Goal: Transaction & Acquisition: Book appointment/travel/reservation

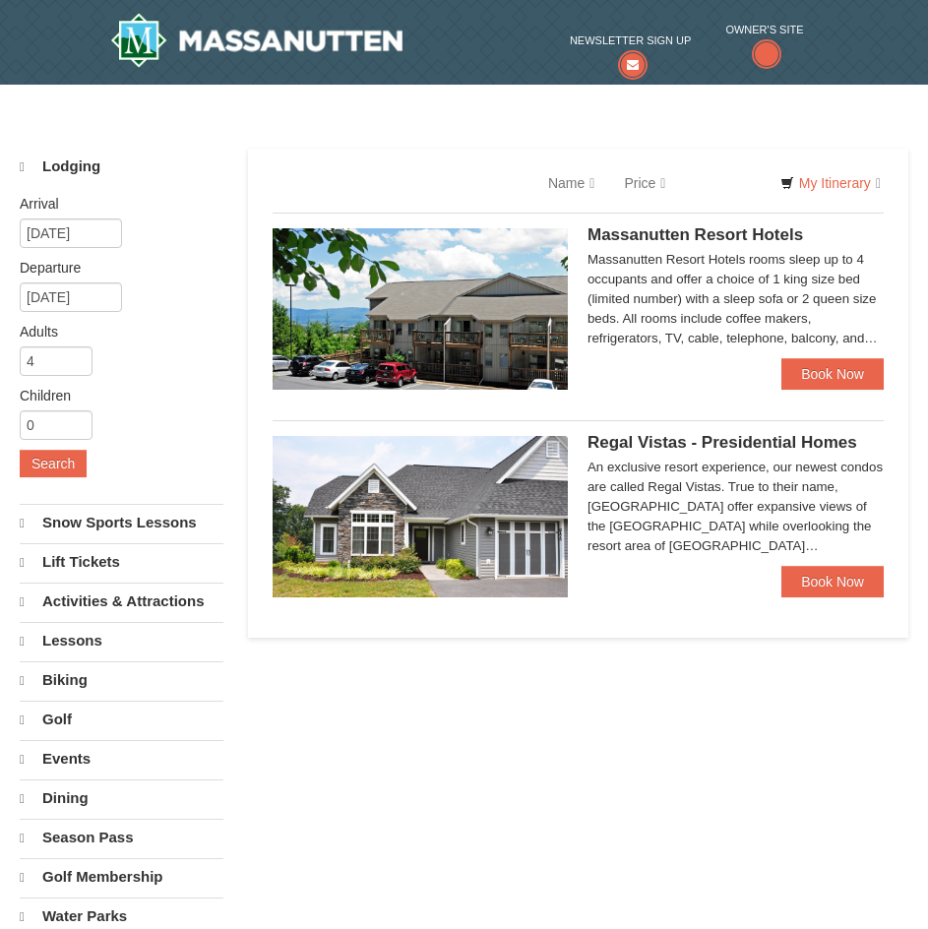
select select "9"
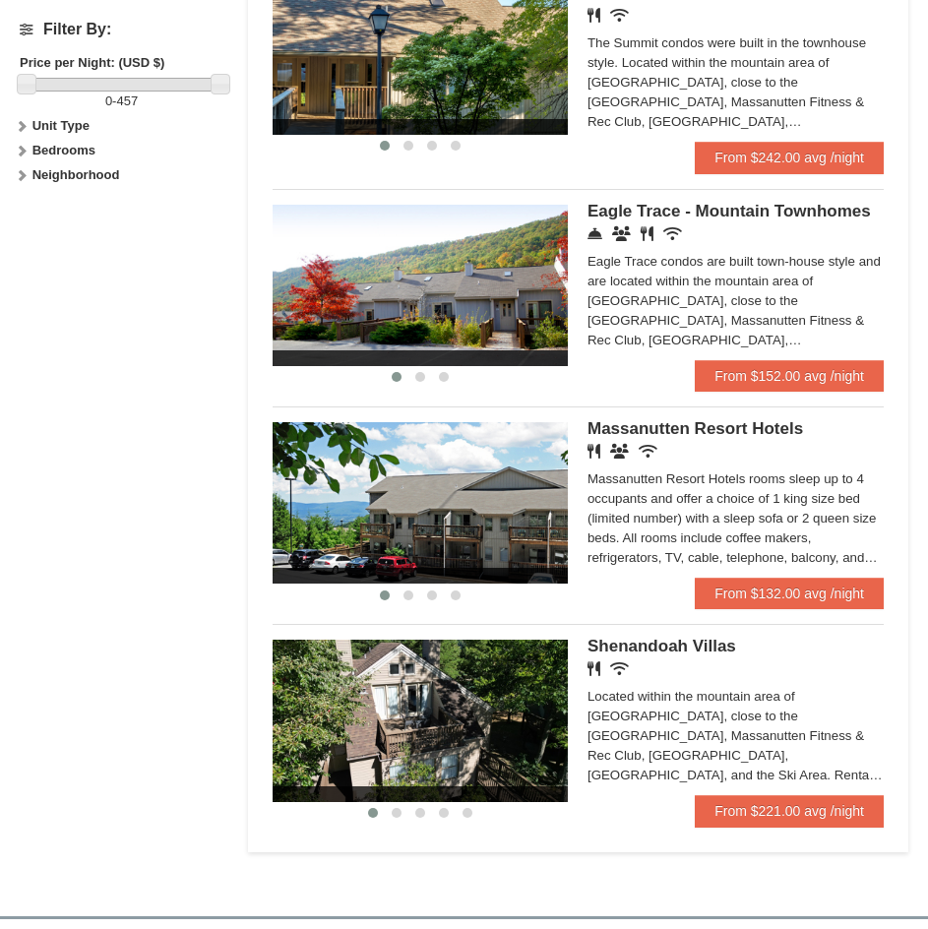
scroll to position [984, 0]
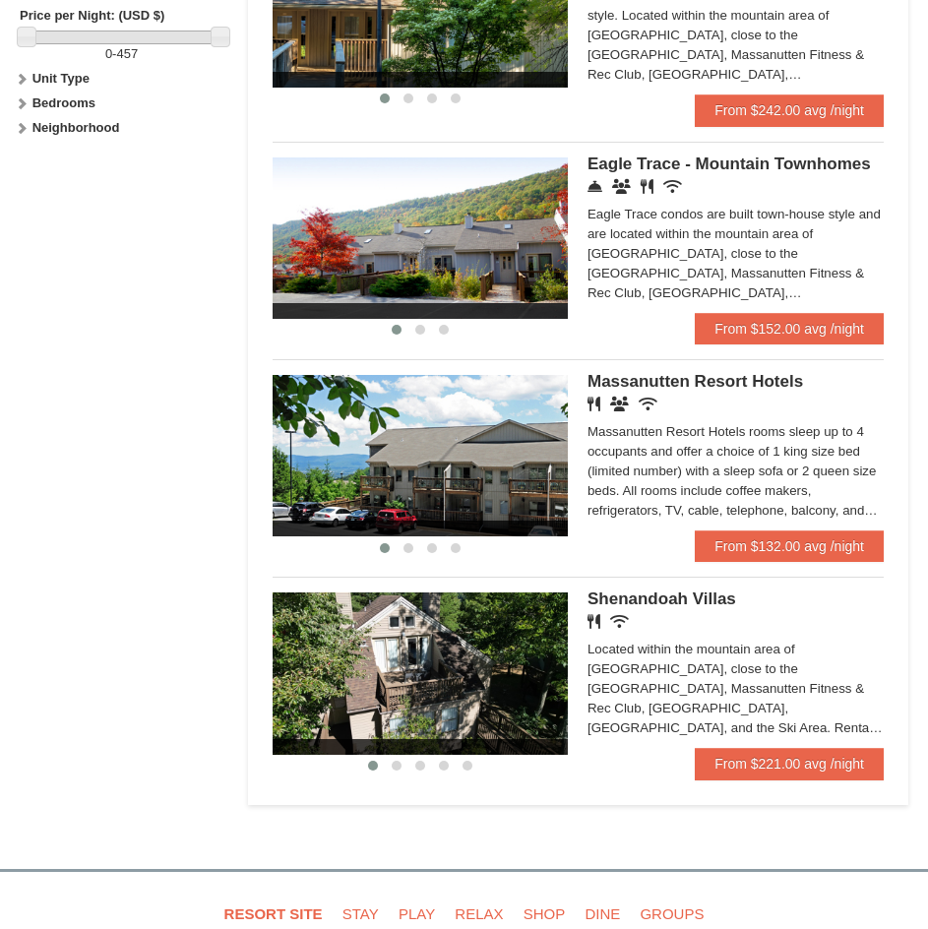
click at [679, 589] on span "Shenandoah Villas" at bounding box center [661, 598] width 149 height 19
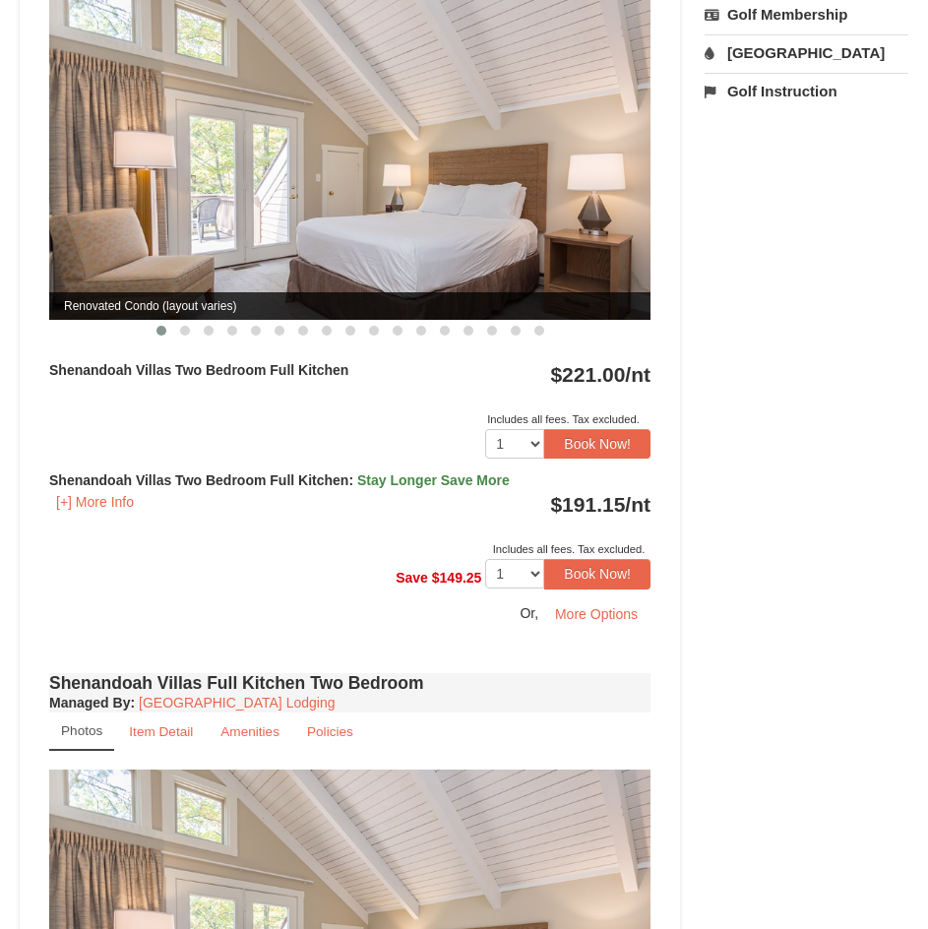
scroll to position [590, 0]
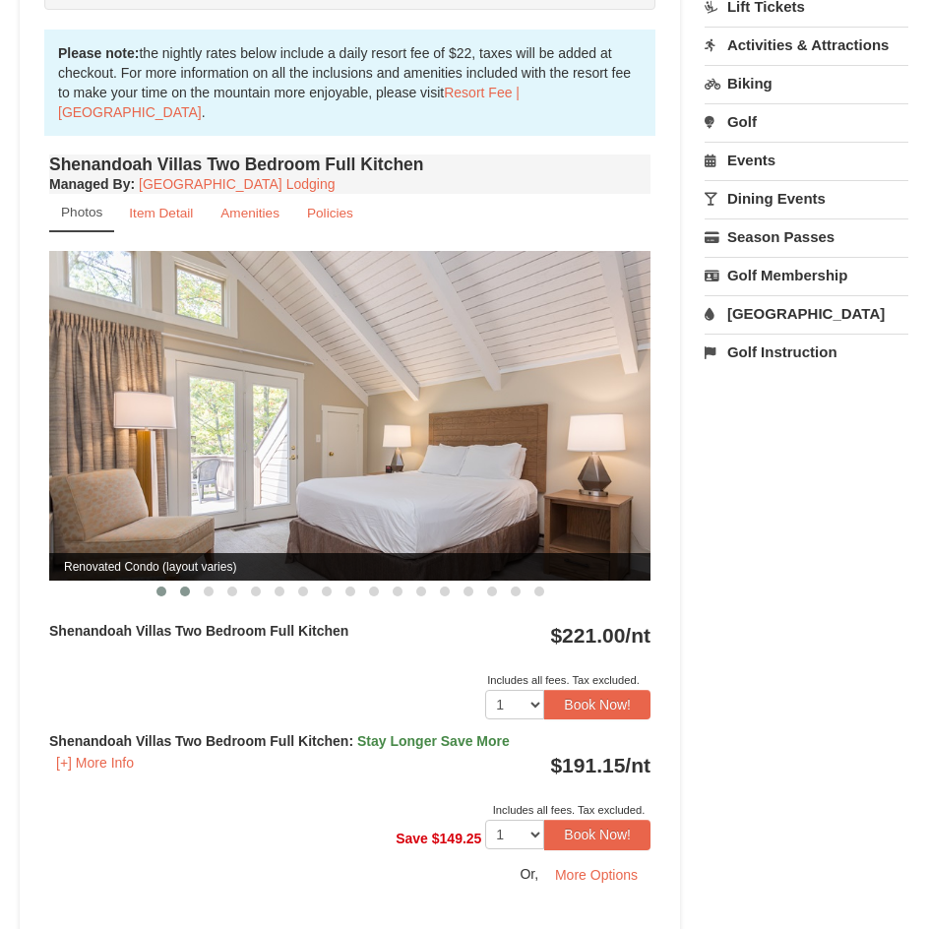
click at [193, 585] on button at bounding box center [185, 591] width 24 height 20
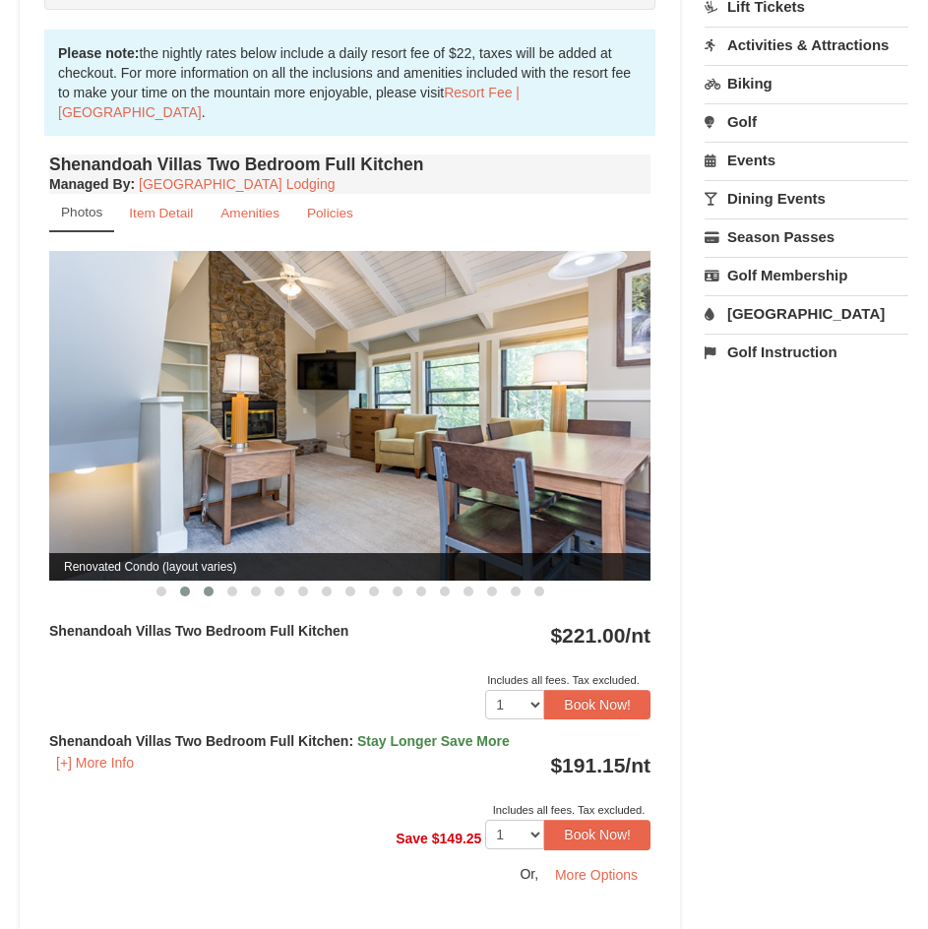
click at [212, 584] on button at bounding box center [209, 591] width 24 height 20
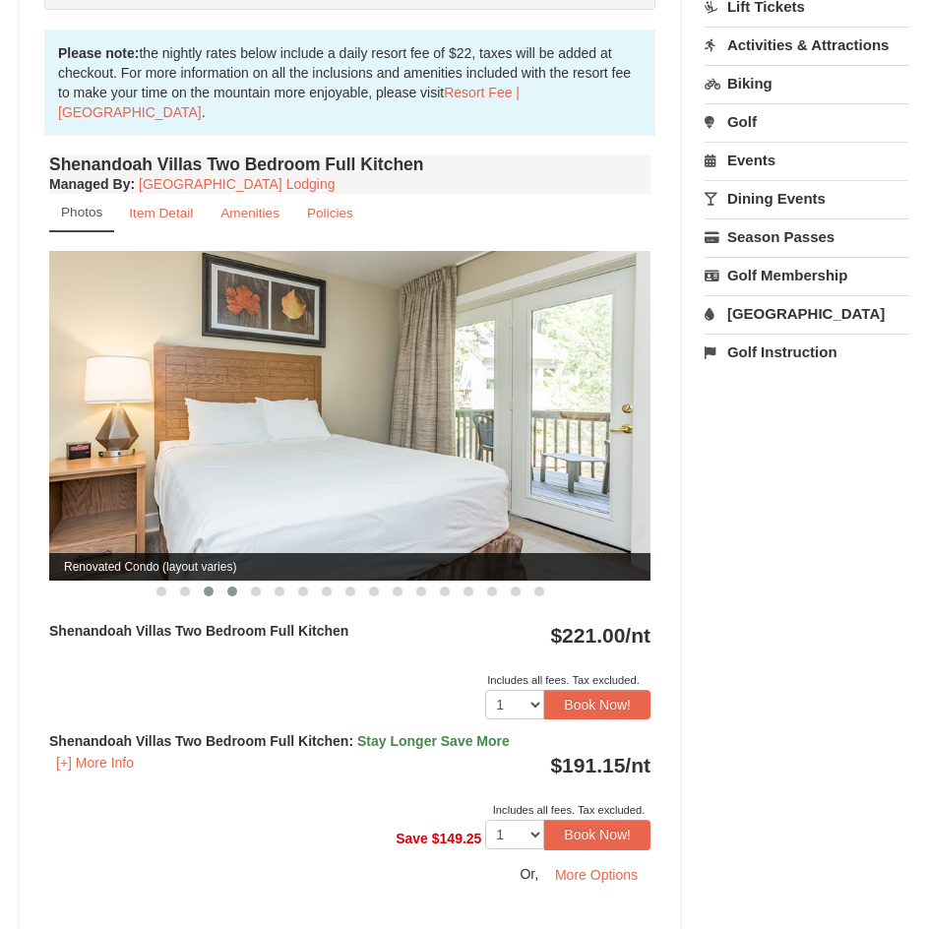
click at [225, 584] on button at bounding box center [232, 591] width 24 height 20
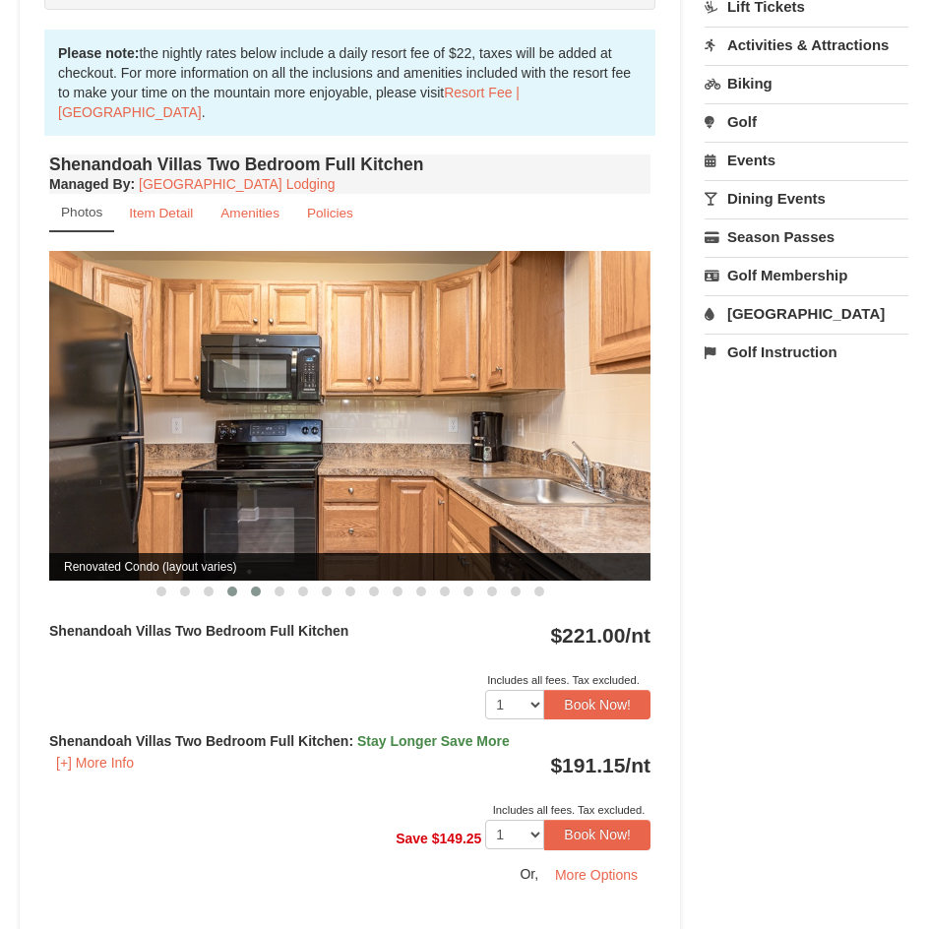
click at [249, 586] on button at bounding box center [256, 591] width 24 height 20
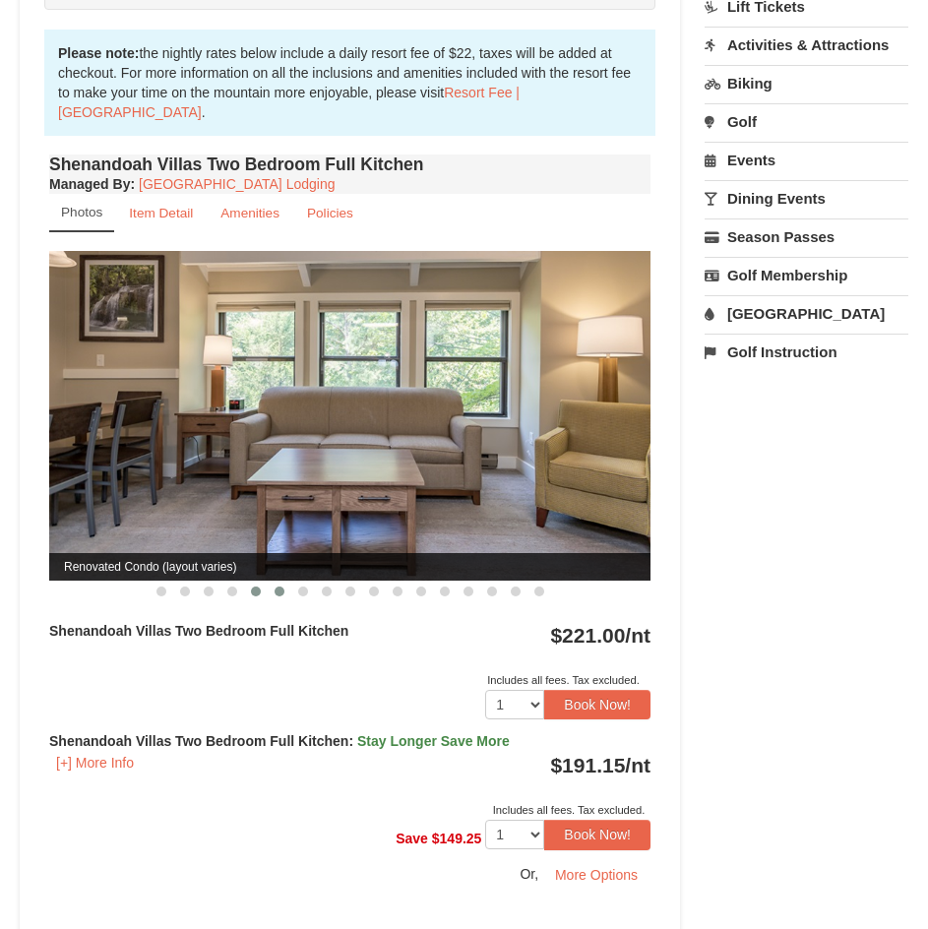
click at [269, 592] on button at bounding box center [280, 591] width 24 height 20
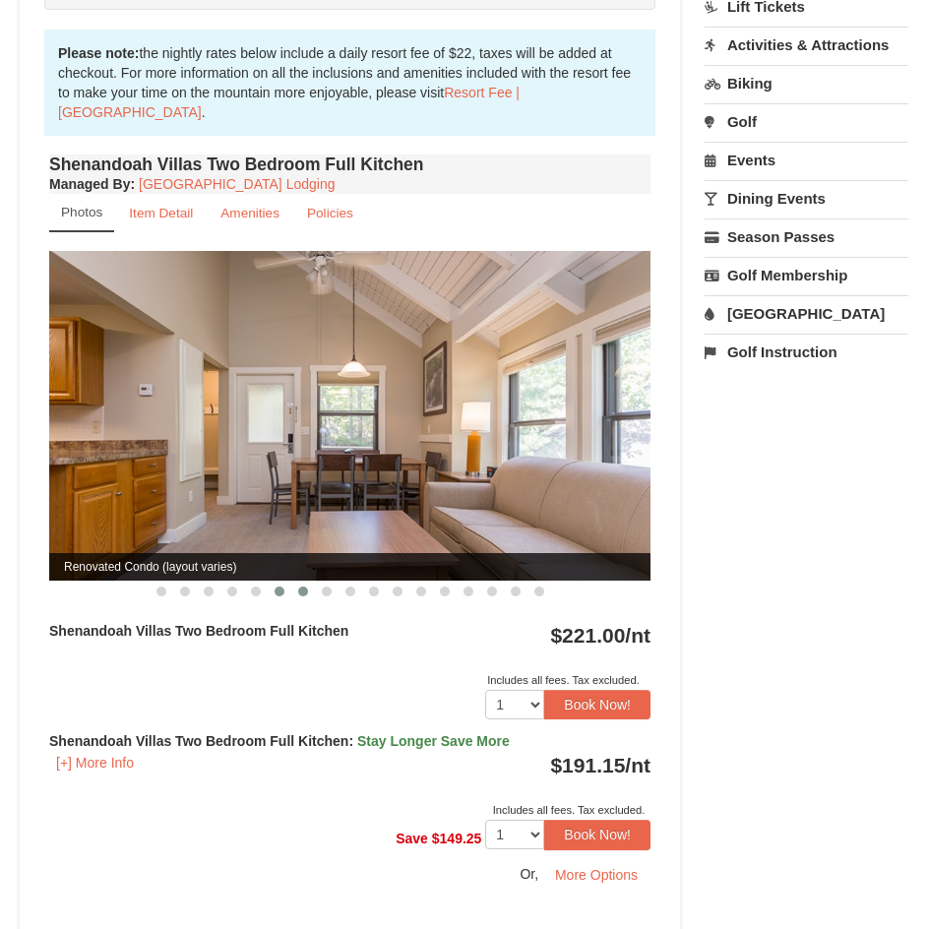
click at [302, 592] on span at bounding box center [303, 591] width 10 height 10
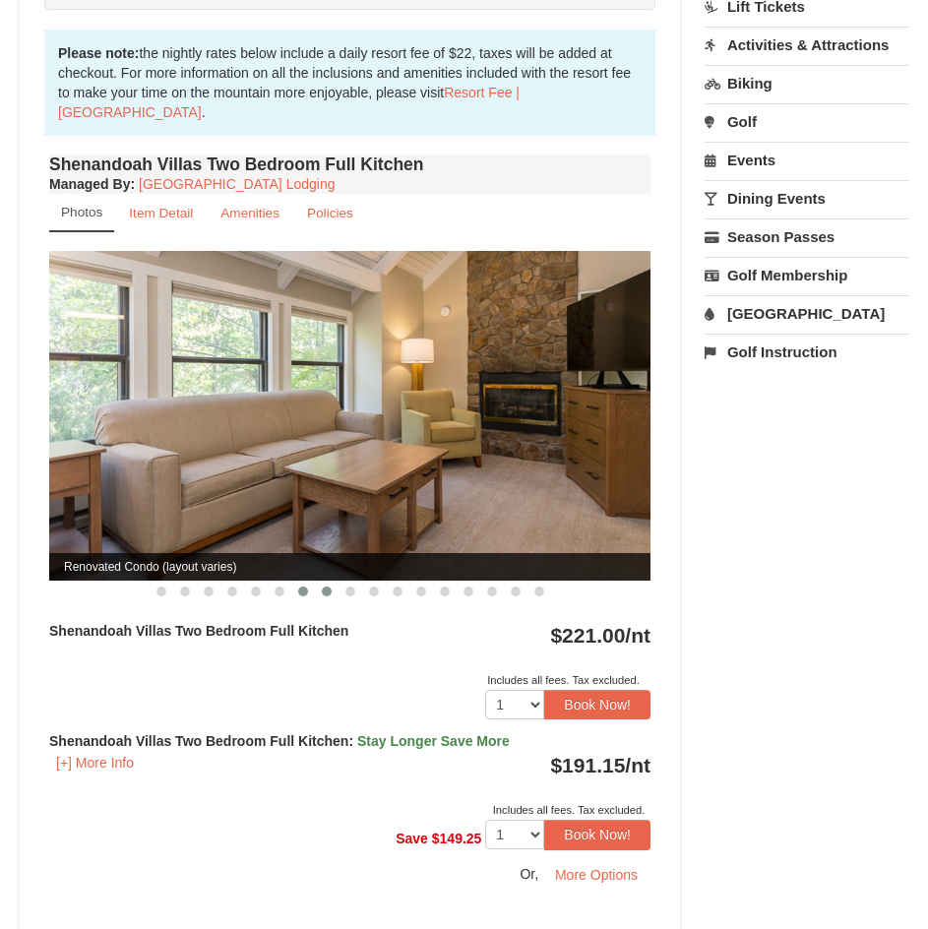
click at [324, 595] on span at bounding box center [327, 591] width 10 height 10
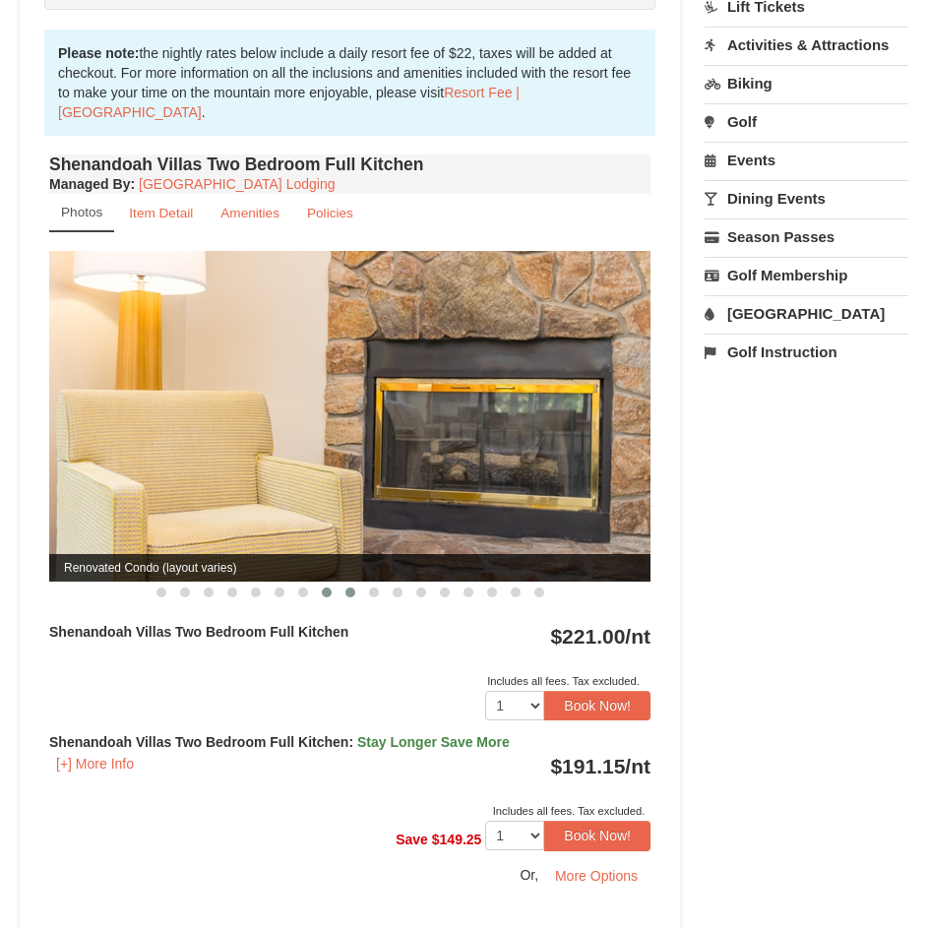
click at [356, 596] on button at bounding box center [350, 592] width 24 height 20
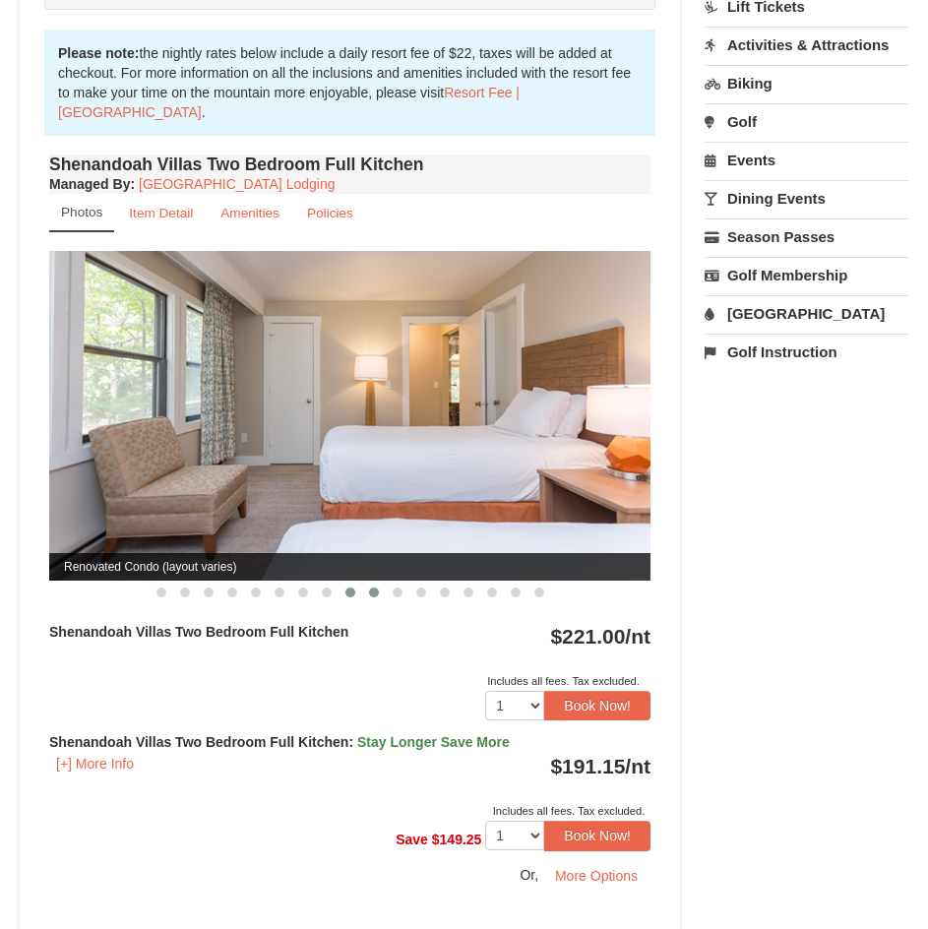
click at [373, 594] on span at bounding box center [374, 592] width 10 height 10
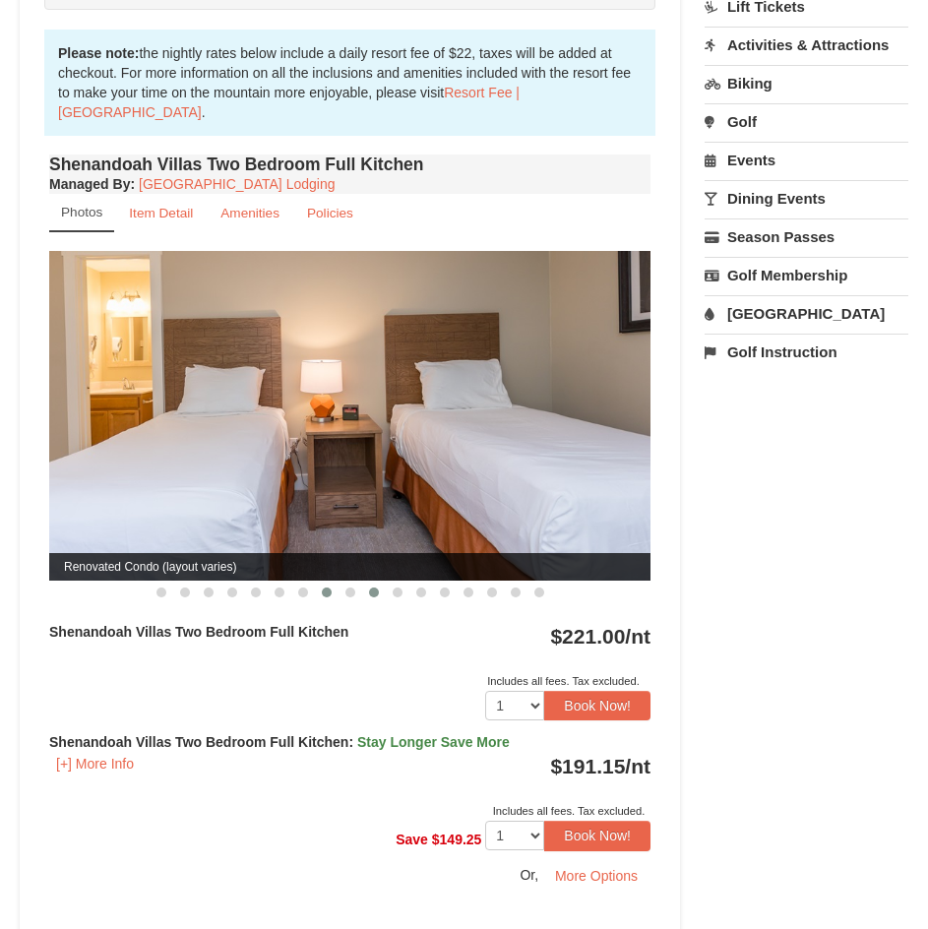
click at [331, 594] on button at bounding box center [327, 592] width 24 height 20
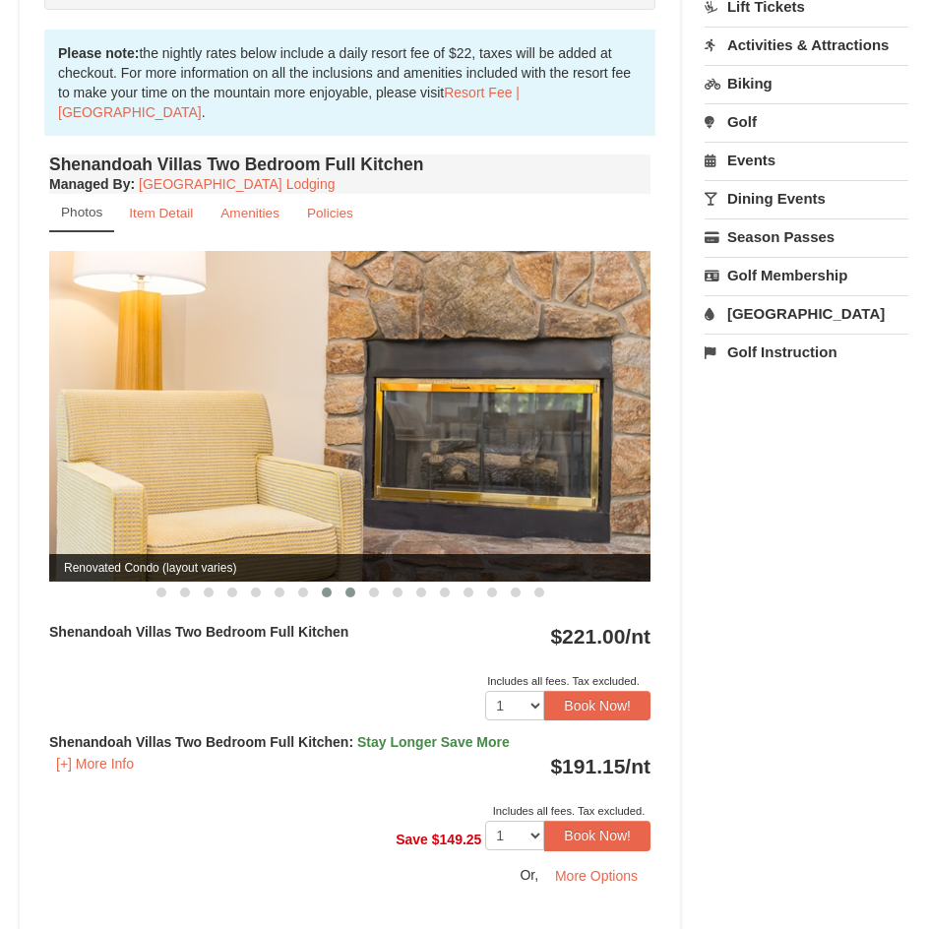
click at [346, 591] on span at bounding box center [350, 592] width 10 height 10
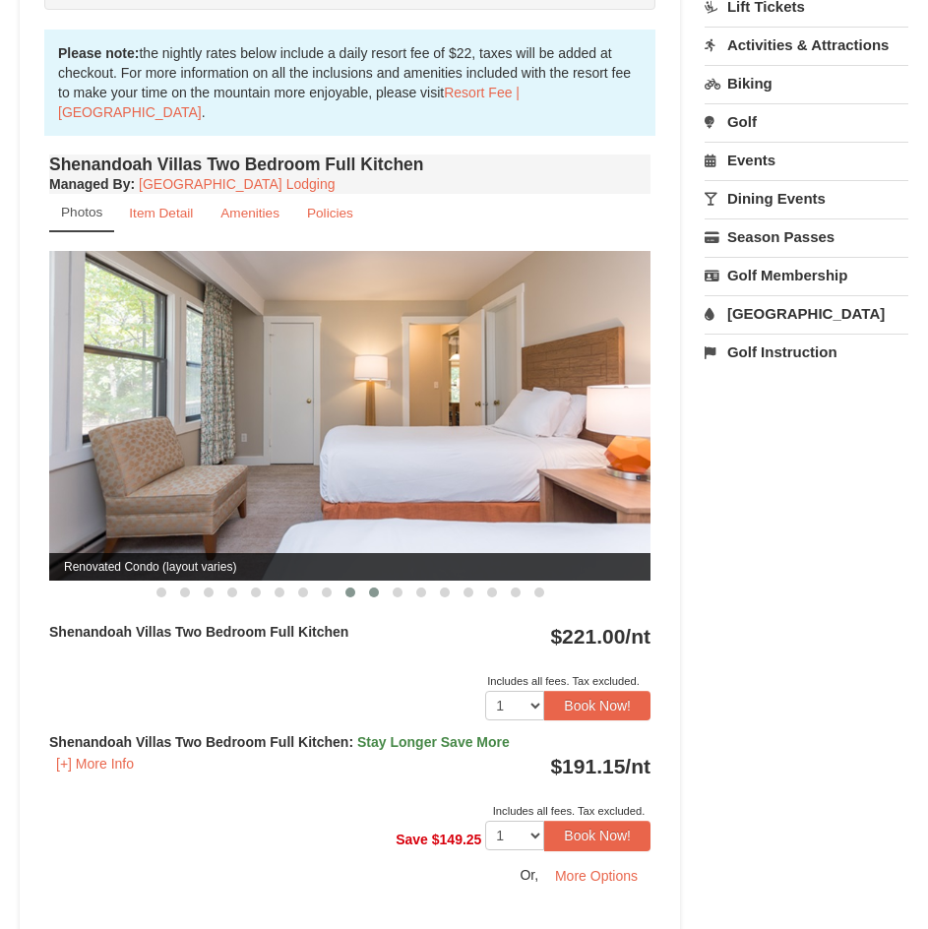
click at [370, 593] on span at bounding box center [374, 592] width 10 height 10
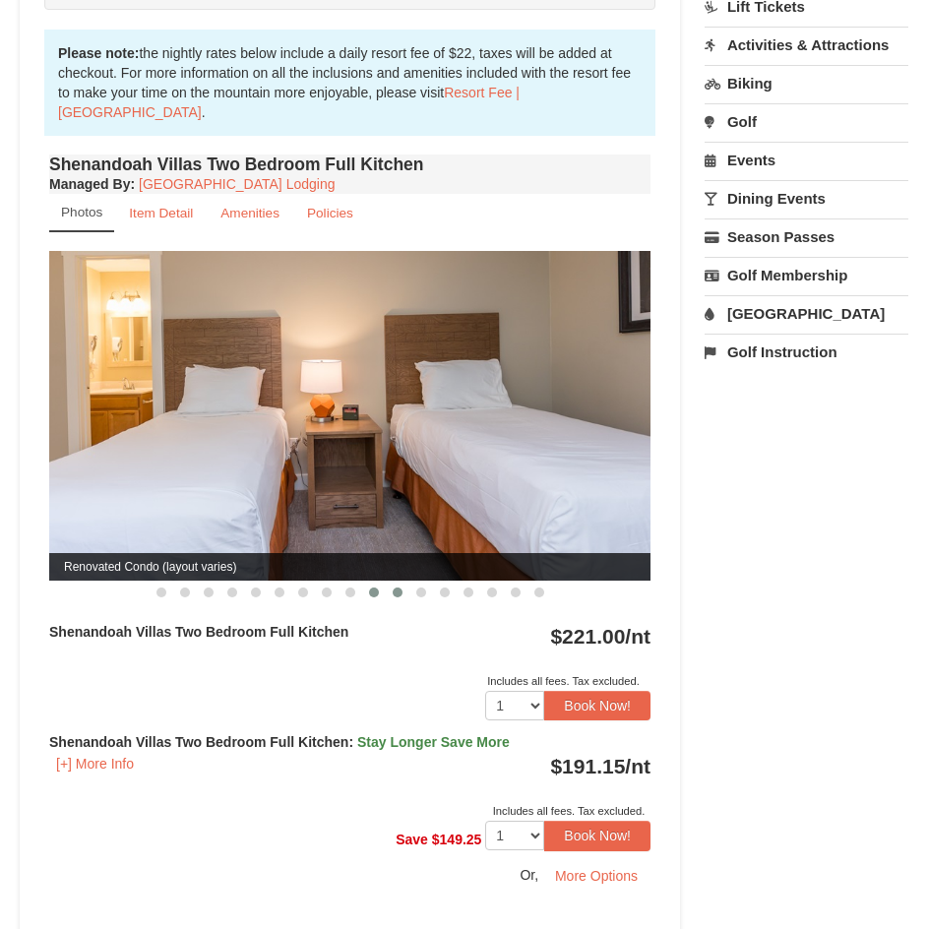
click at [402, 593] on button at bounding box center [398, 592] width 24 height 20
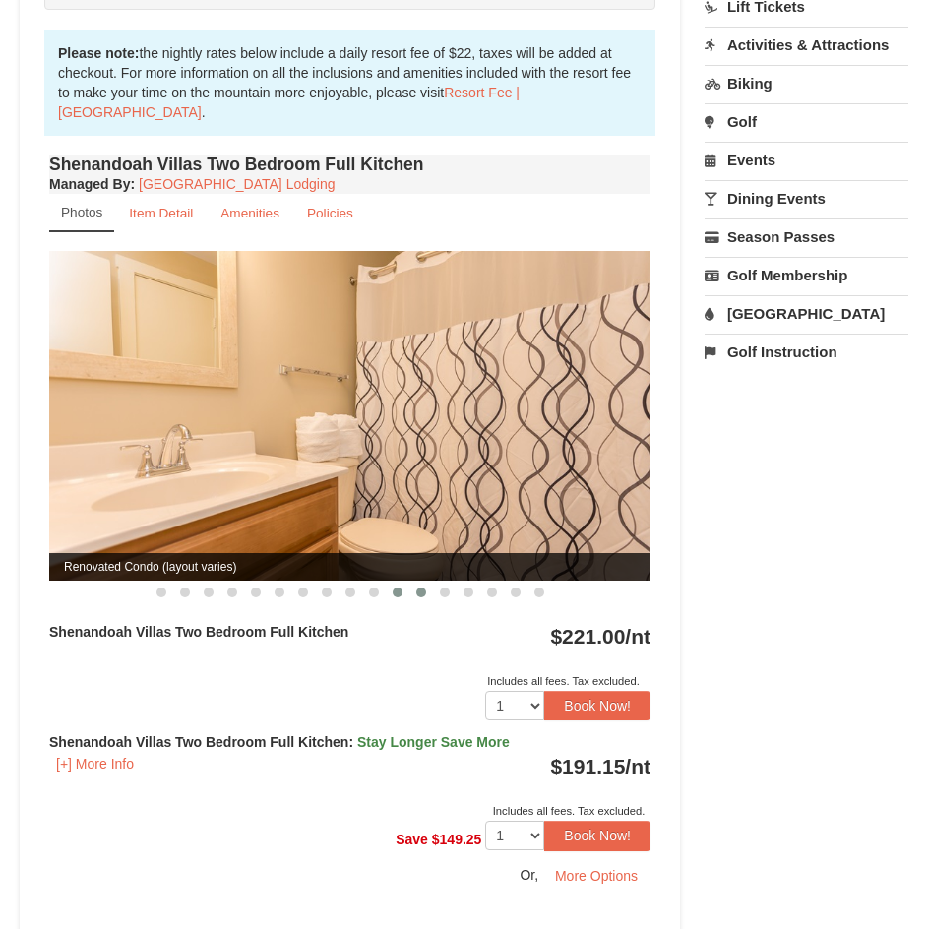
click at [418, 592] on span at bounding box center [421, 592] width 10 height 10
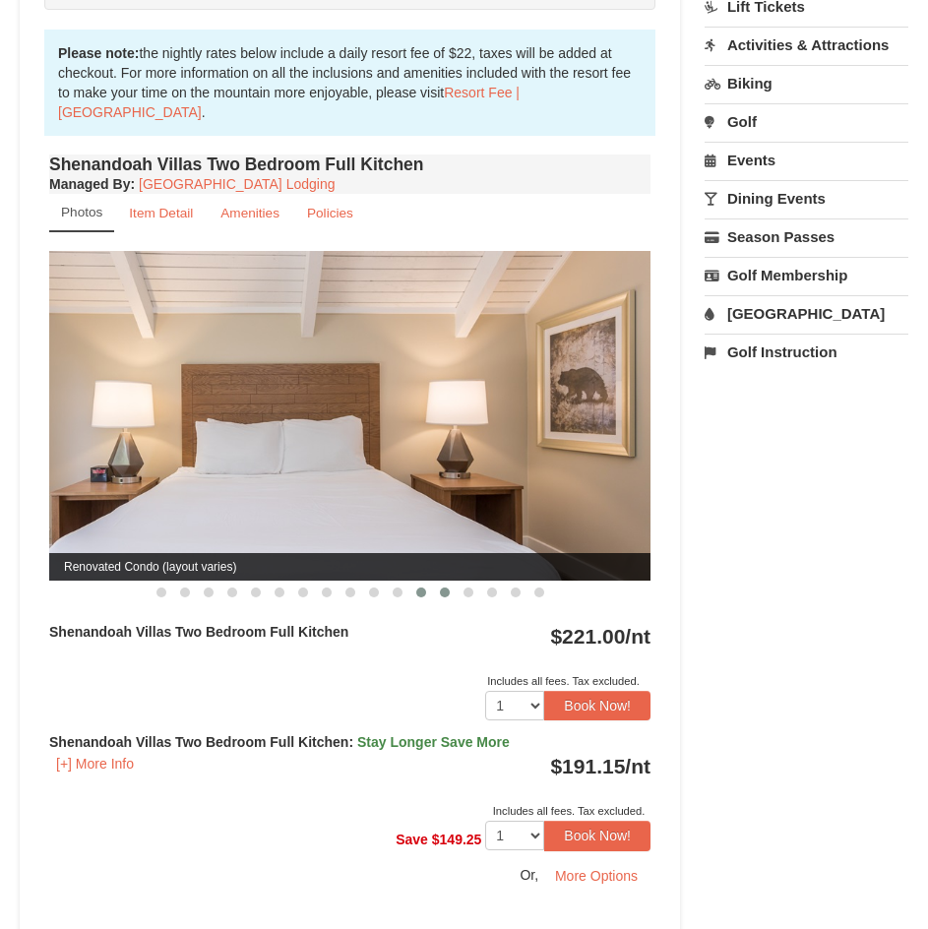
click at [437, 595] on button at bounding box center [445, 592] width 24 height 20
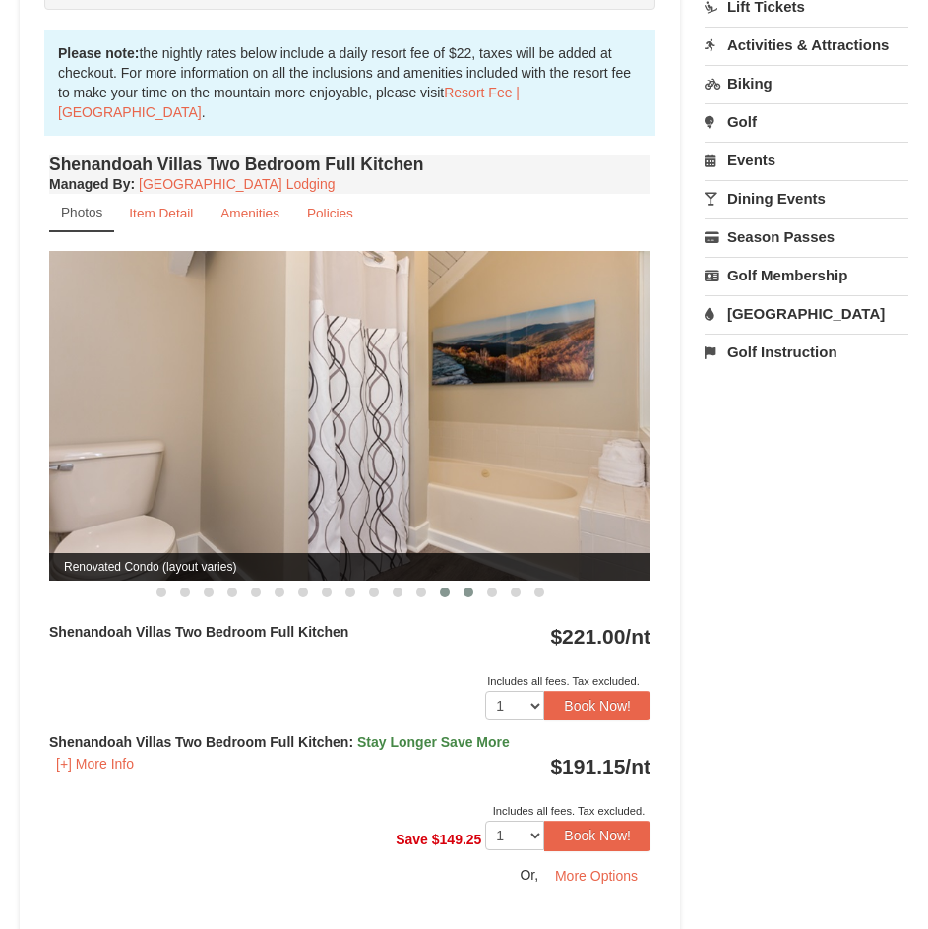
click at [464, 598] on button at bounding box center [468, 592] width 24 height 20
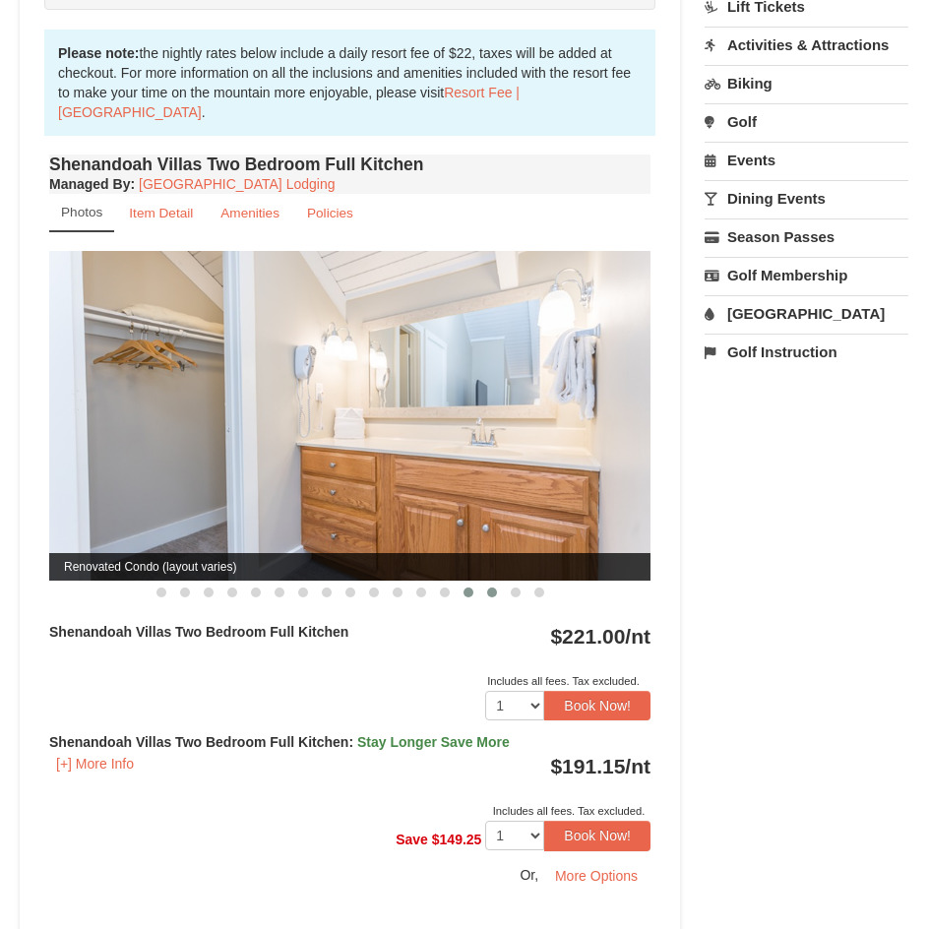
click at [485, 593] on button at bounding box center [492, 592] width 24 height 20
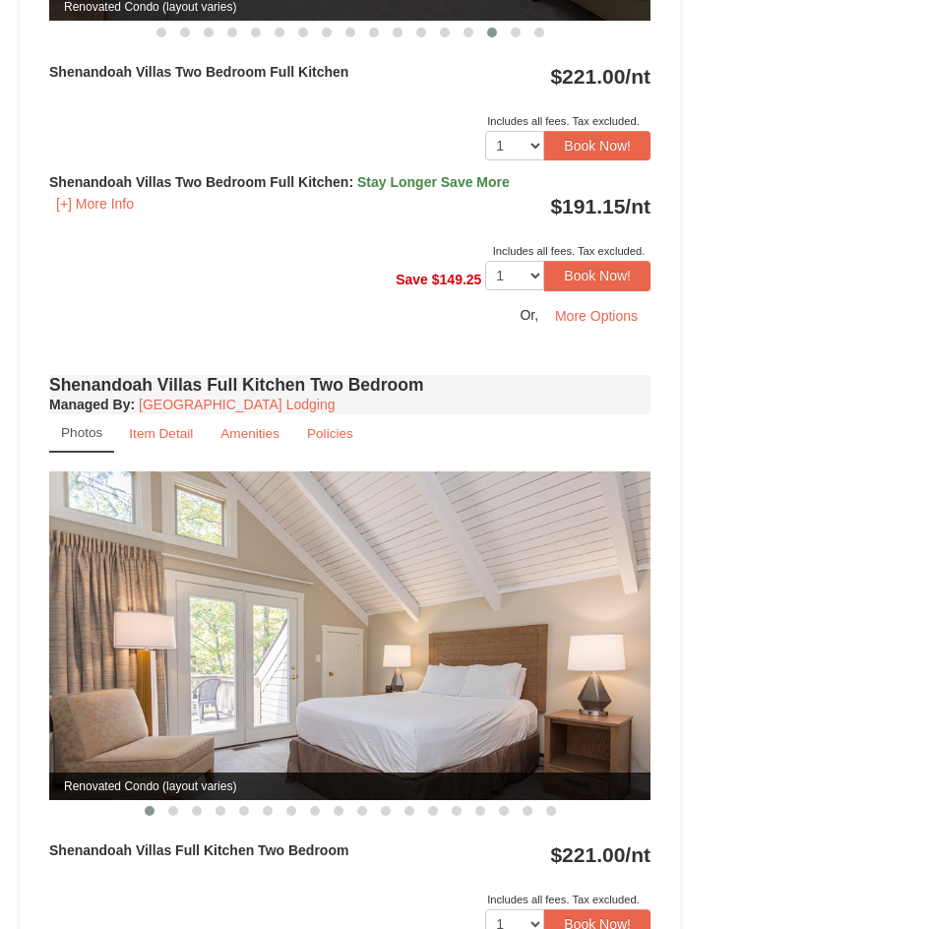
scroll to position [1279, 0]
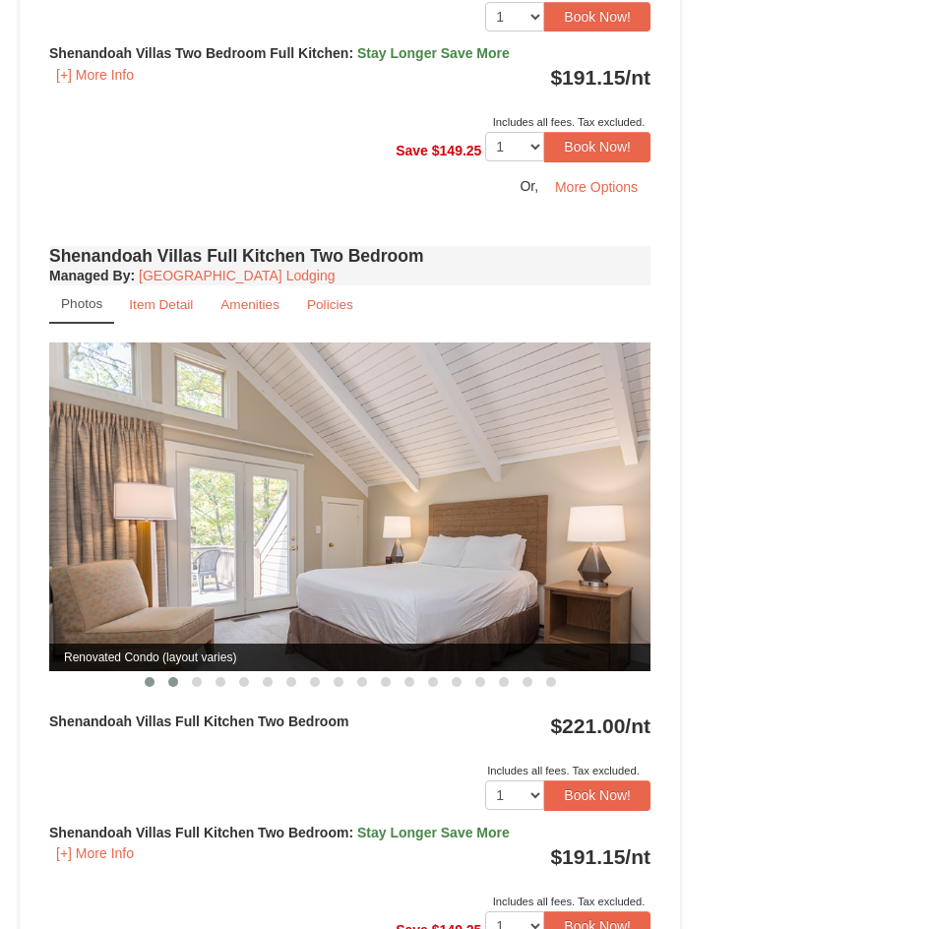
click at [174, 682] on span at bounding box center [173, 682] width 10 height 10
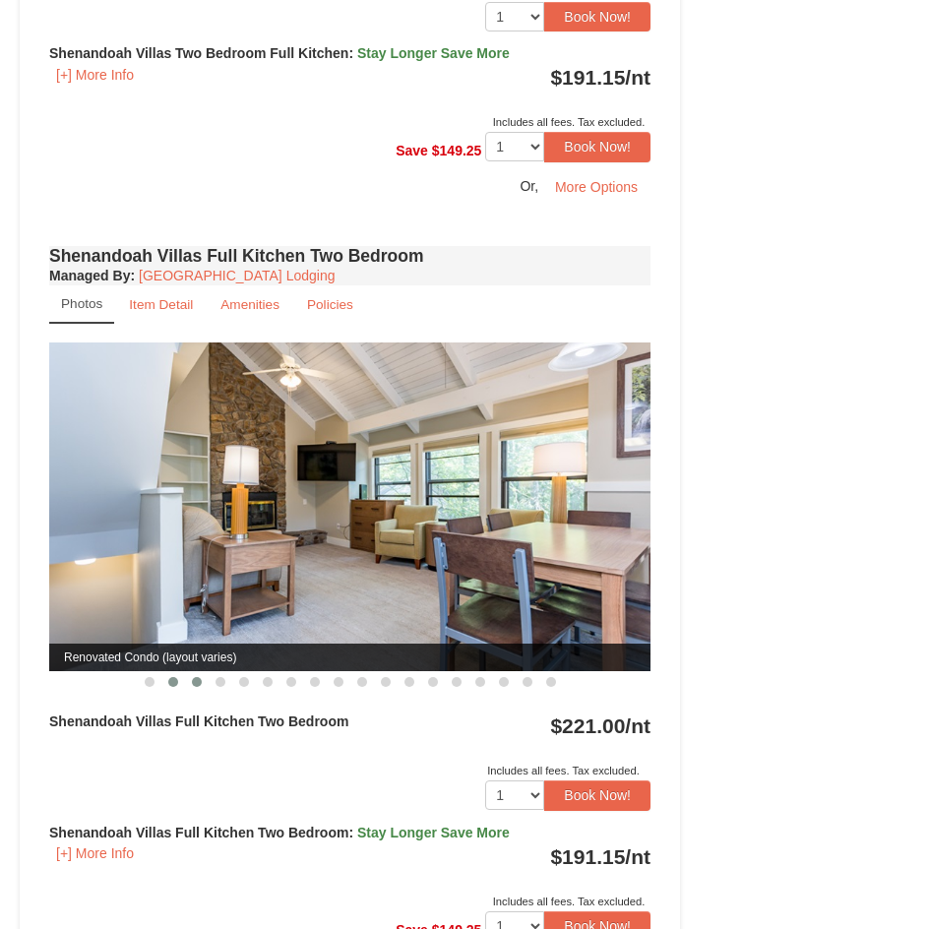
click at [205, 675] on button at bounding box center [197, 682] width 24 height 20
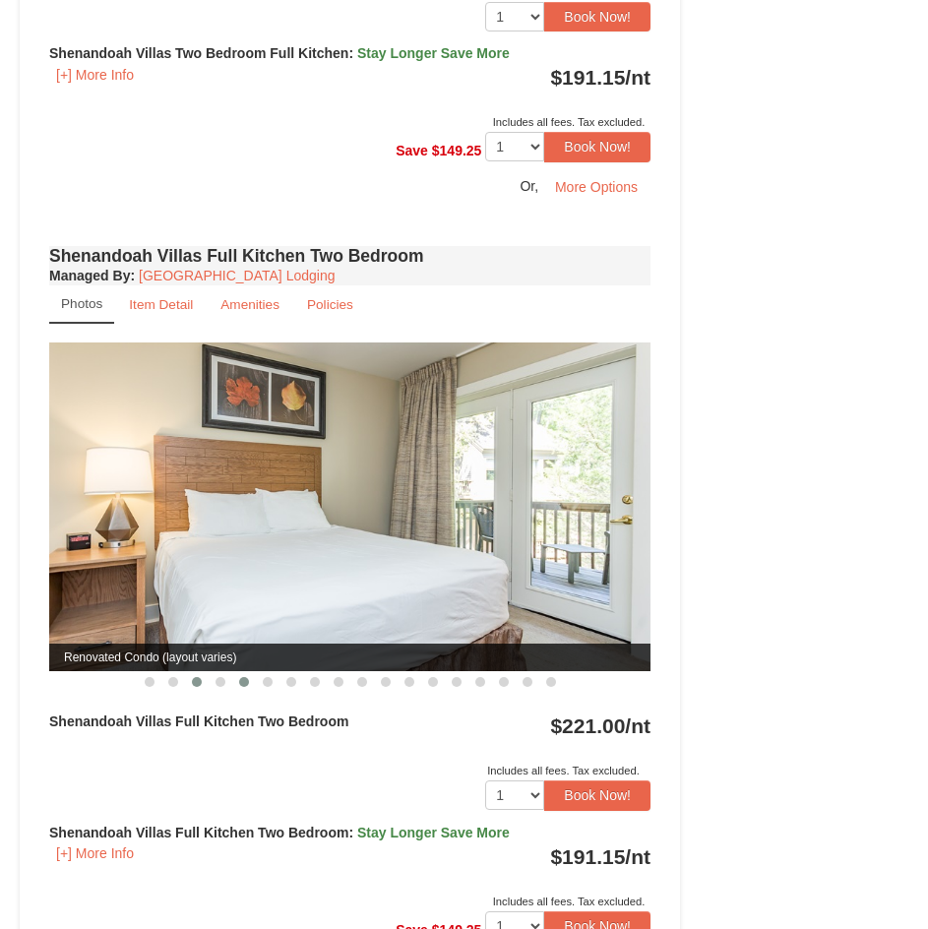
click at [237, 683] on button at bounding box center [244, 682] width 24 height 20
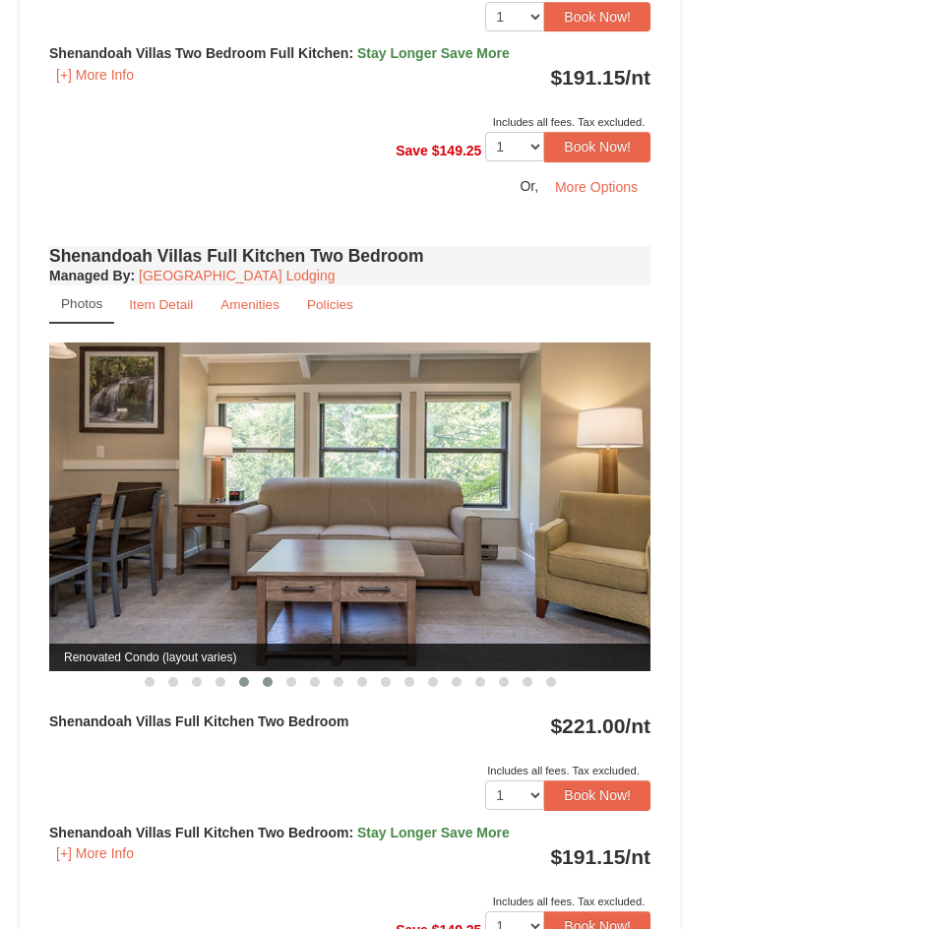
click at [272, 679] on button at bounding box center [268, 682] width 24 height 20
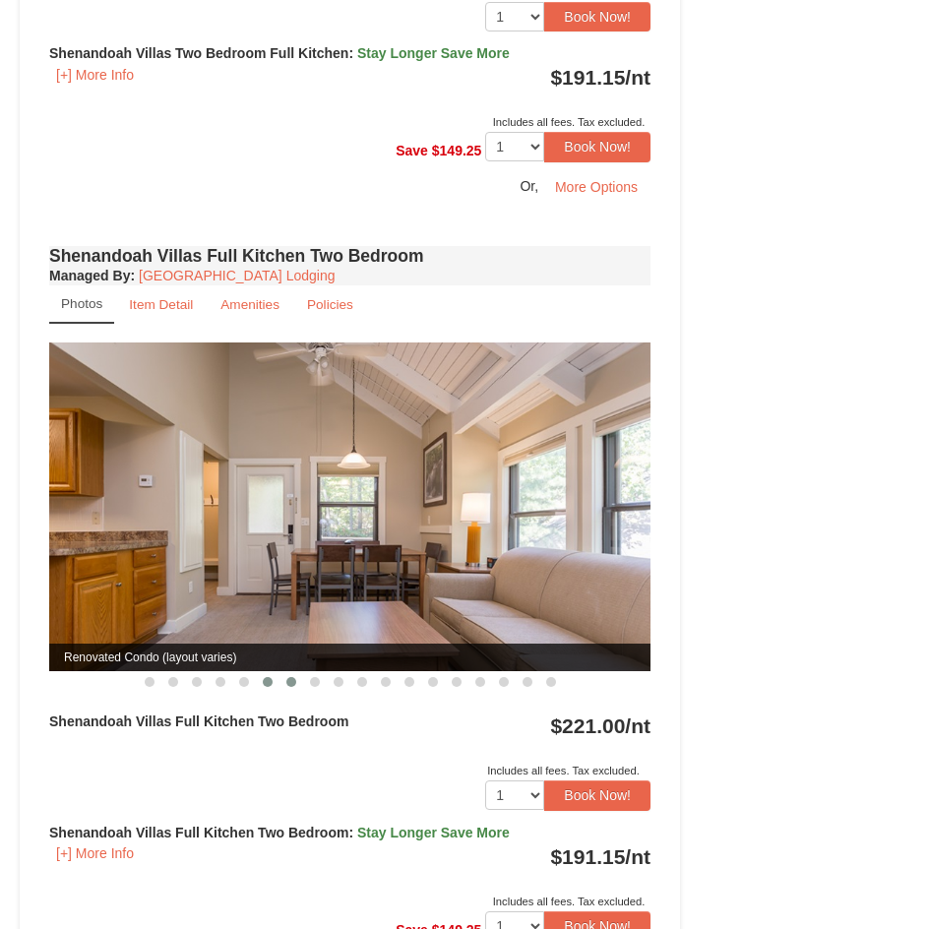
click at [297, 683] on button at bounding box center [291, 682] width 24 height 20
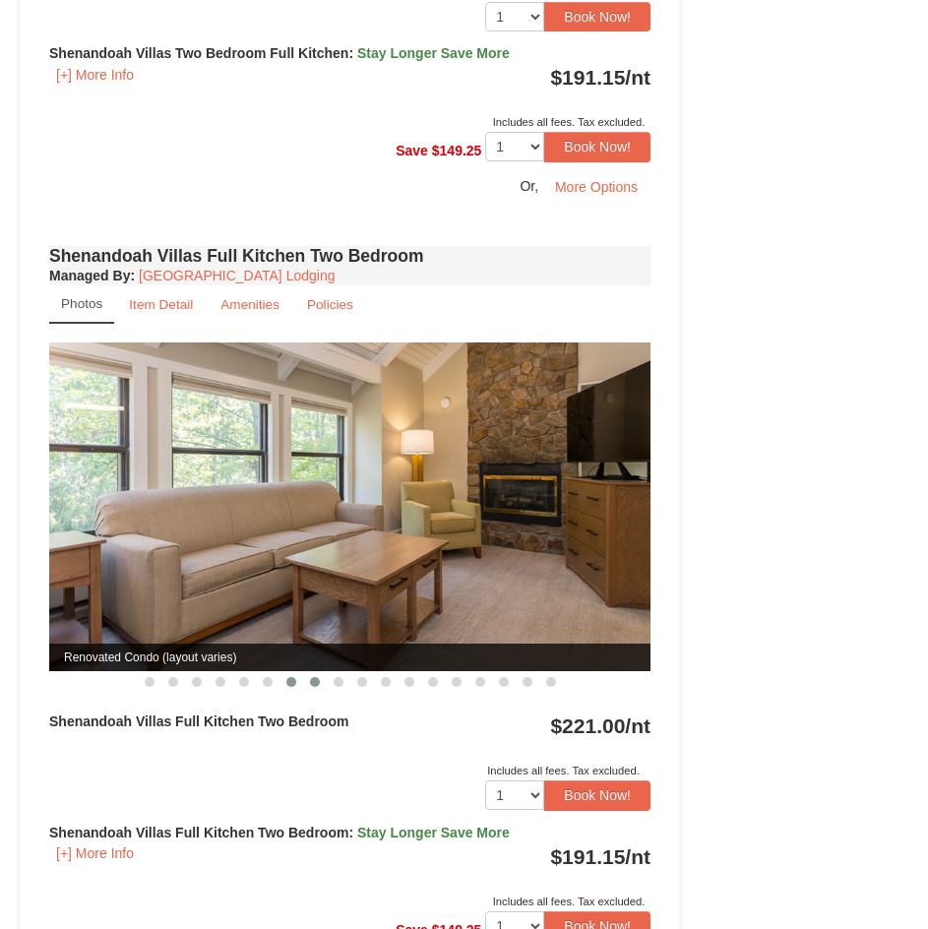
click at [309, 680] on button at bounding box center [315, 682] width 24 height 20
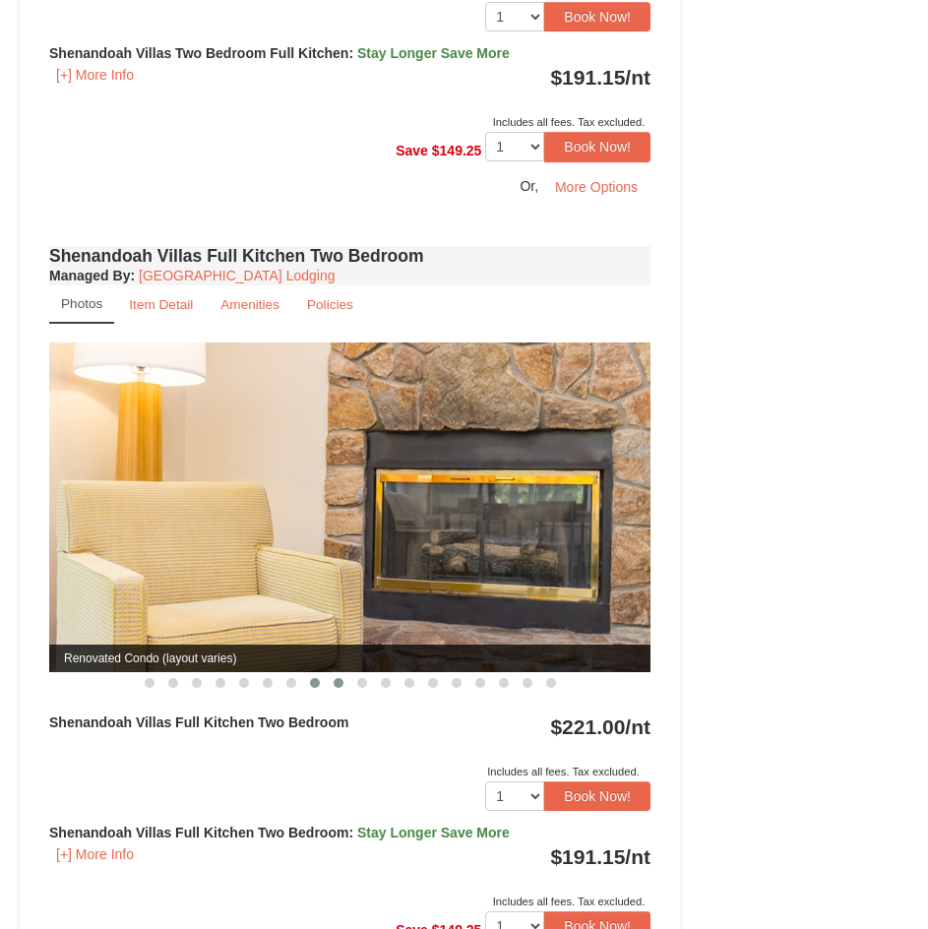
click at [328, 681] on button at bounding box center [339, 683] width 24 height 20
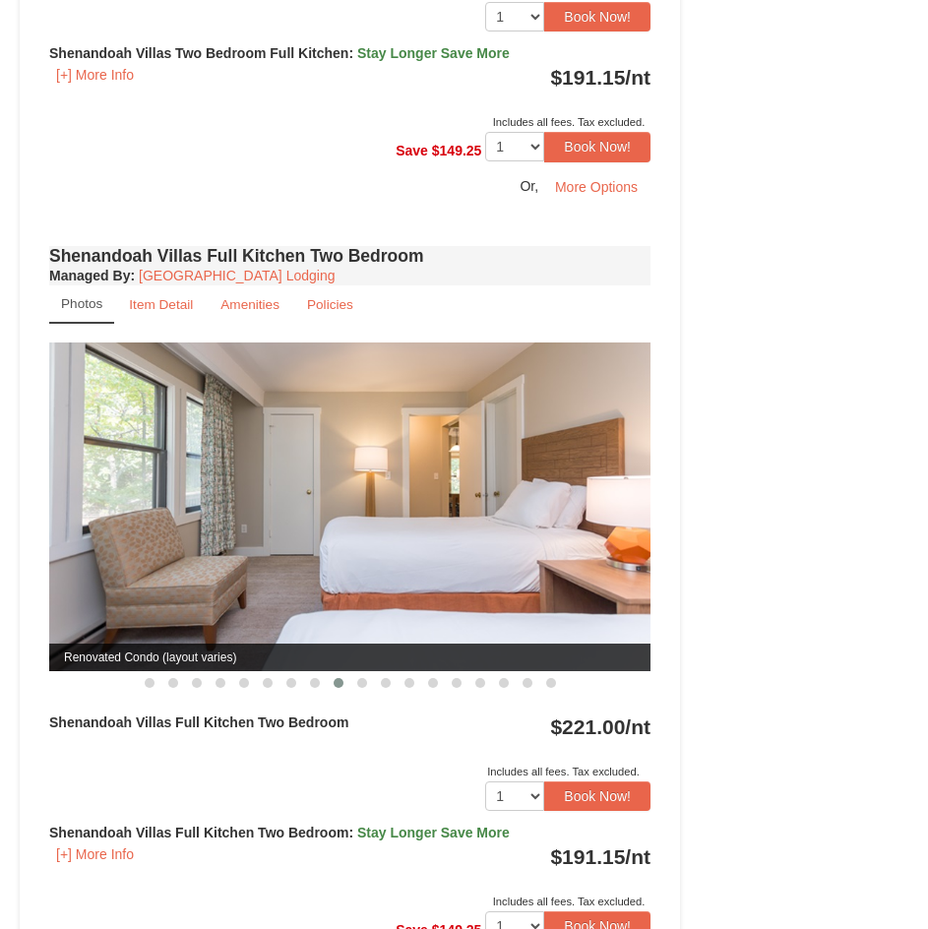
click at [343, 680] on button at bounding box center [339, 683] width 24 height 20
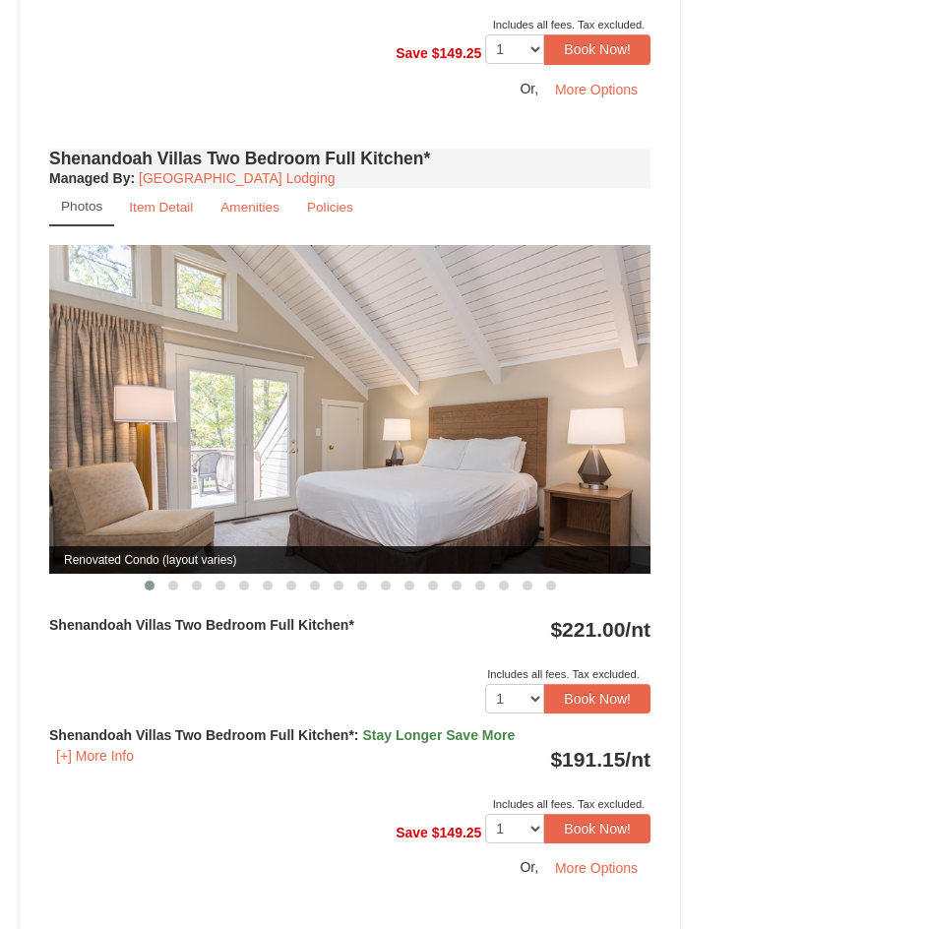
scroll to position [2164, 0]
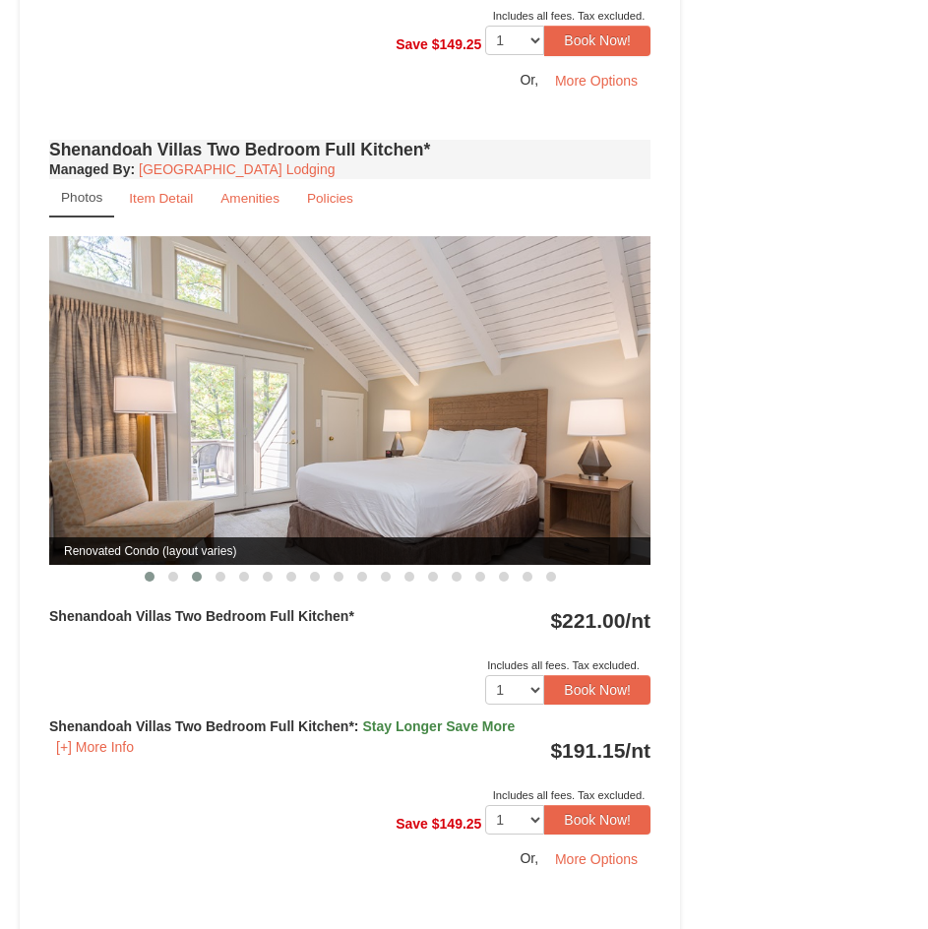
click at [185, 573] on button at bounding box center [197, 577] width 24 height 20
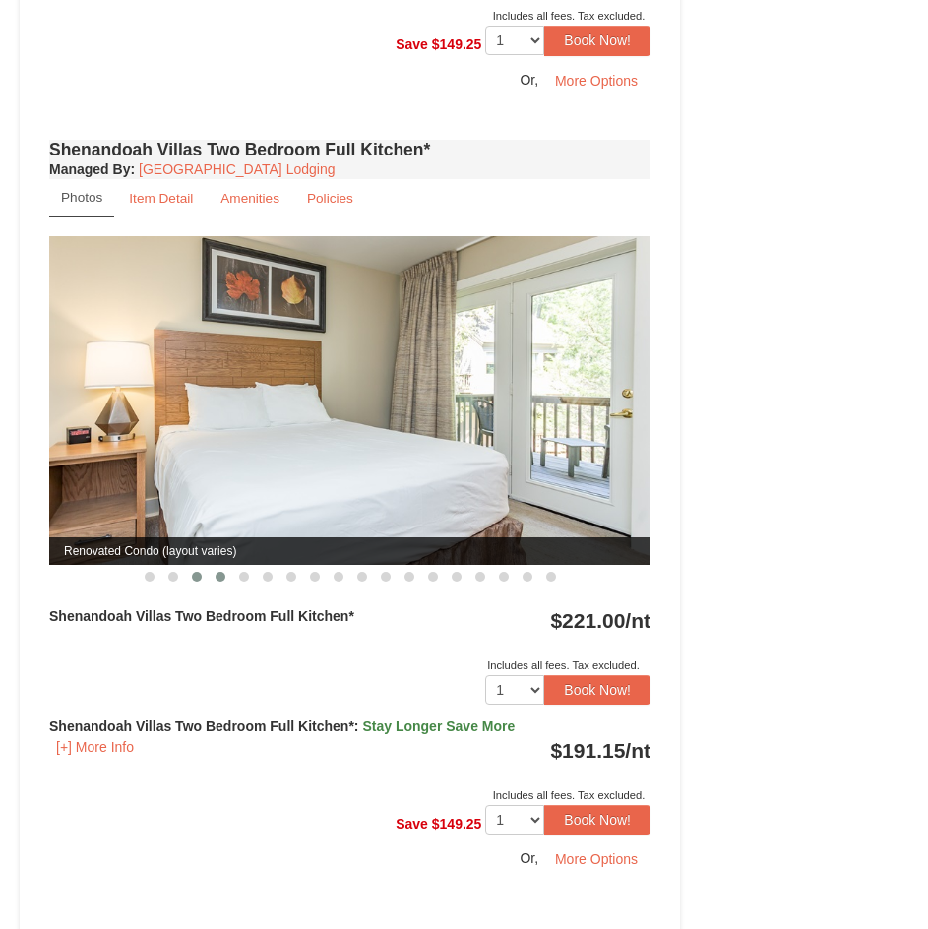
click at [223, 575] on span at bounding box center [220, 577] width 10 height 10
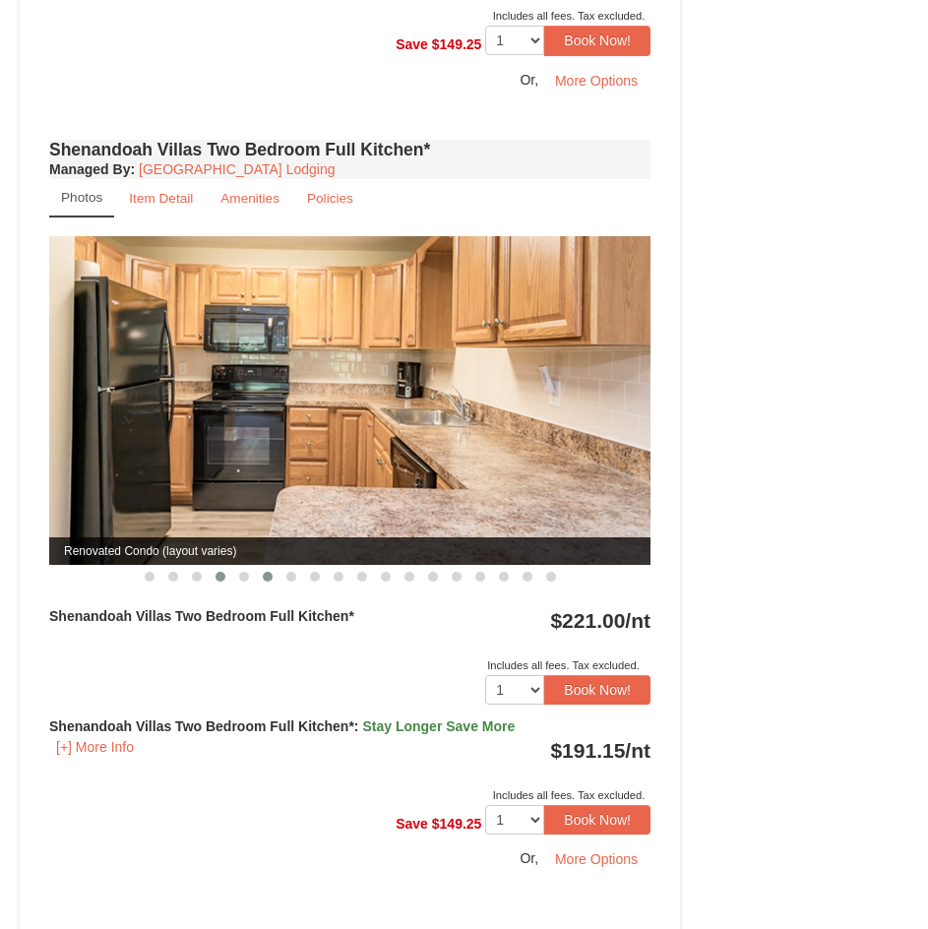
click at [259, 575] on button at bounding box center [268, 577] width 24 height 20
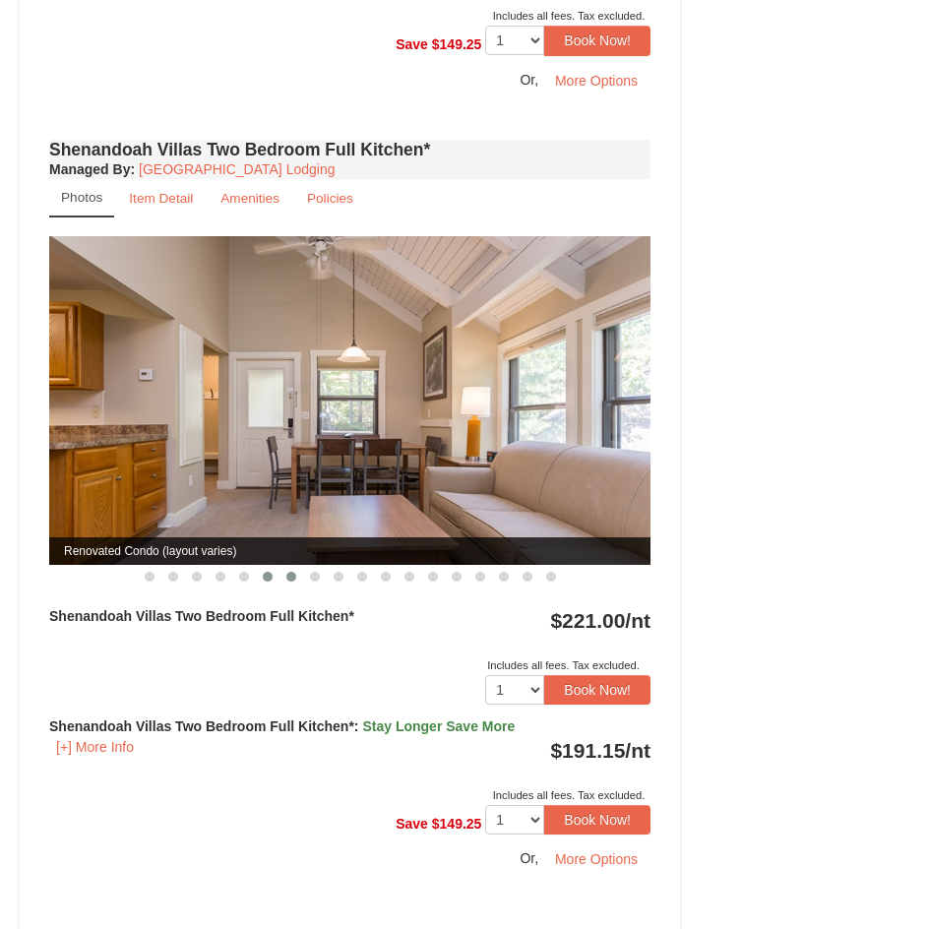
click at [299, 572] on button at bounding box center [291, 577] width 24 height 20
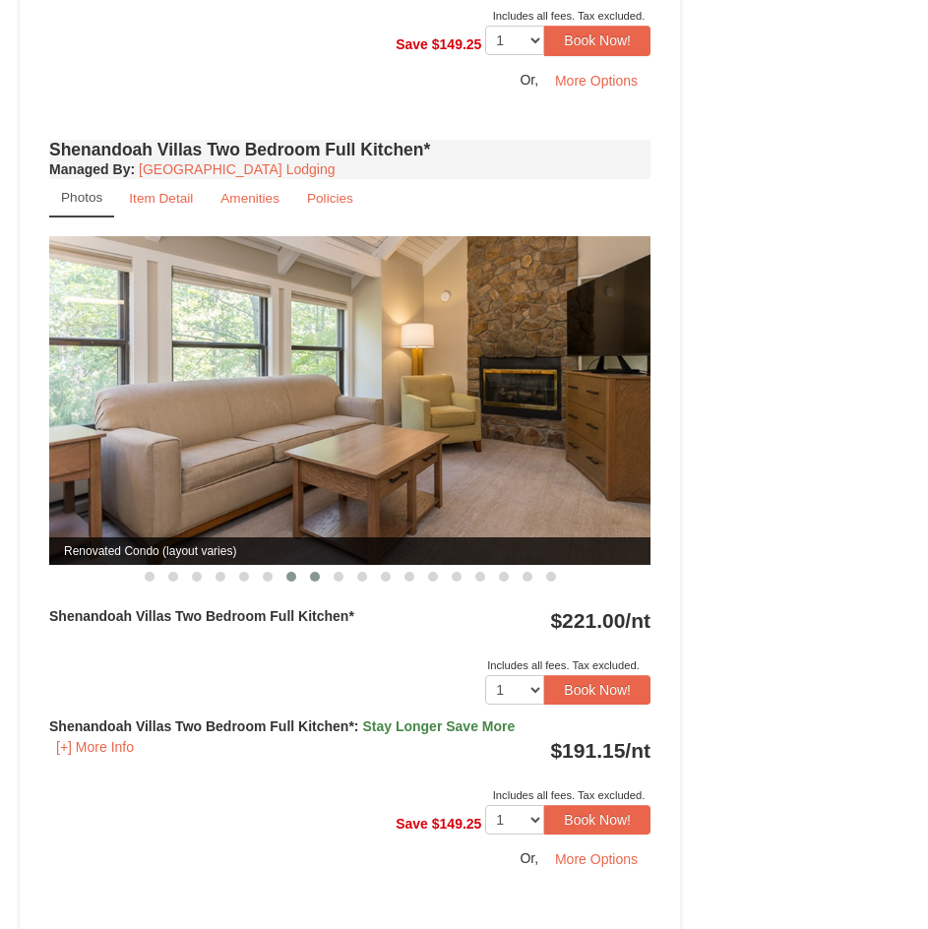
click at [318, 576] on span at bounding box center [315, 577] width 10 height 10
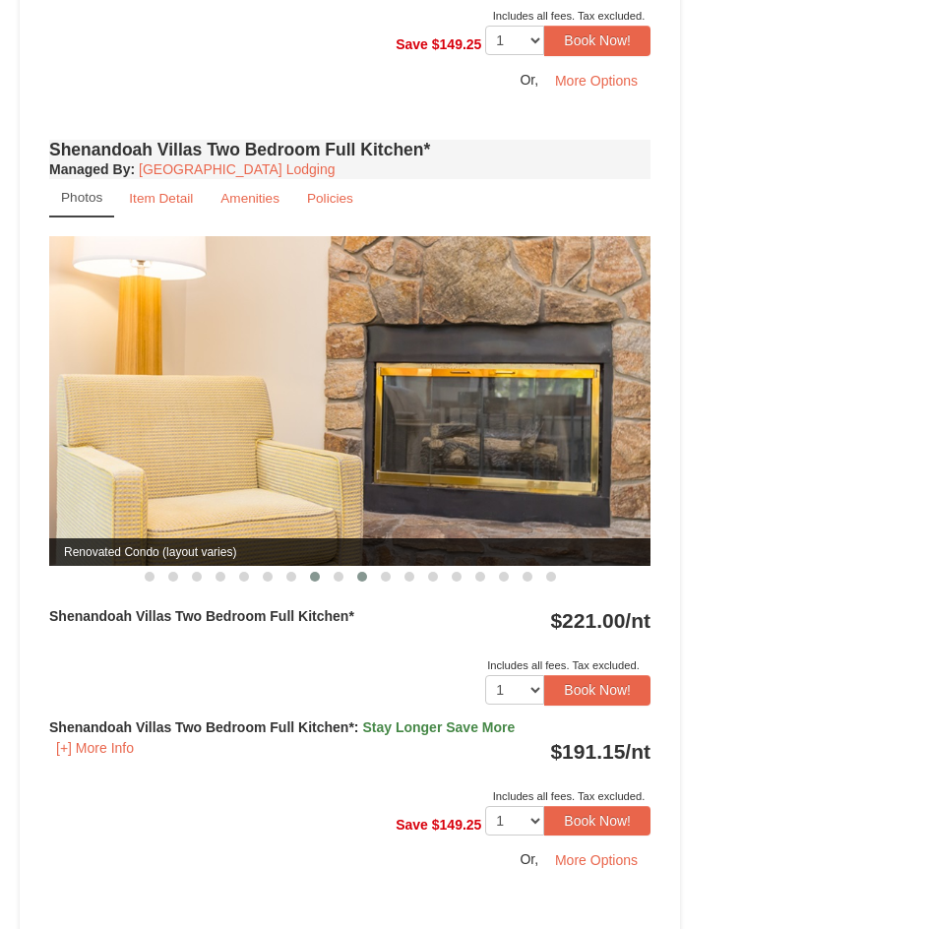
click at [356, 575] on button at bounding box center [362, 577] width 24 height 20
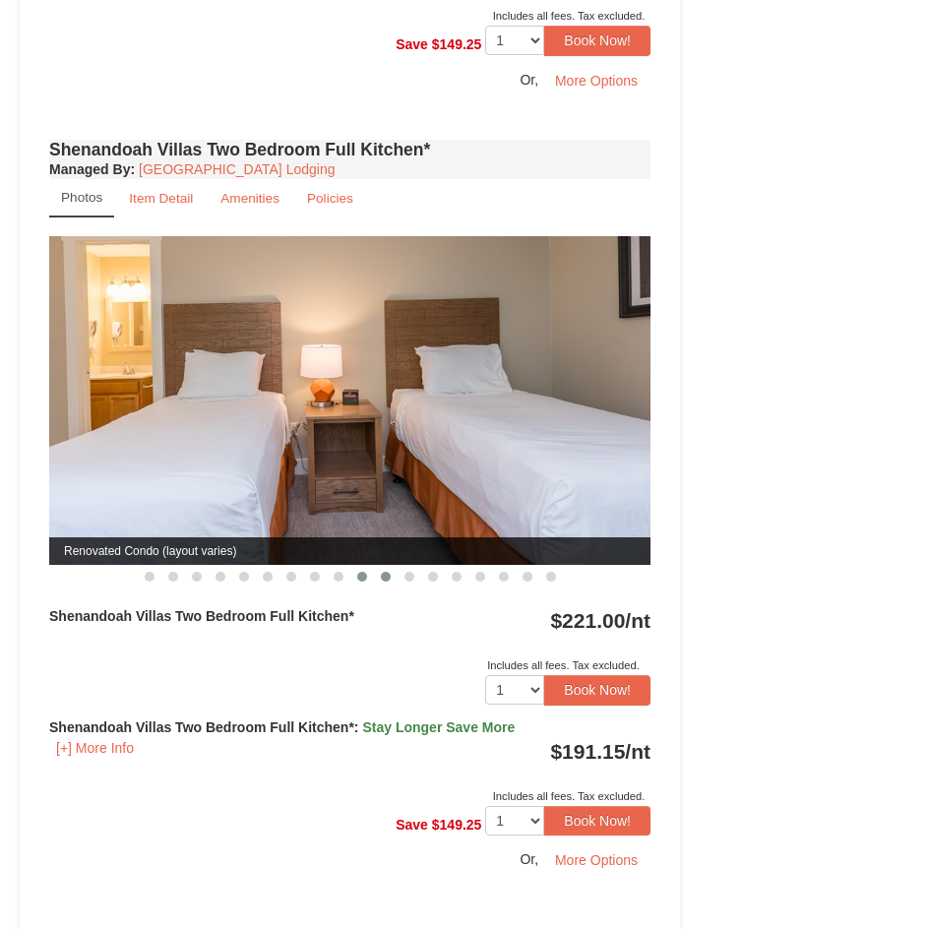
click at [387, 577] on span at bounding box center [386, 577] width 10 height 10
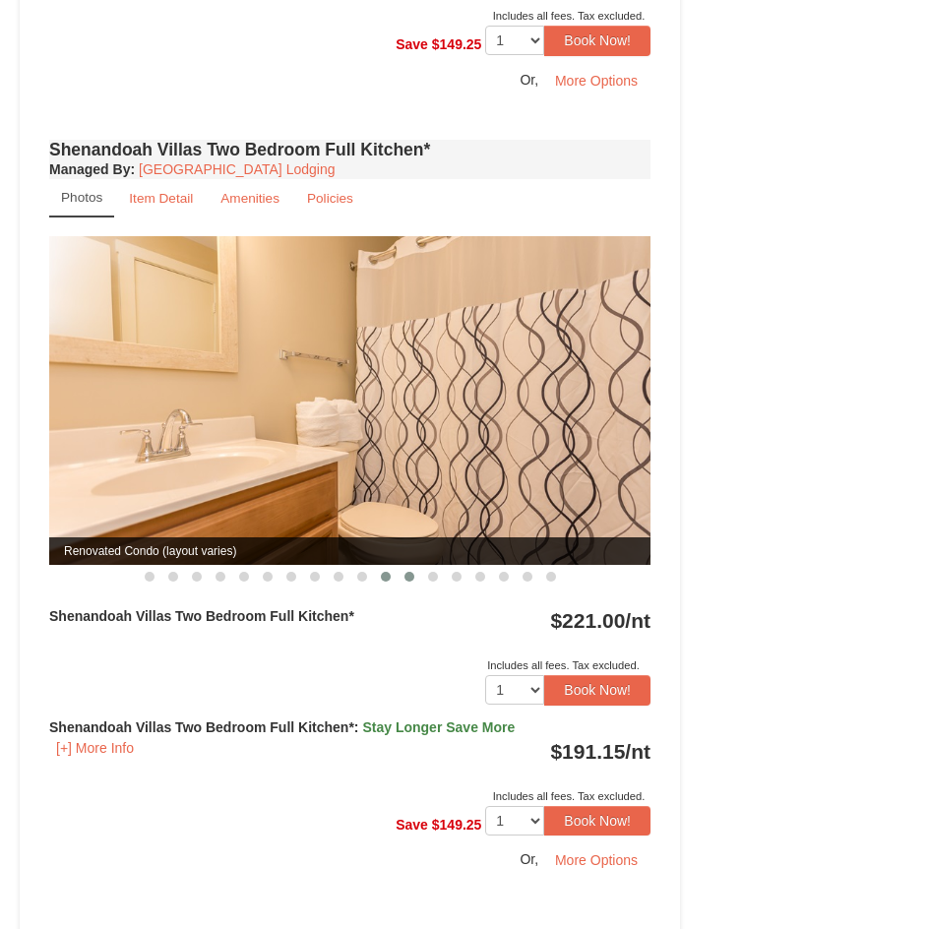
click at [410, 577] on span at bounding box center [409, 577] width 10 height 10
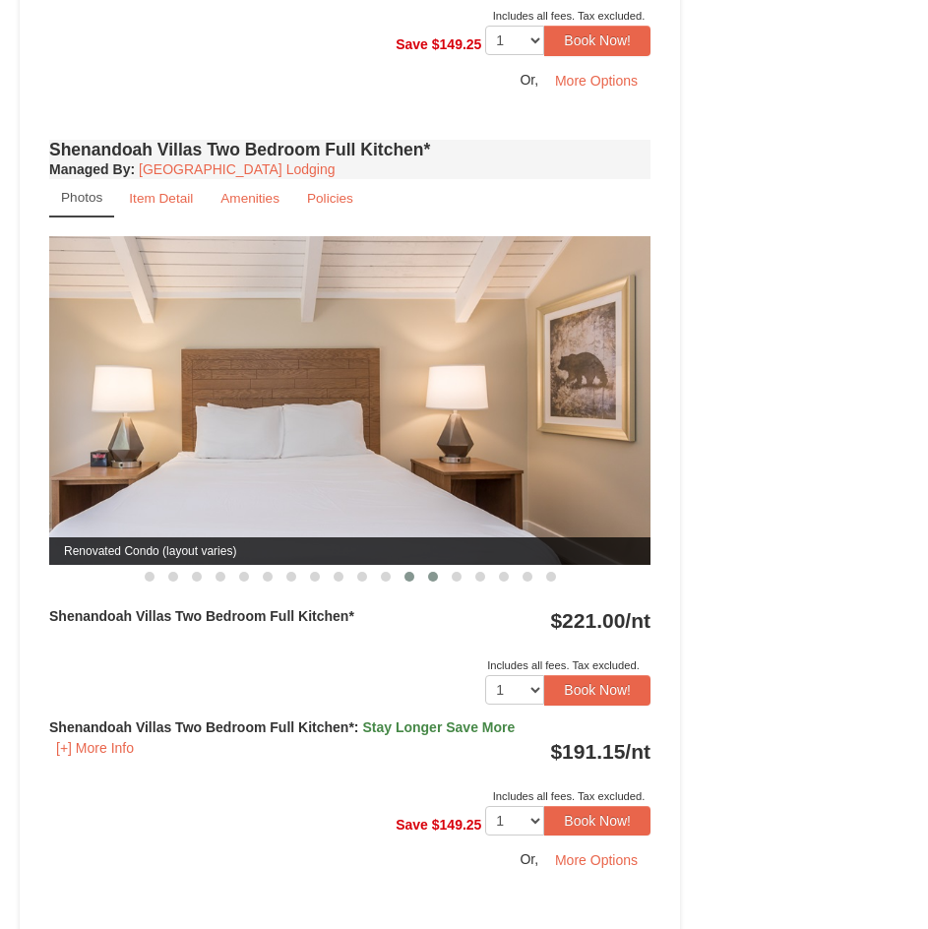
click at [442, 576] on button at bounding box center [433, 577] width 24 height 20
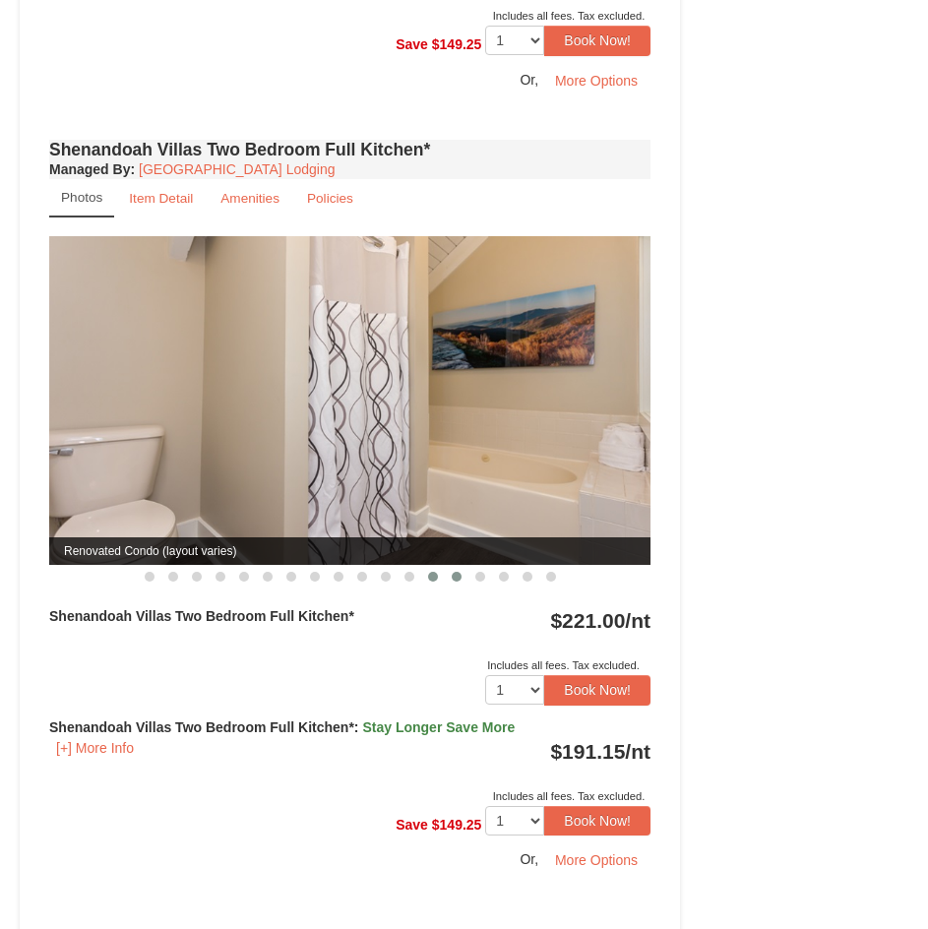
click at [446, 574] on button at bounding box center [457, 577] width 24 height 20
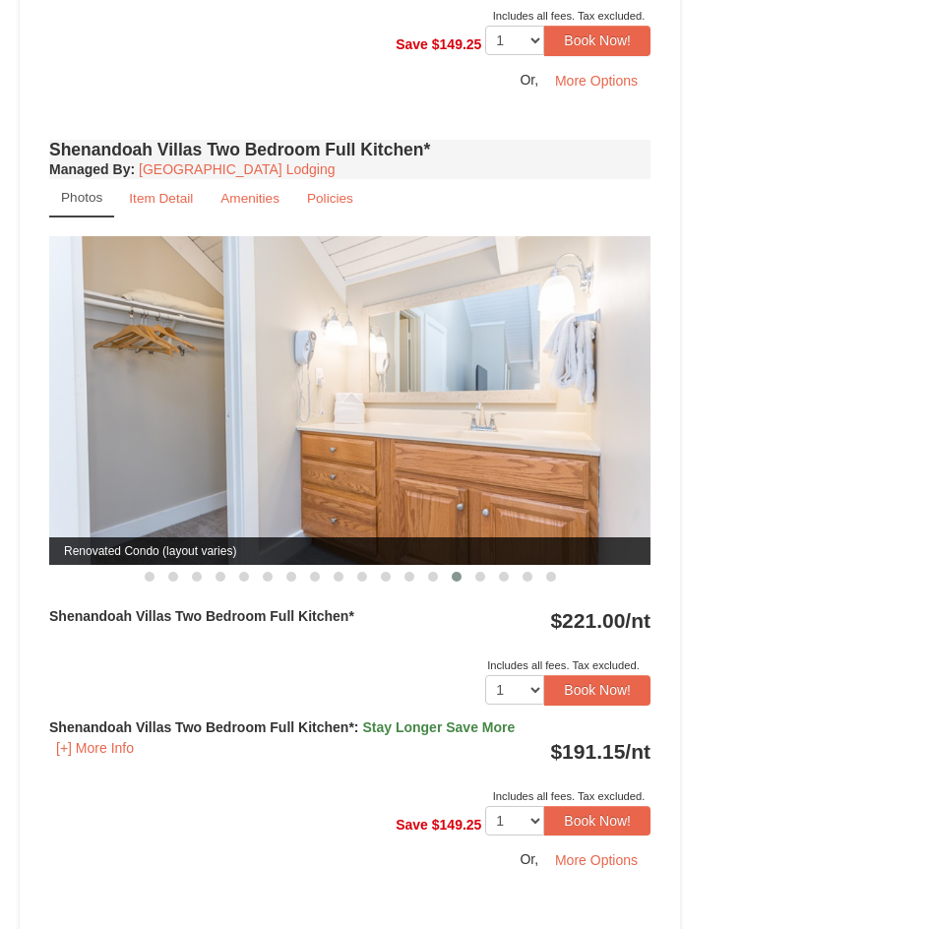
click at [465, 572] on button at bounding box center [457, 577] width 24 height 20
click at [495, 572] on button at bounding box center [504, 577] width 24 height 20
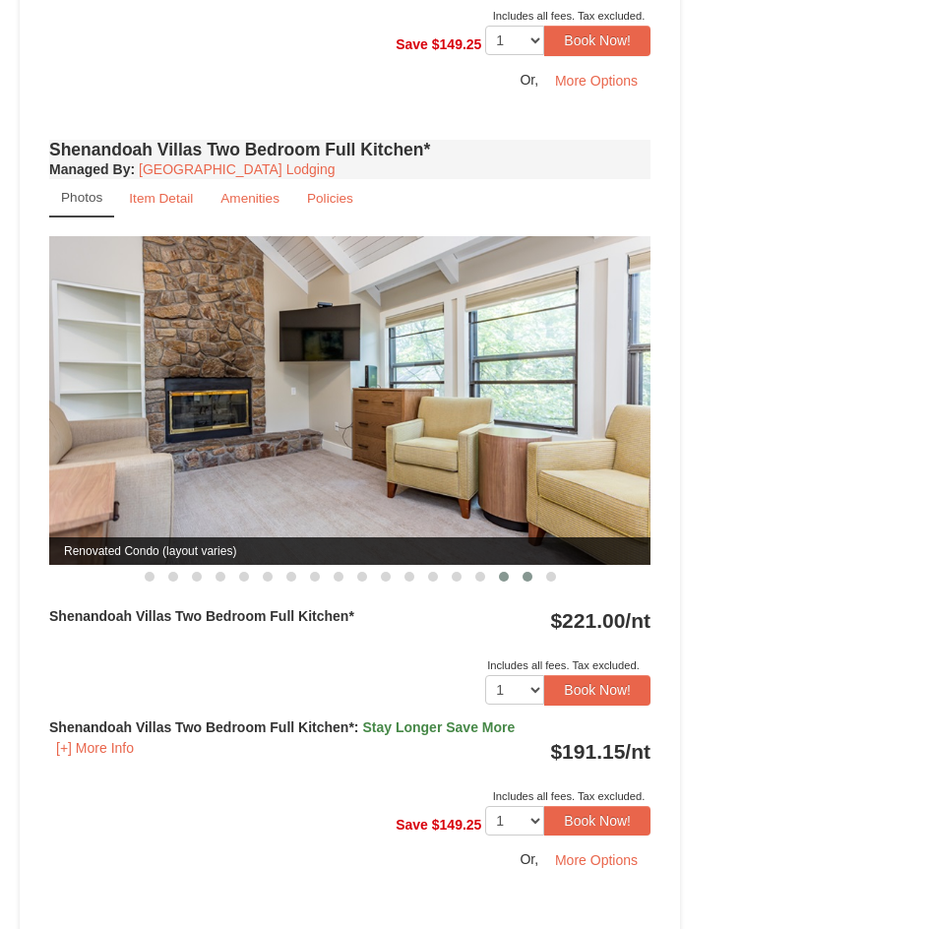
click at [537, 576] on button at bounding box center [527, 577] width 24 height 20
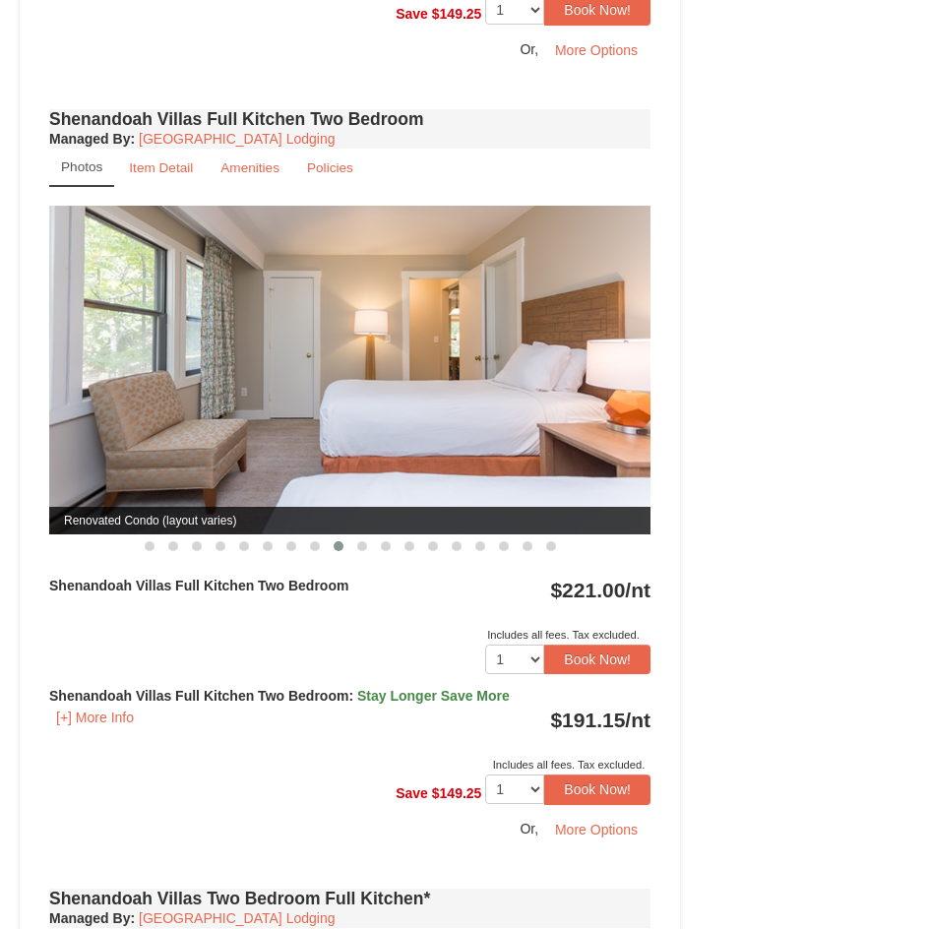
scroll to position [1476, 0]
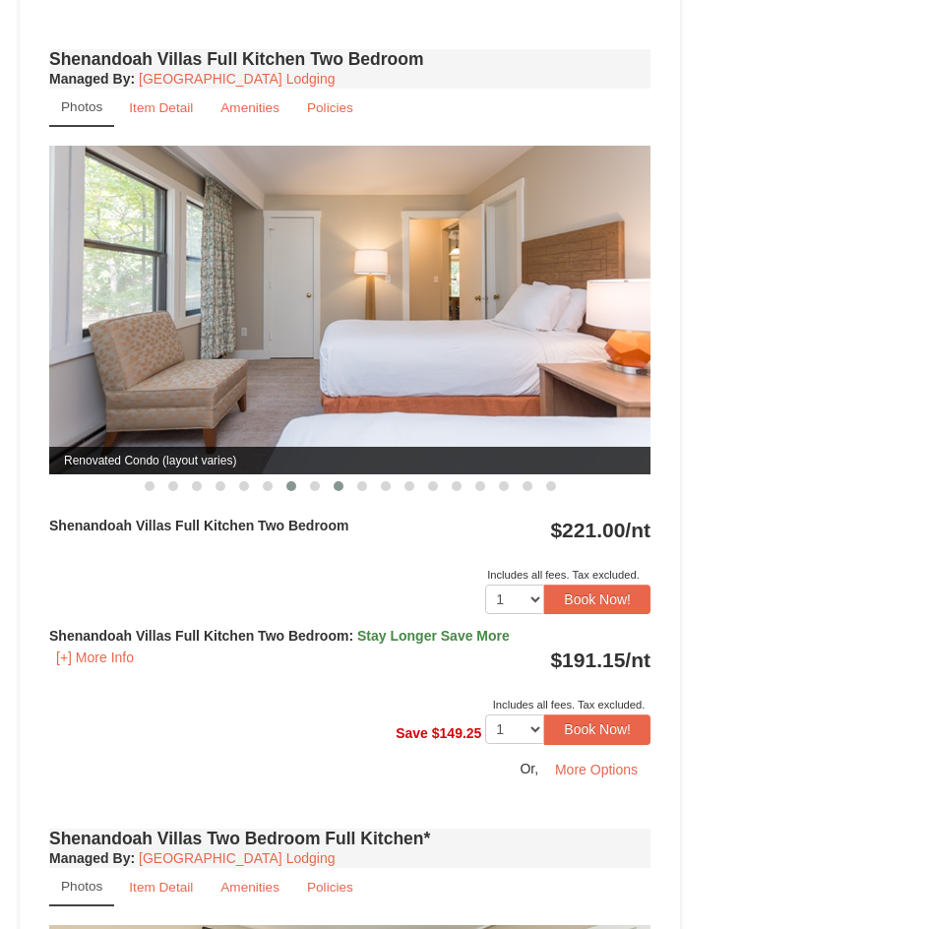
click at [281, 485] on button at bounding box center [291, 486] width 24 height 20
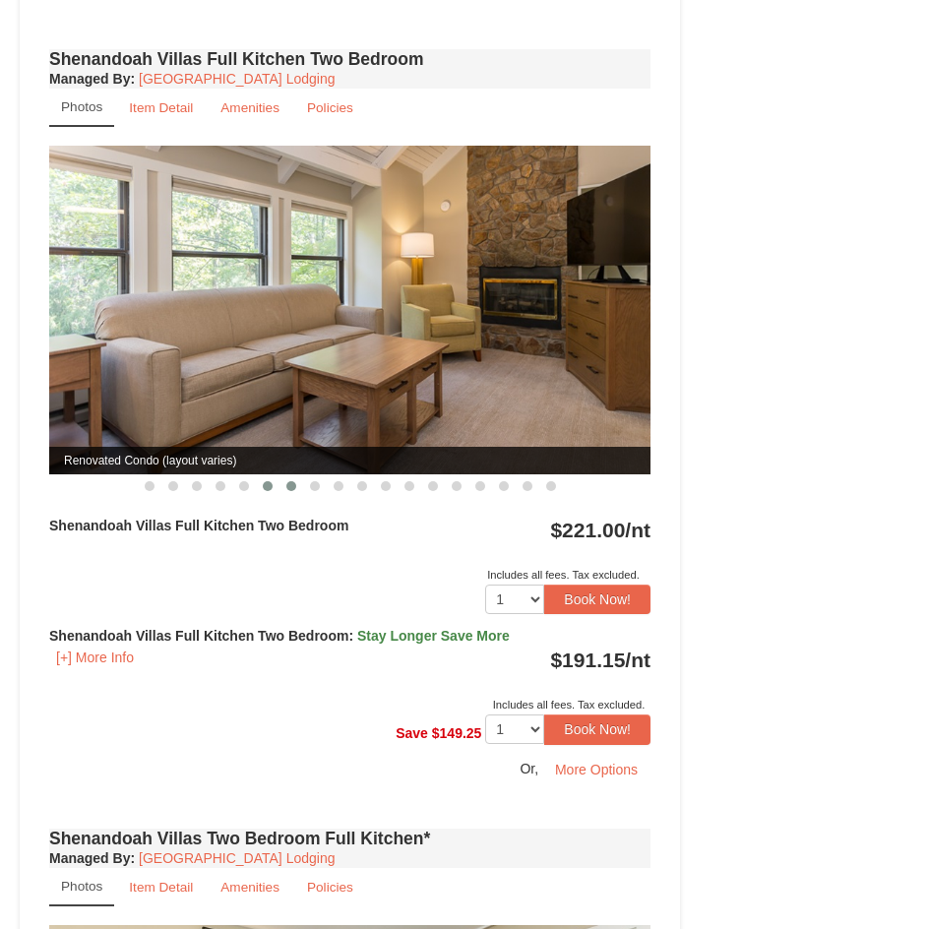
click at [268, 485] on span at bounding box center [268, 486] width 10 height 10
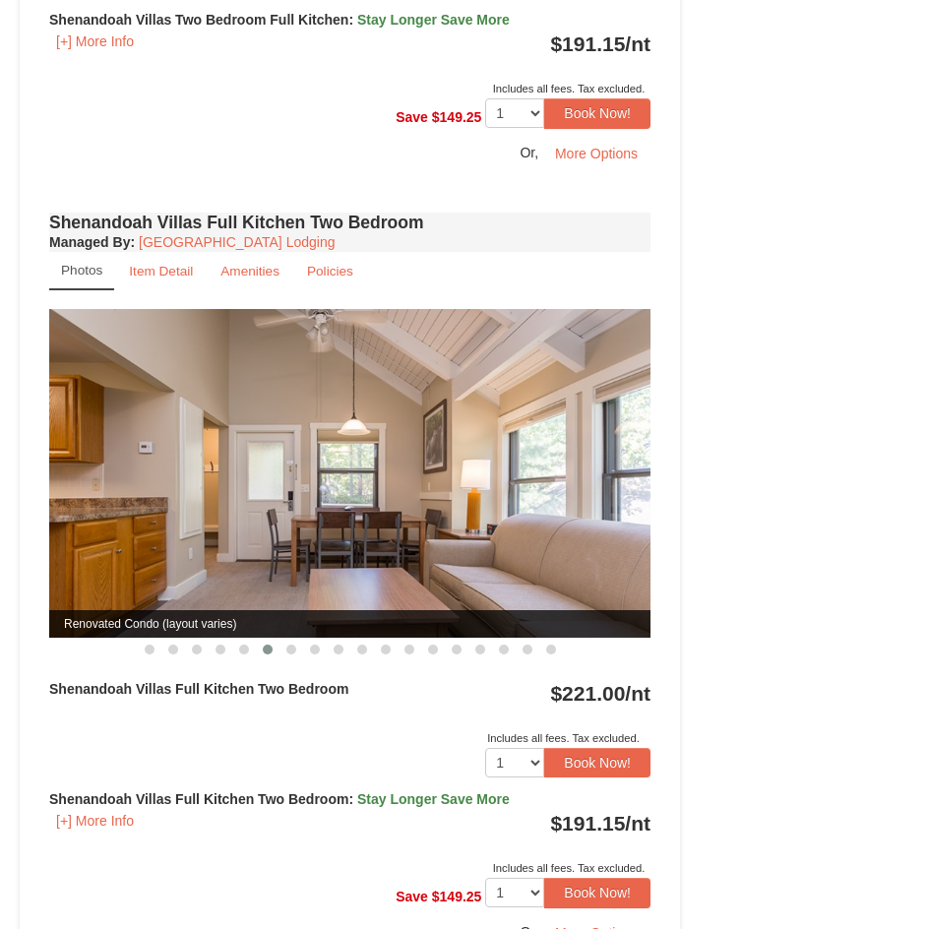
scroll to position [1180, 0]
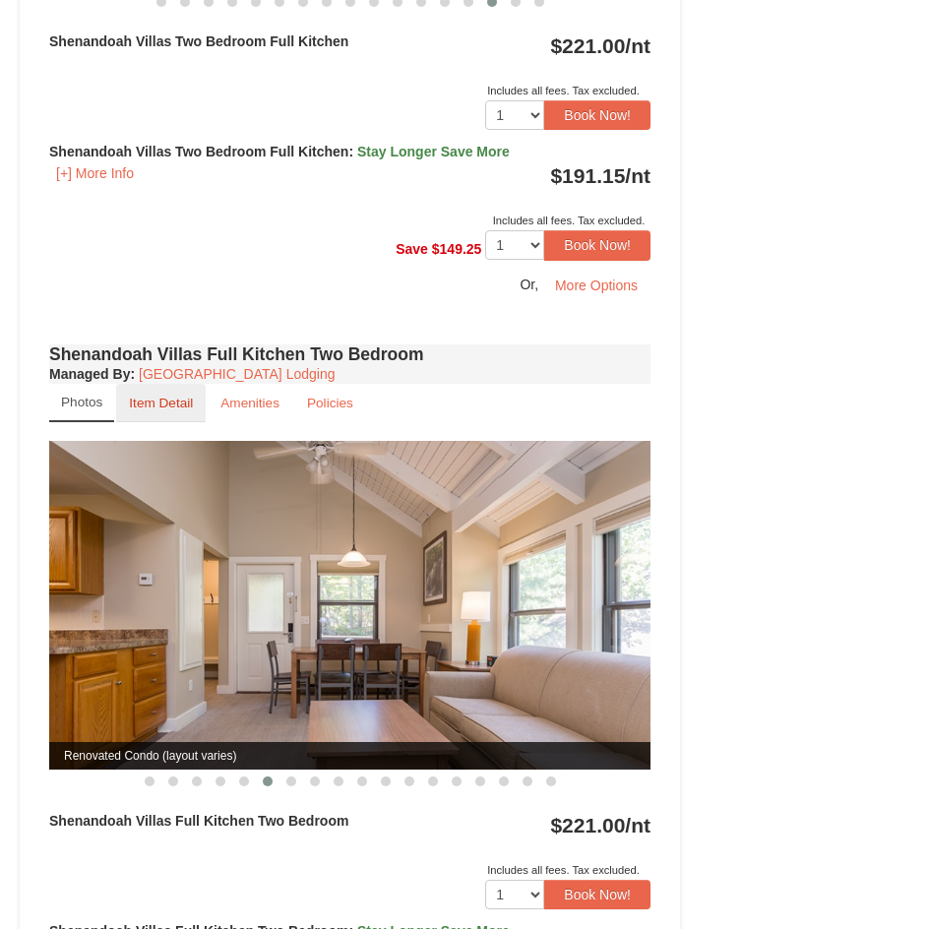
click at [173, 401] on small "Item Detail" at bounding box center [161, 402] width 64 height 15
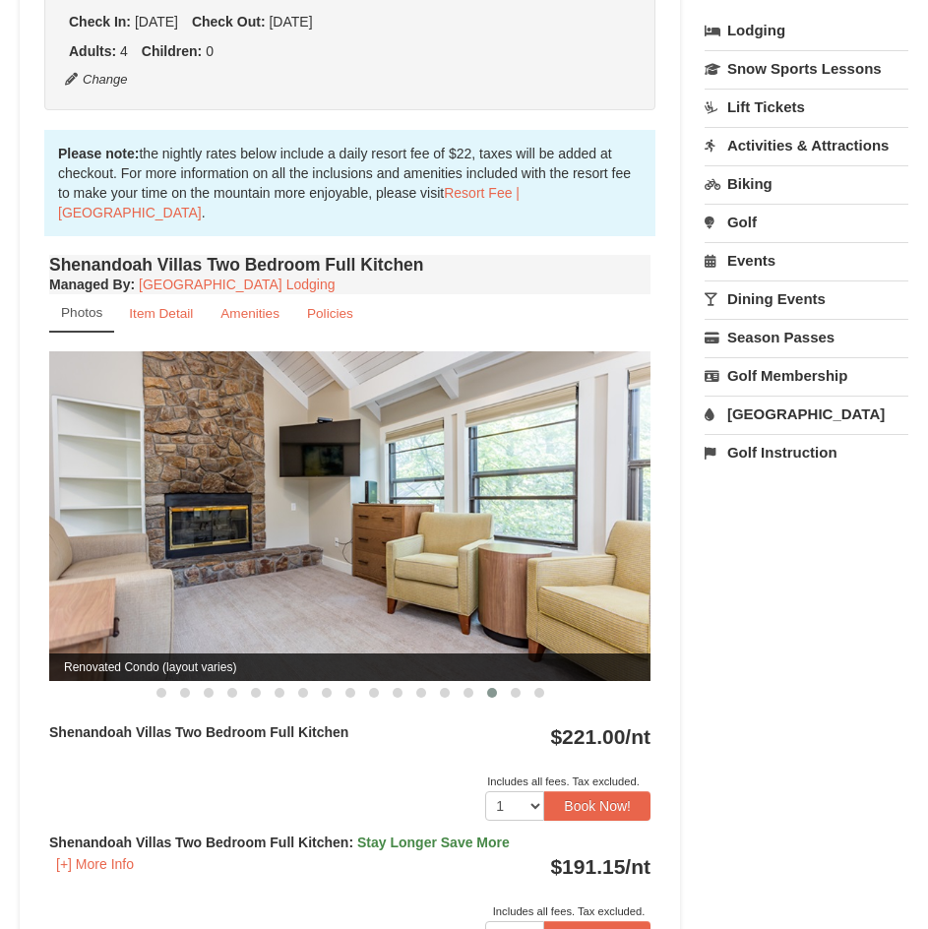
scroll to position [492, 0]
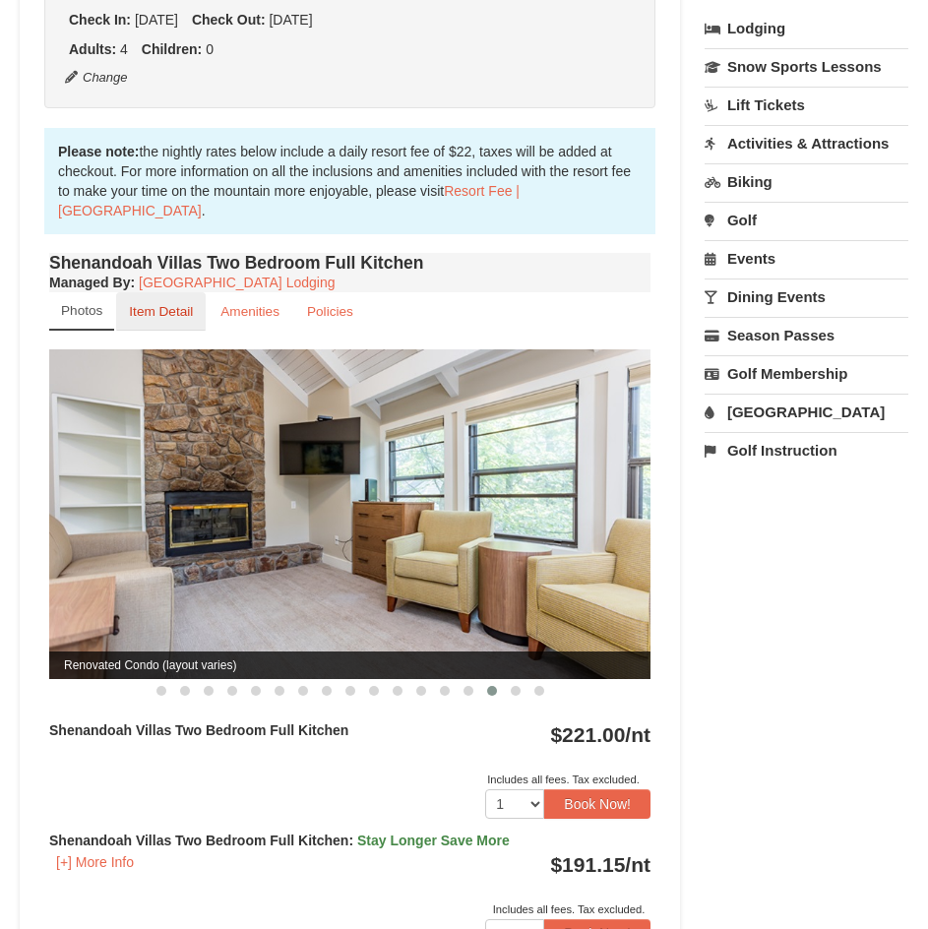
click at [155, 316] on small "Item Detail" at bounding box center [161, 311] width 64 height 15
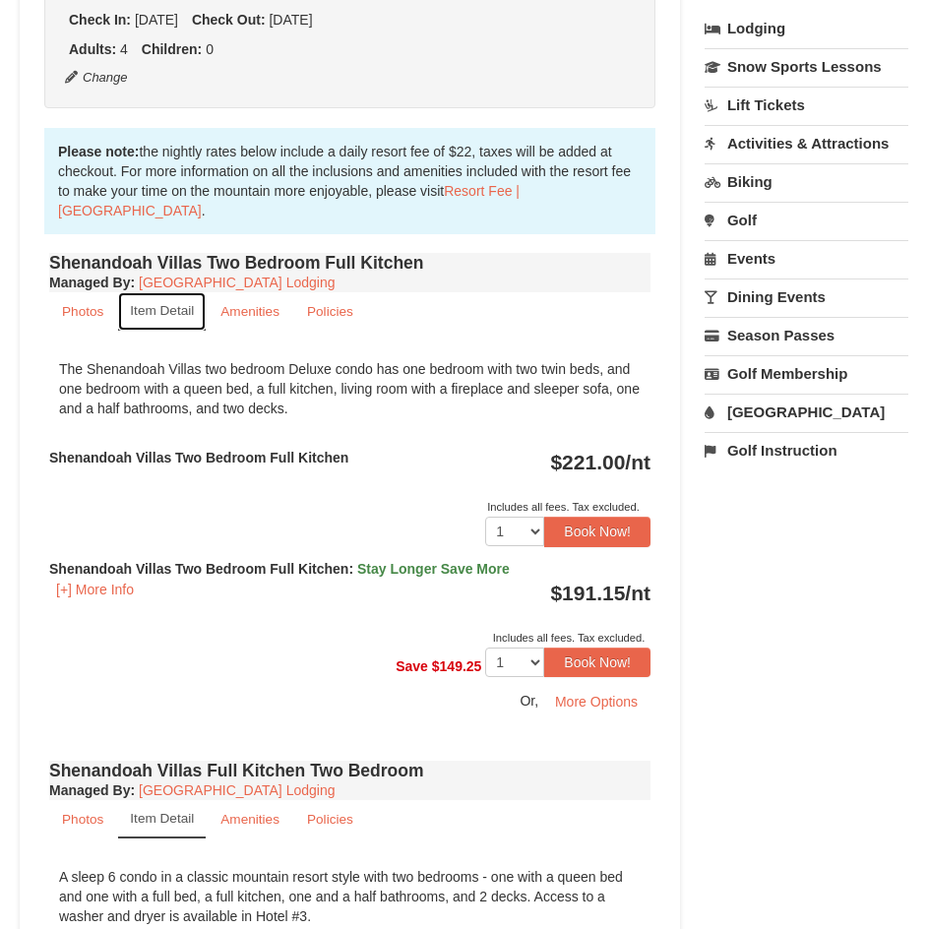
scroll to position [590, 0]
click at [572, 522] on button "Book Now!" at bounding box center [597, 531] width 106 height 30
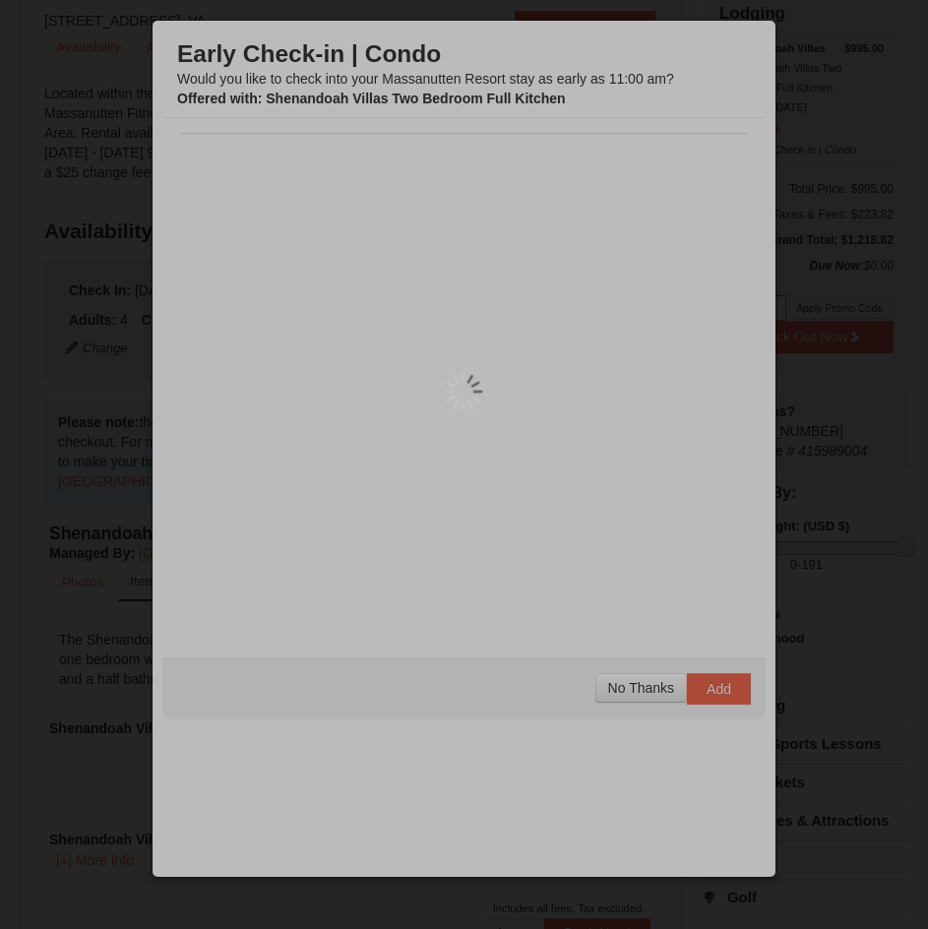
scroll to position [208, 0]
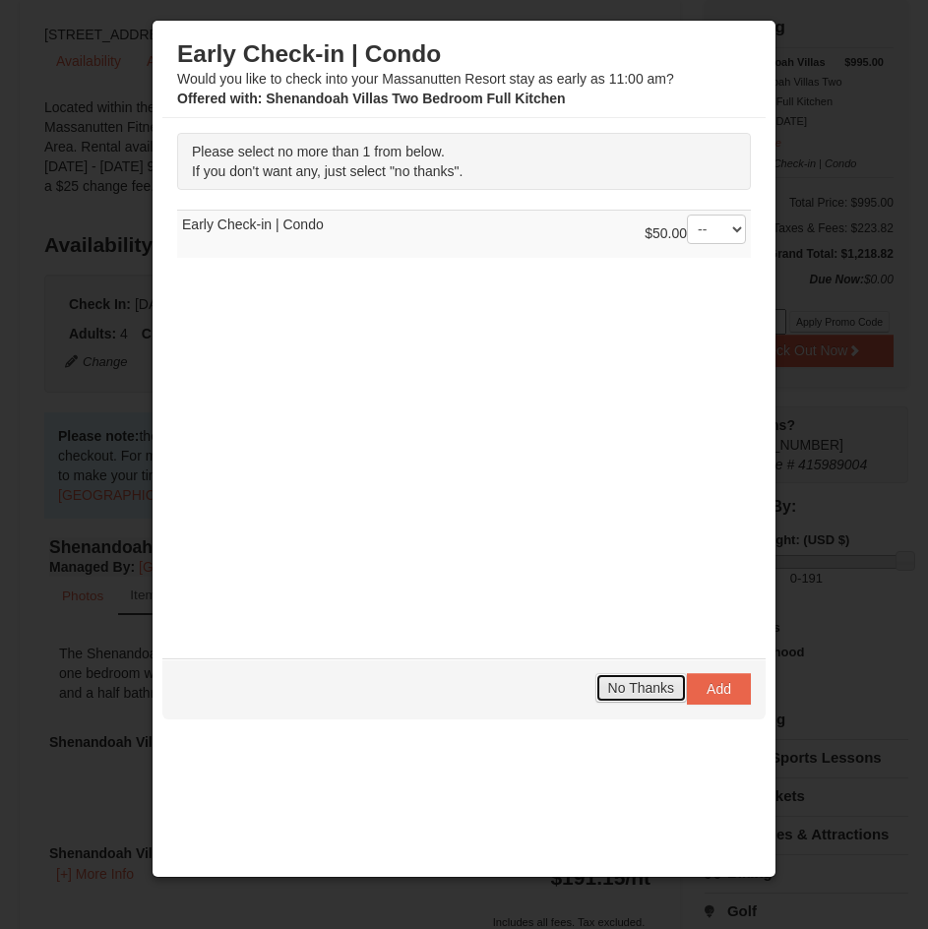
click at [651, 680] on span "No Thanks" at bounding box center [641, 688] width 66 height 16
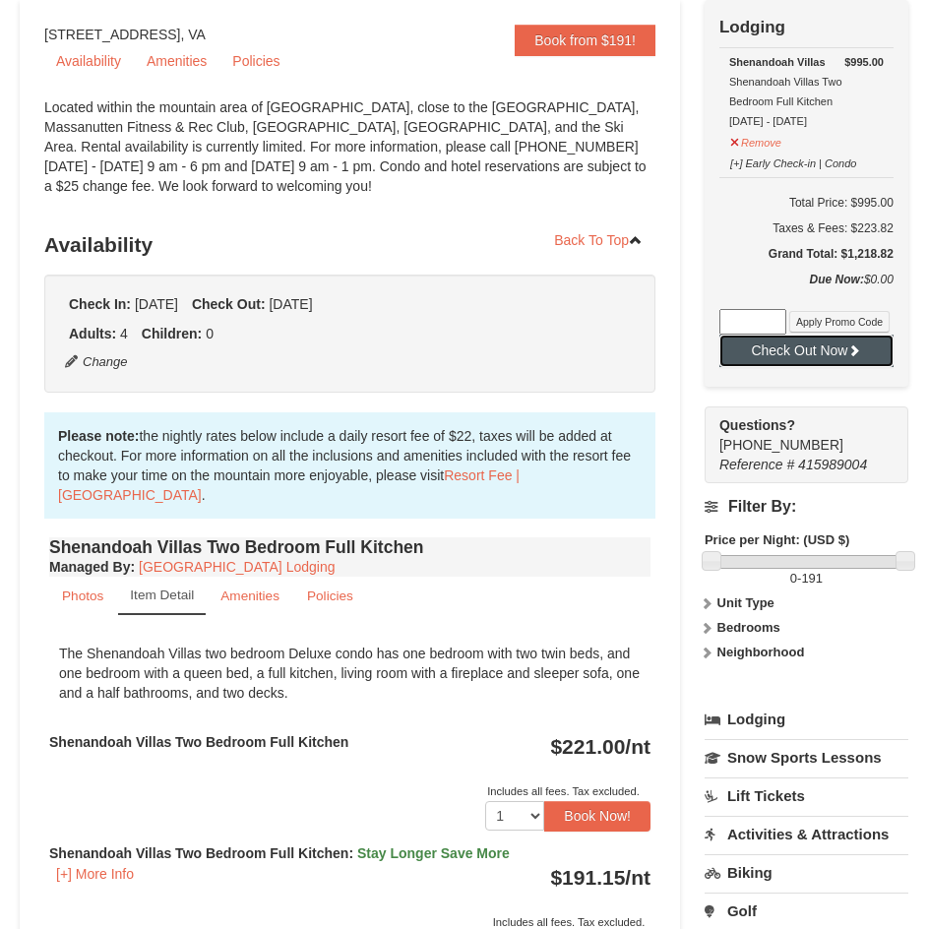
click at [791, 344] on button "Check Out Now" at bounding box center [806, 349] width 174 height 31
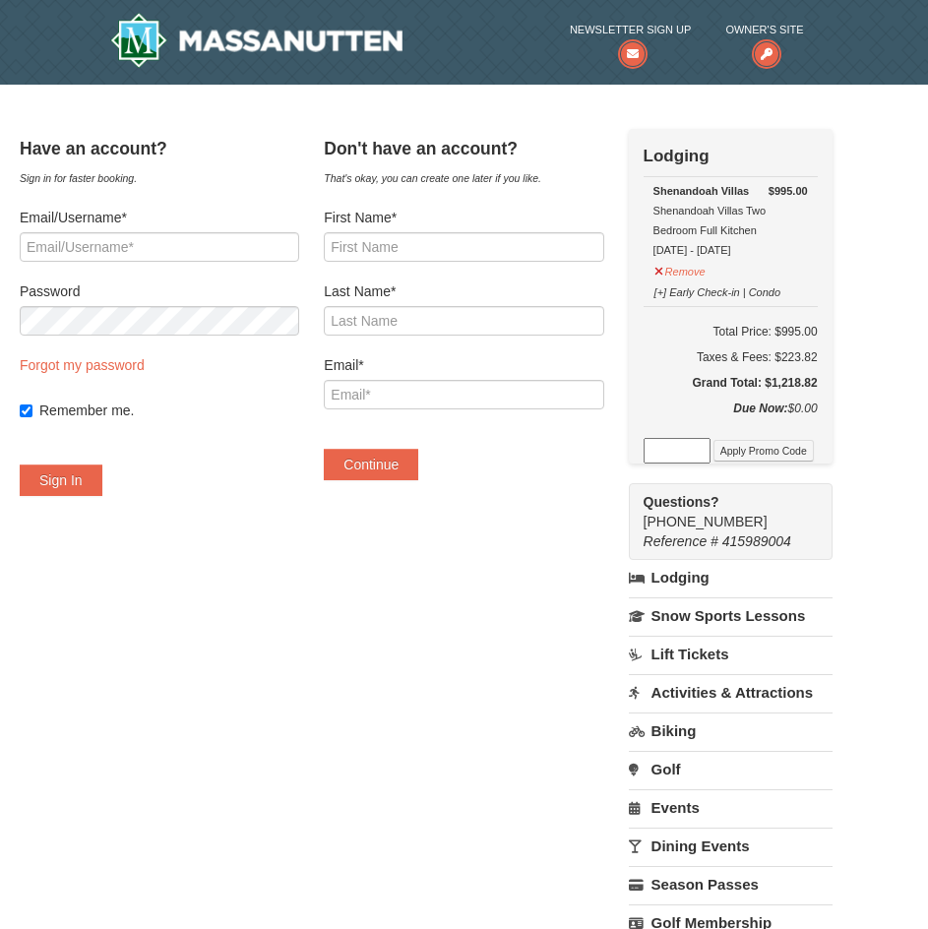
click at [393, 633] on div "Have an account? Sign in for faster booking. Email/Username* Password Forgot my…" at bounding box center [464, 583] width 888 height 908
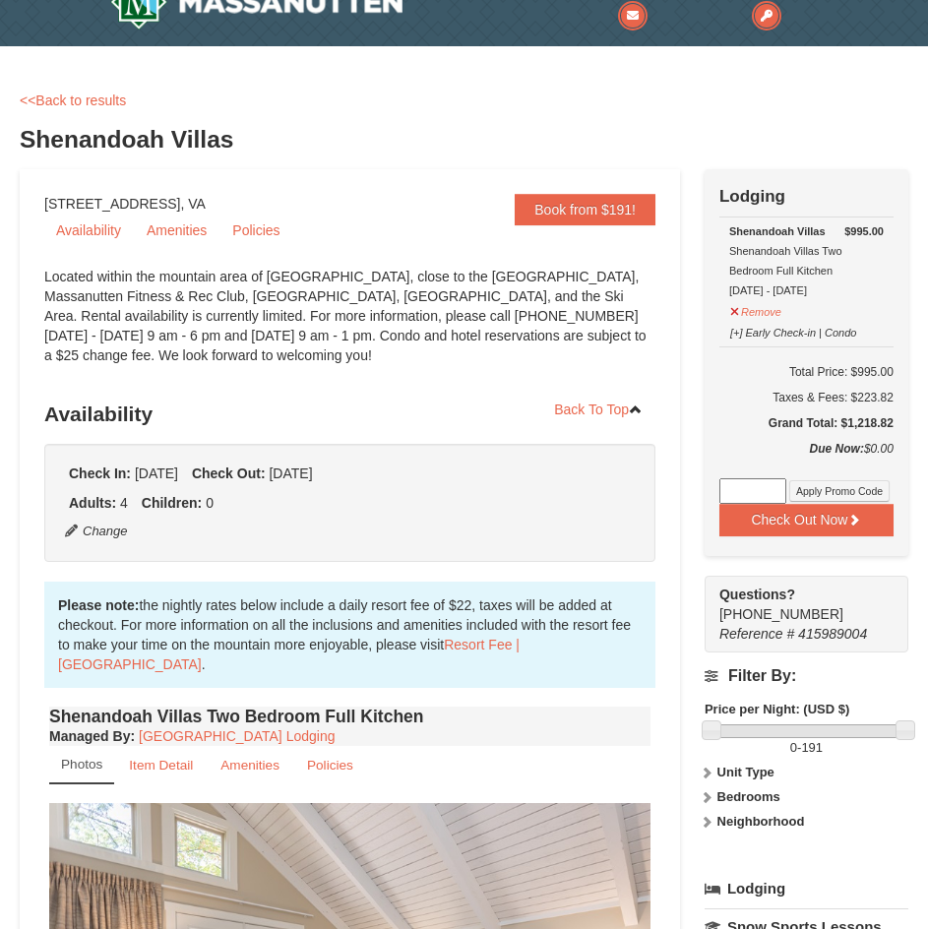
scroll to position [98, 0]
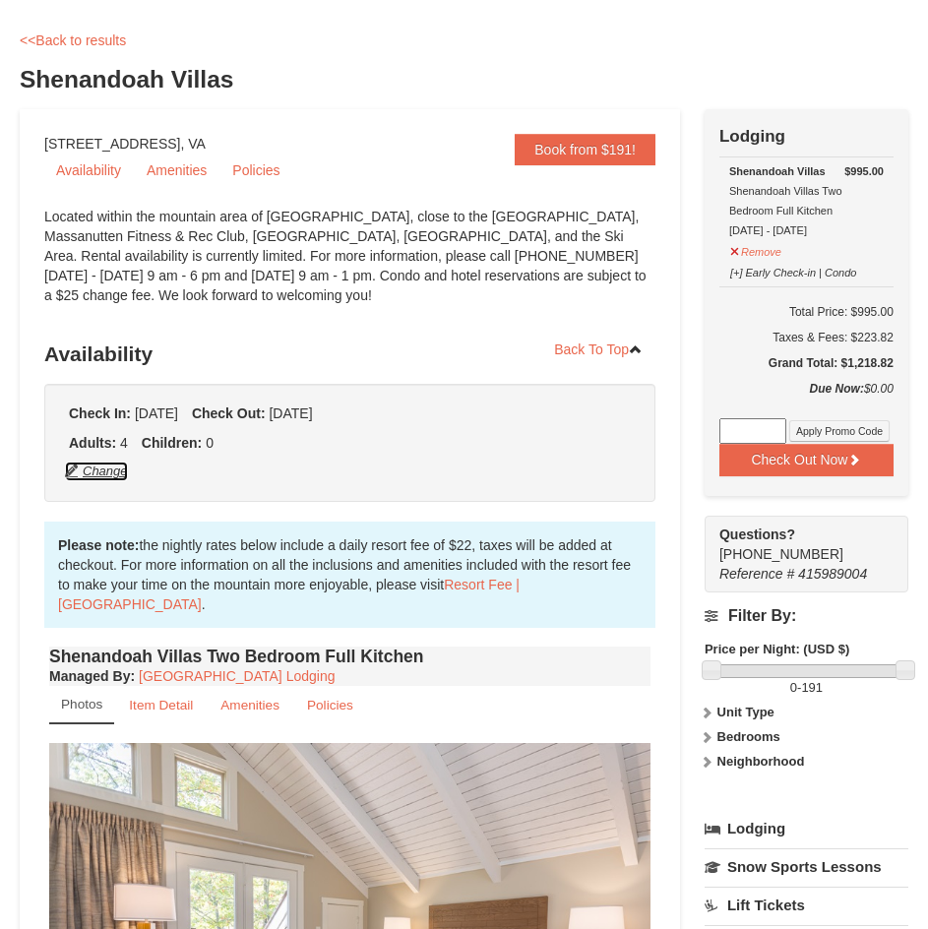
click at [88, 475] on button "Change" at bounding box center [96, 471] width 65 height 22
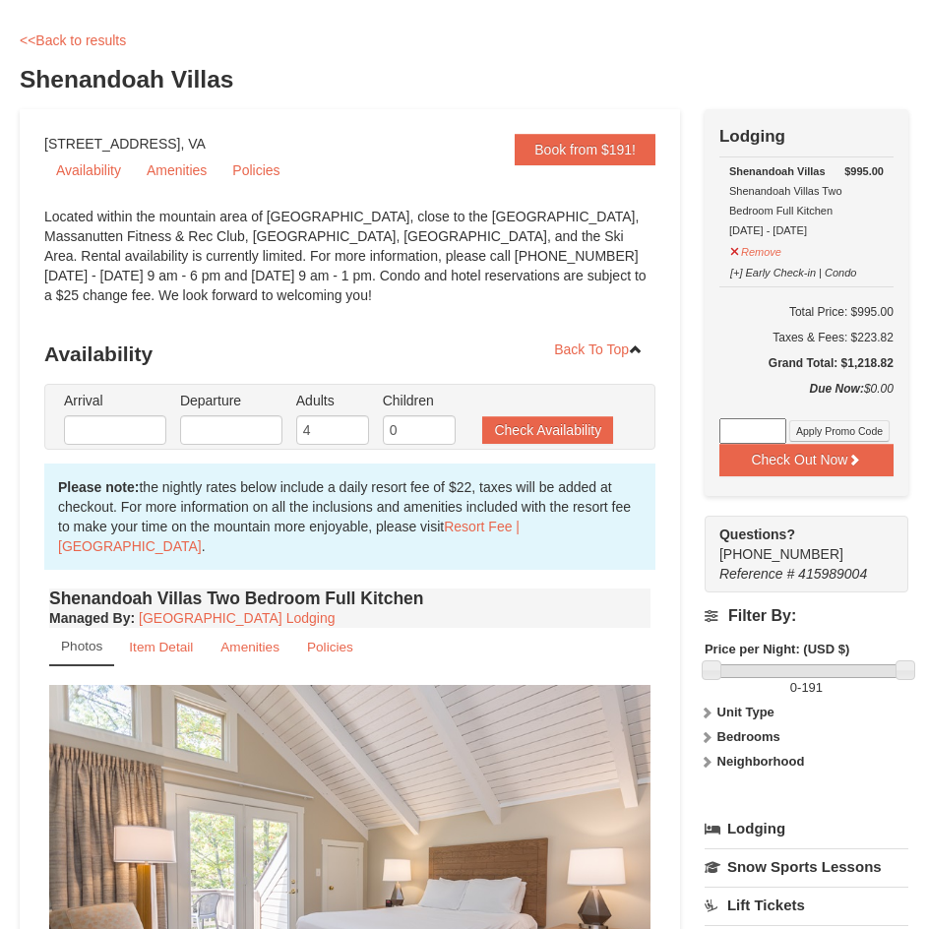
type input "[DATE]"
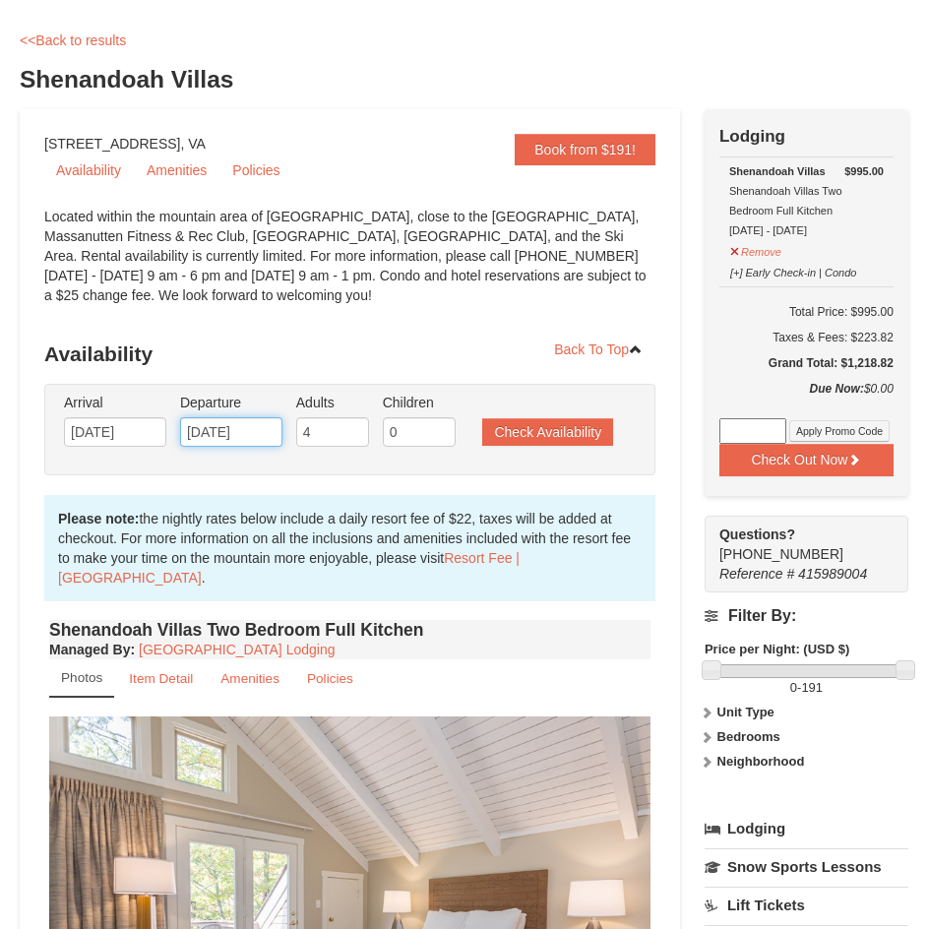
click at [229, 431] on input "[DATE]" at bounding box center [231, 432] width 102 height 30
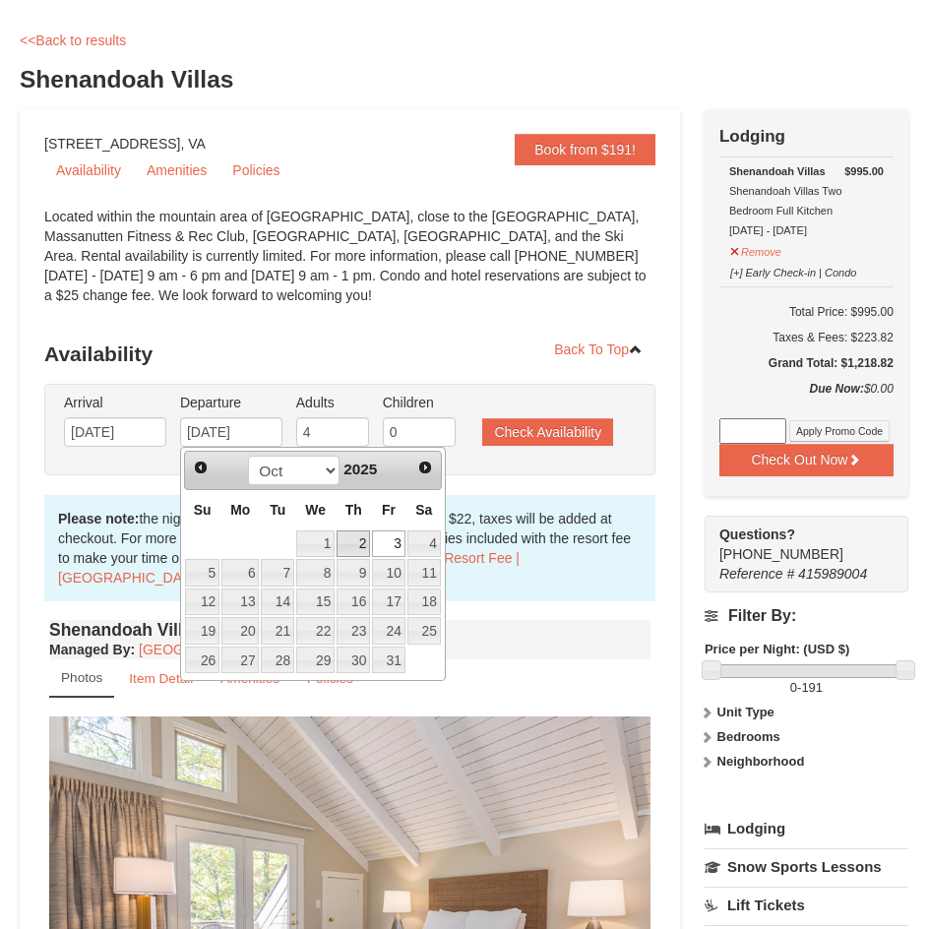
click at [340, 539] on link "2" at bounding box center [352, 544] width 33 height 28
type input "10/02/2025"
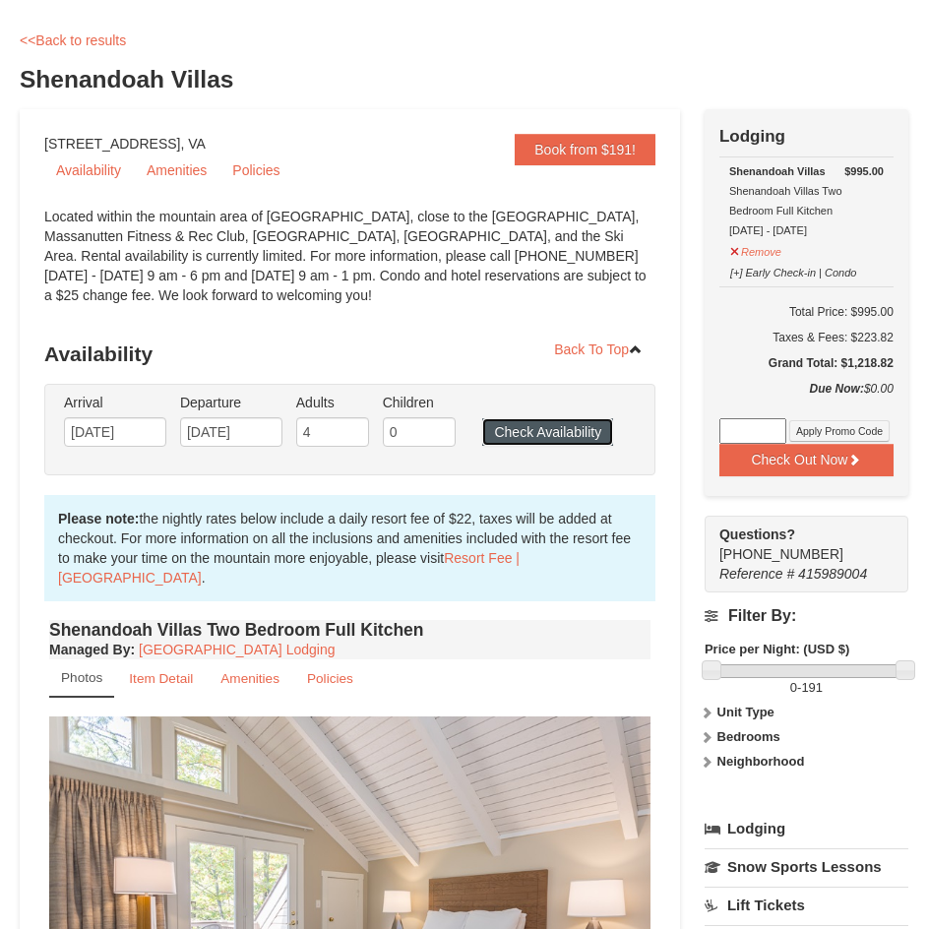
click at [525, 439] on button "Check Availability" at bounding box center [547, 432] width 131 height 28
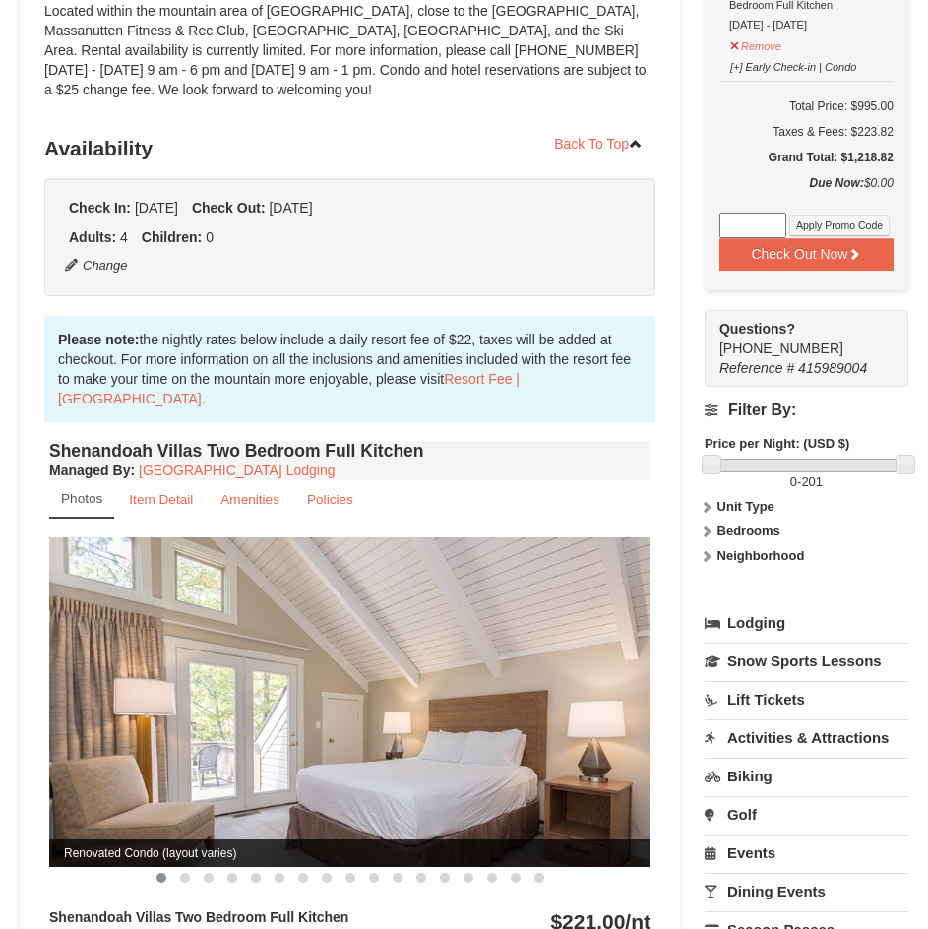
scroll to position [295, 0]
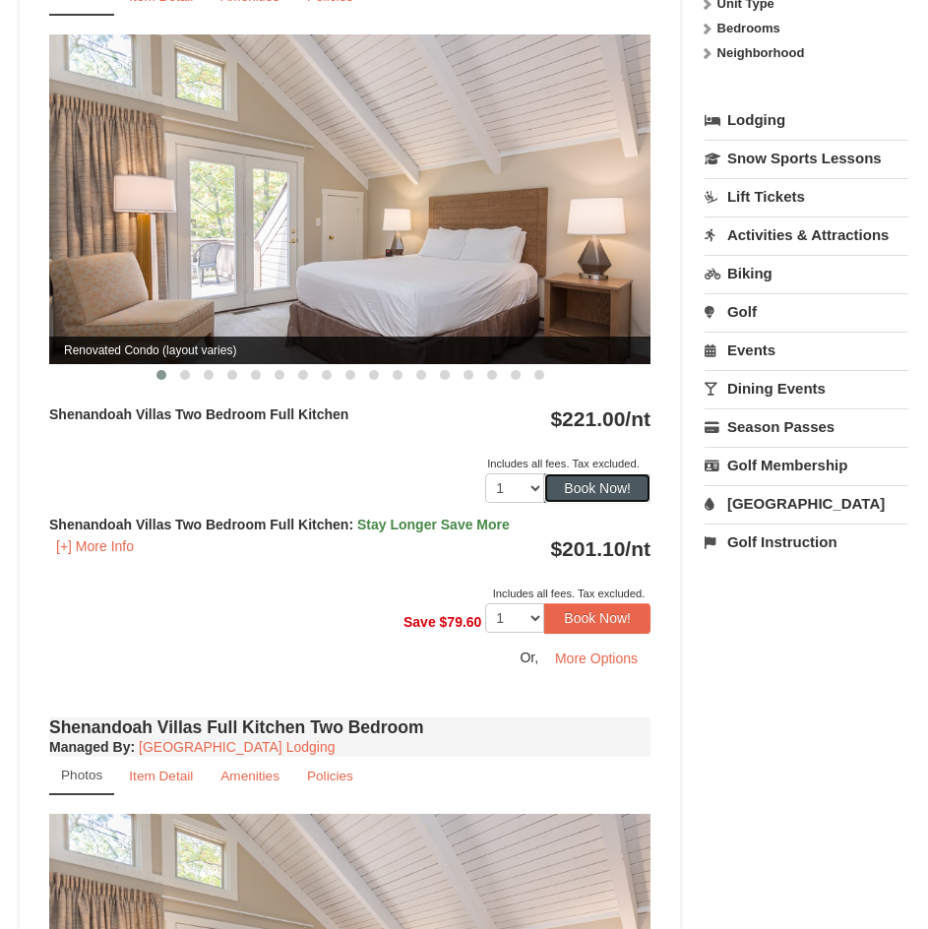
click at [556, 485] on button "Book Now!" at bounding box center [597, 488] width 106 height 30
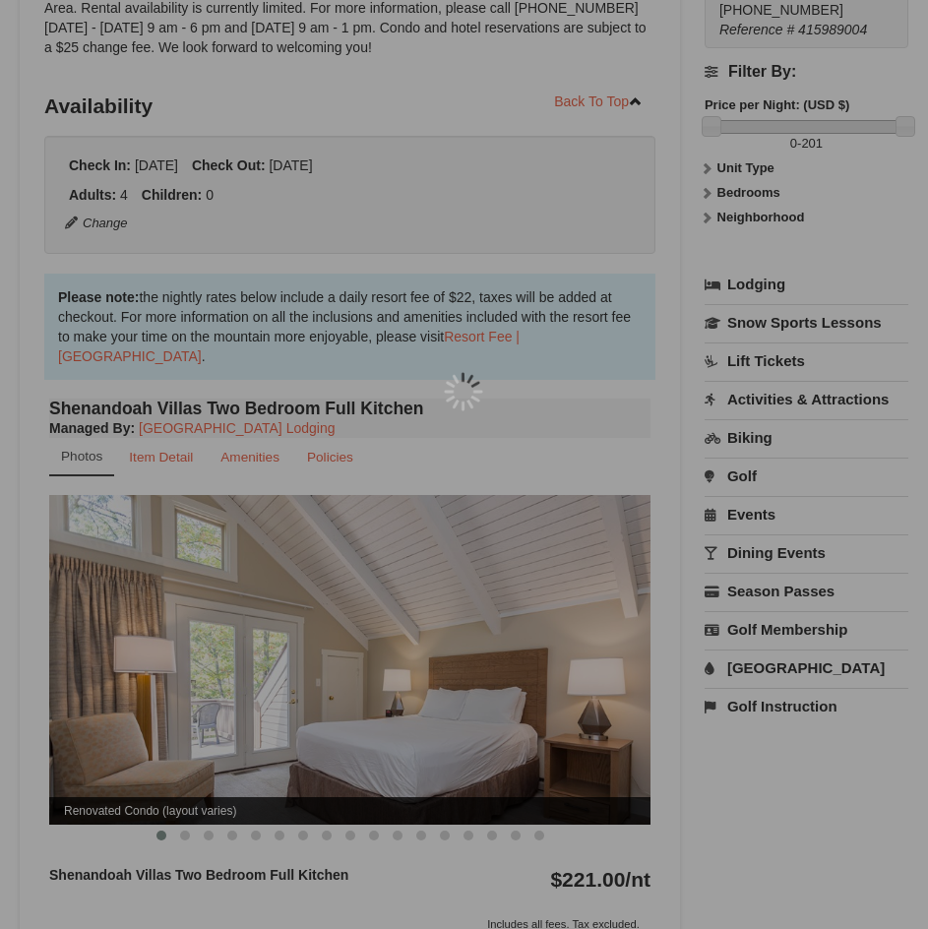
scroll to position [188, 0]
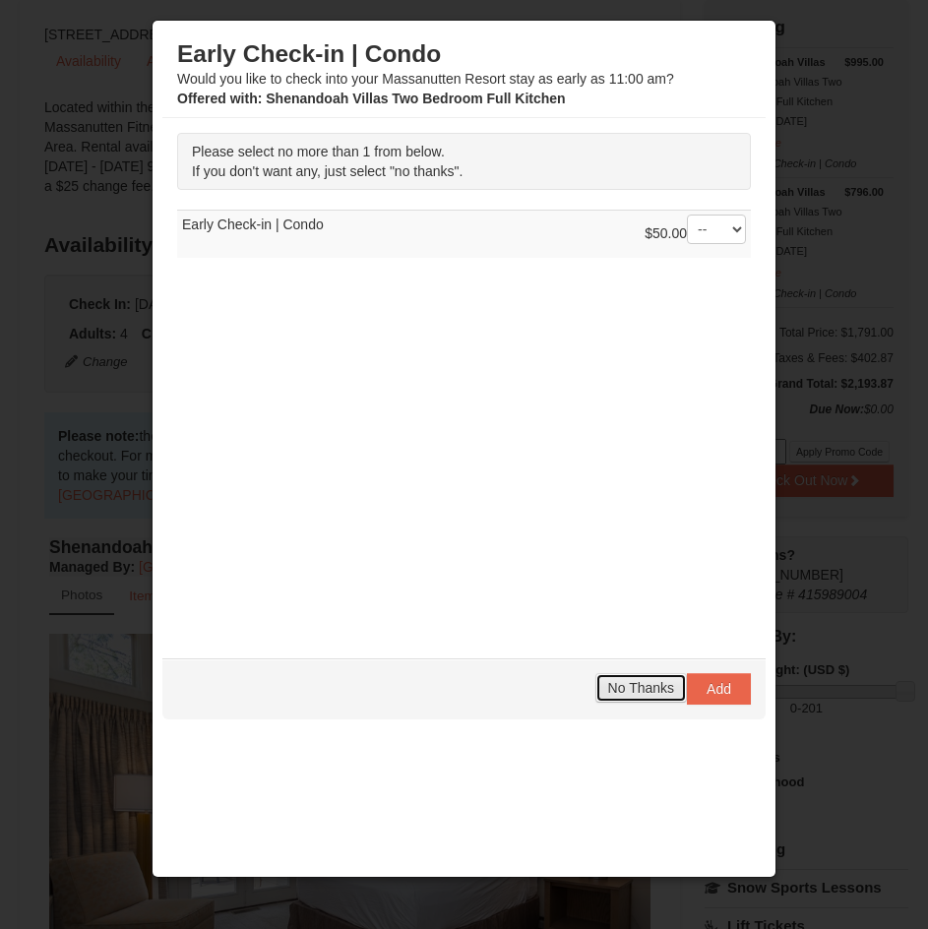
click at [648, 678] on button "No Thanks" at bounding box center [640, 688] width 91 height 30
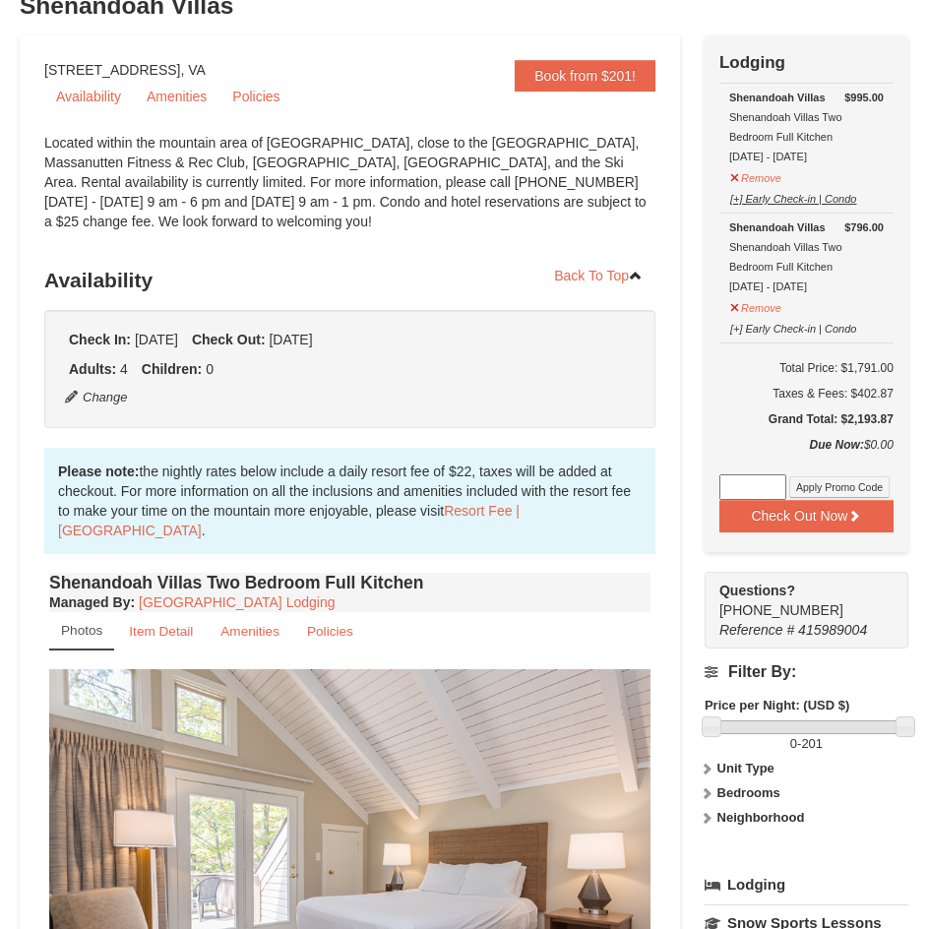
scroll to position [90, 0]
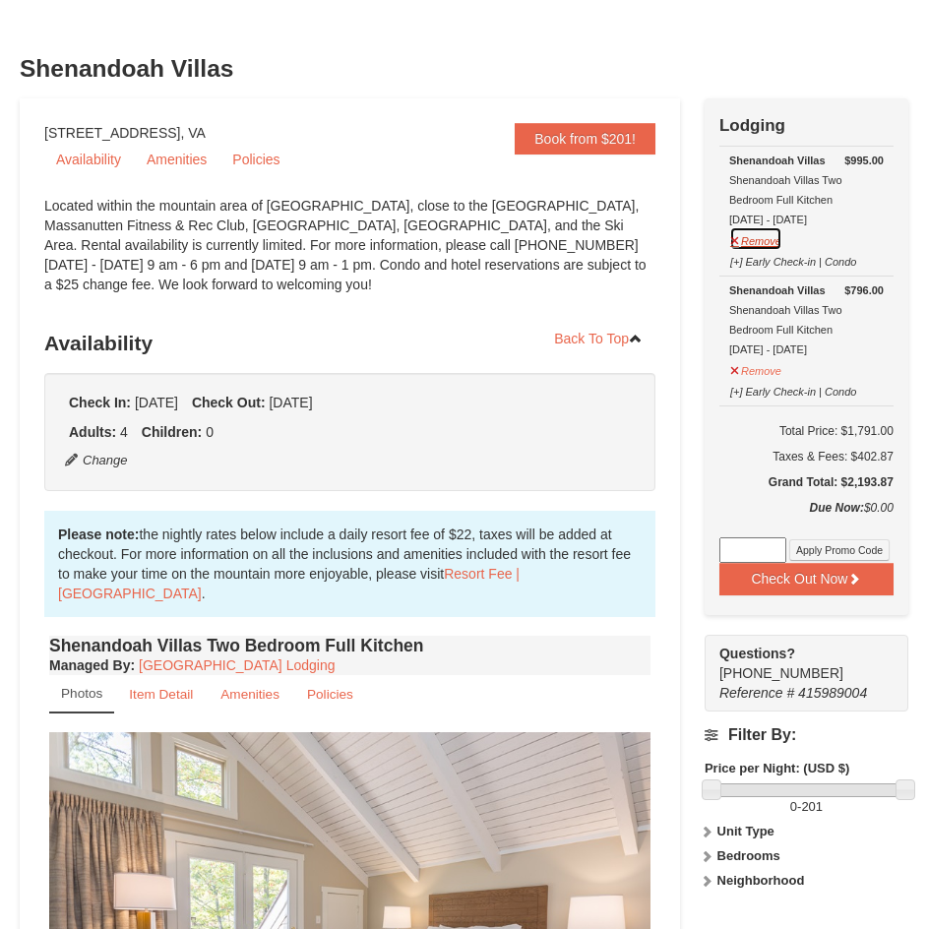
click at [767, 248] on button "Remove" at bounding box center [755, 238] width 53 height 25
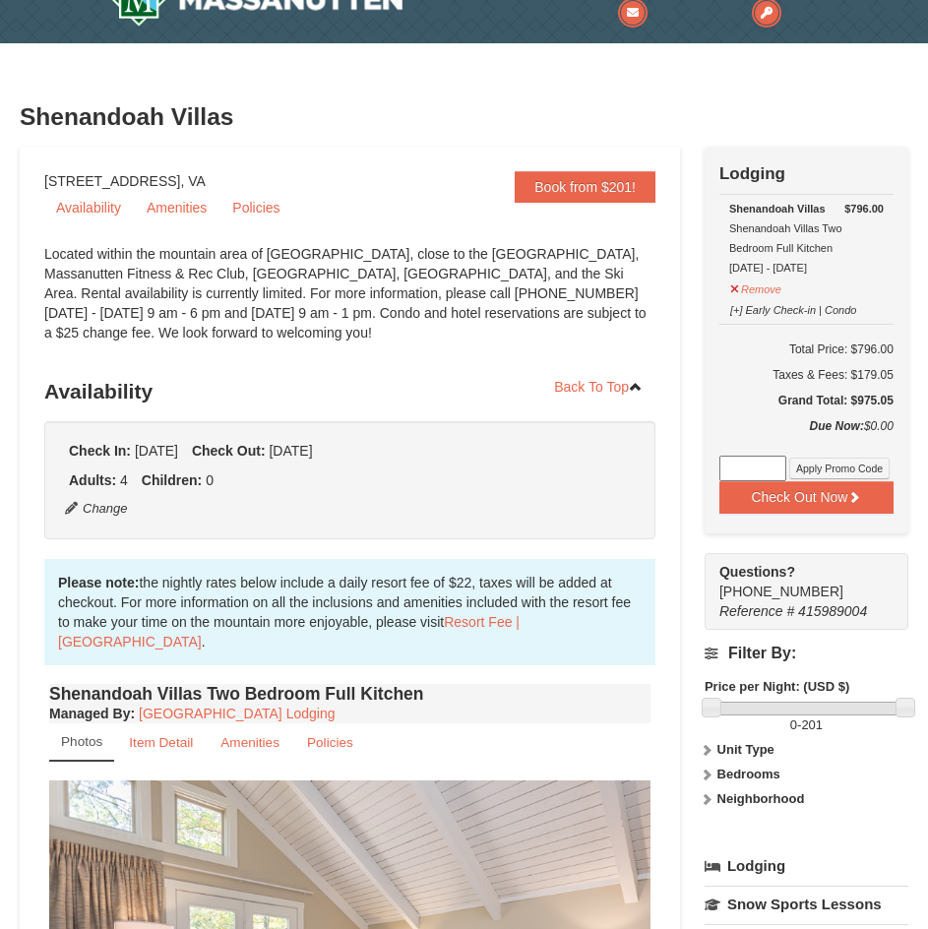
scroll to position [0, 0]
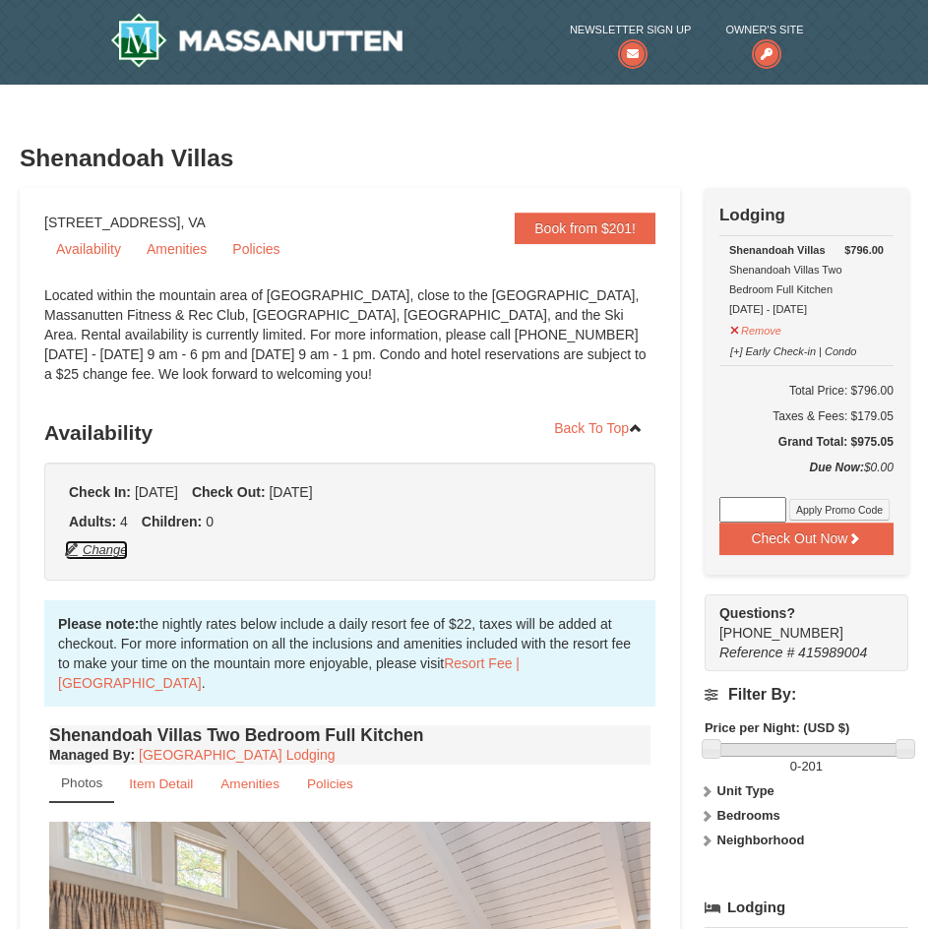
click at [72, 545] on button "Change" at bounding box center [96, 550] width 65 height 22
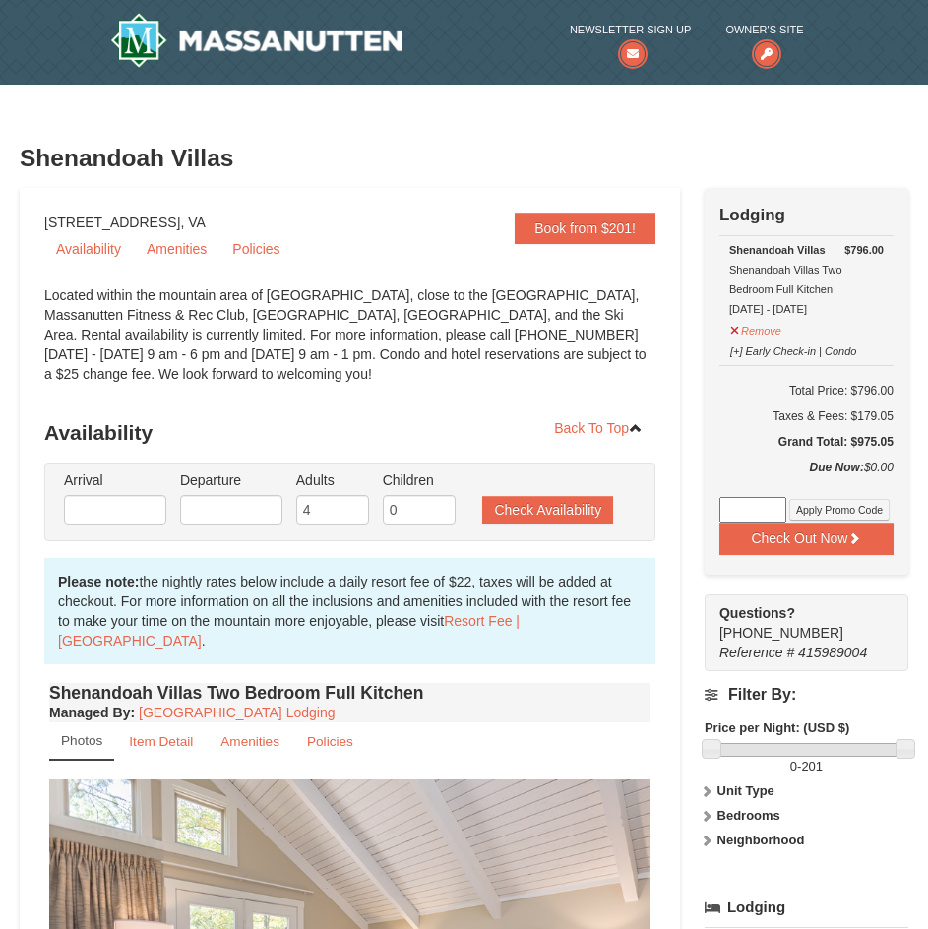
type input "[DATE]"
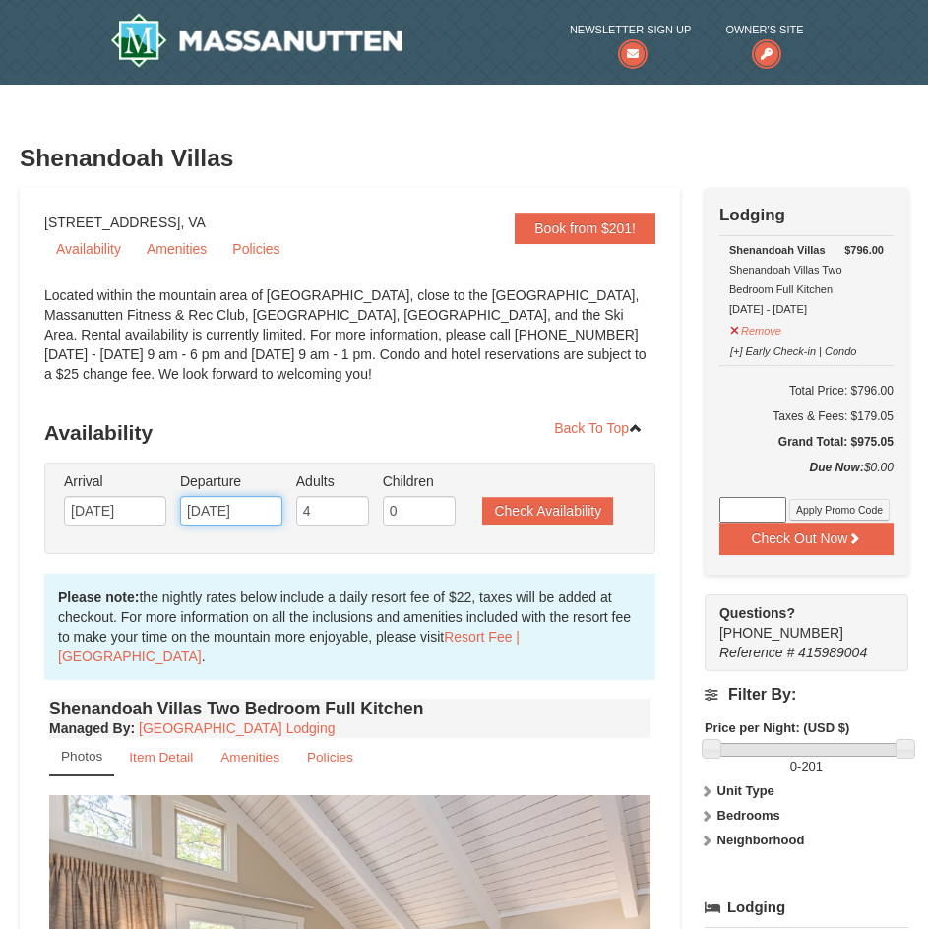
click at [264, 516] on input "10/02/2025" at bounding box center [231, 511] width 102 height 30
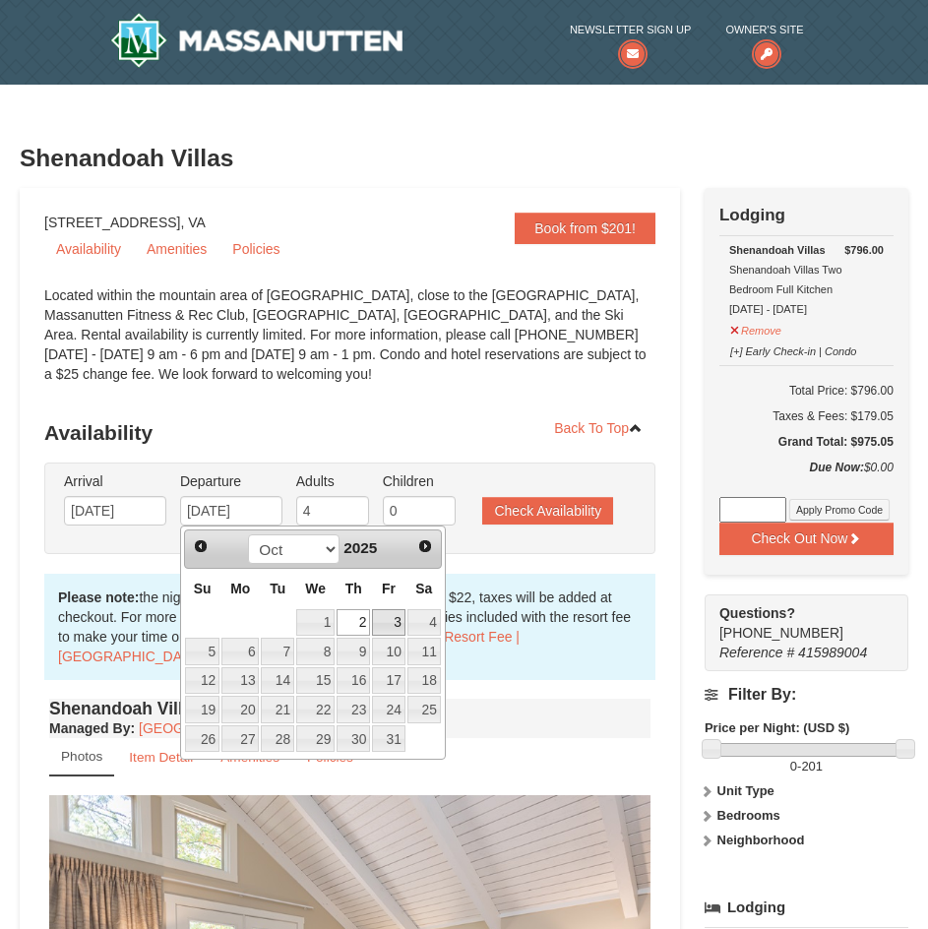
click at [386, 620] on link "3" at bounding box center [388, 623] width 33 height 28
type input "10/03/2025"
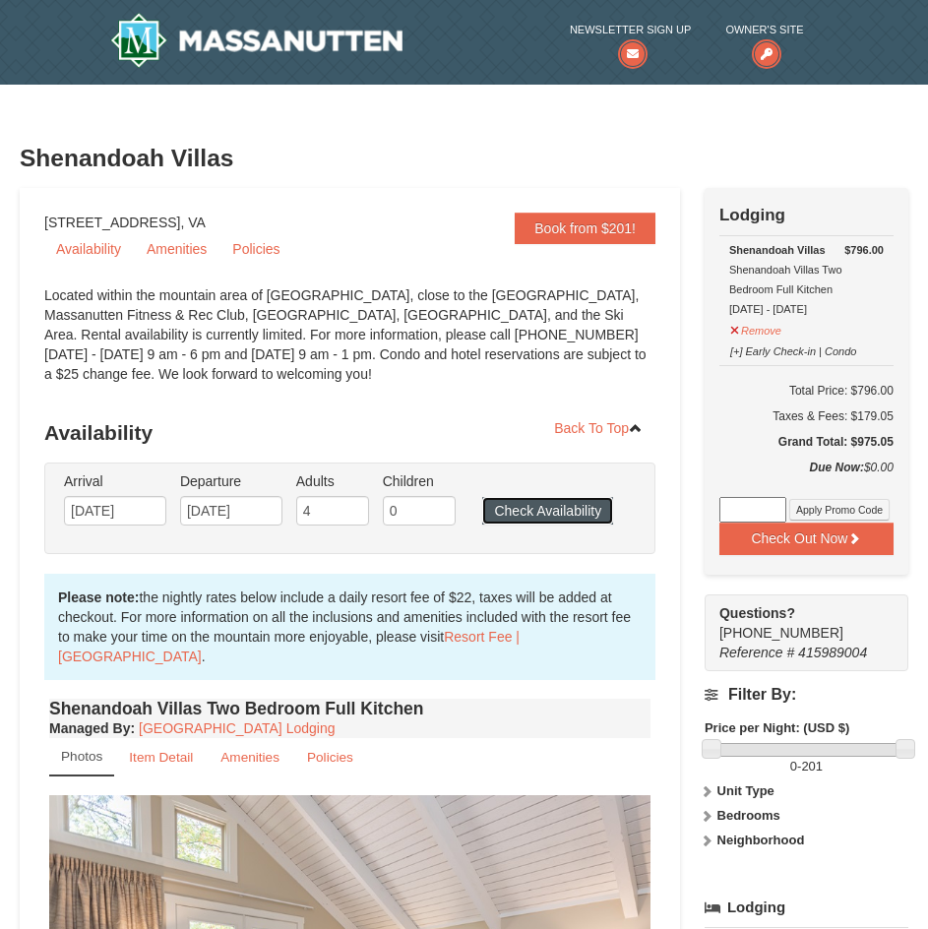
click at [570, 506] on button "Check Availability" at bounding box center [547, 511] width 131 height 28
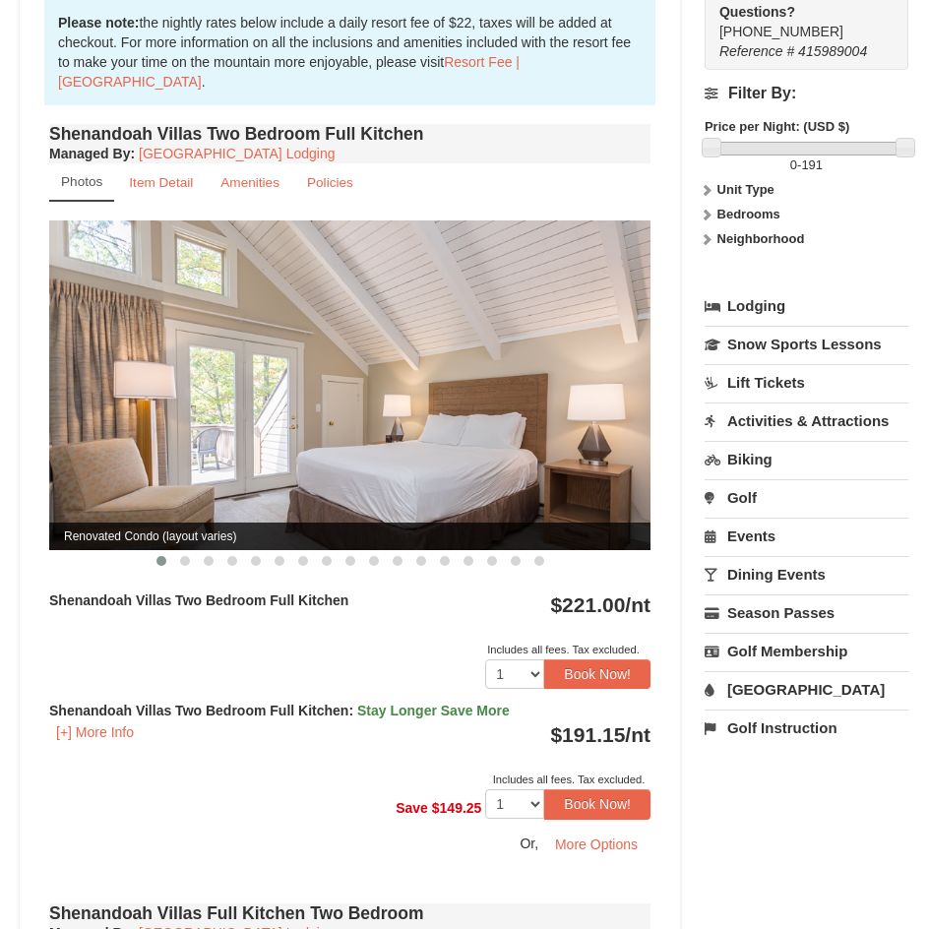
scroll to position [610, 0]
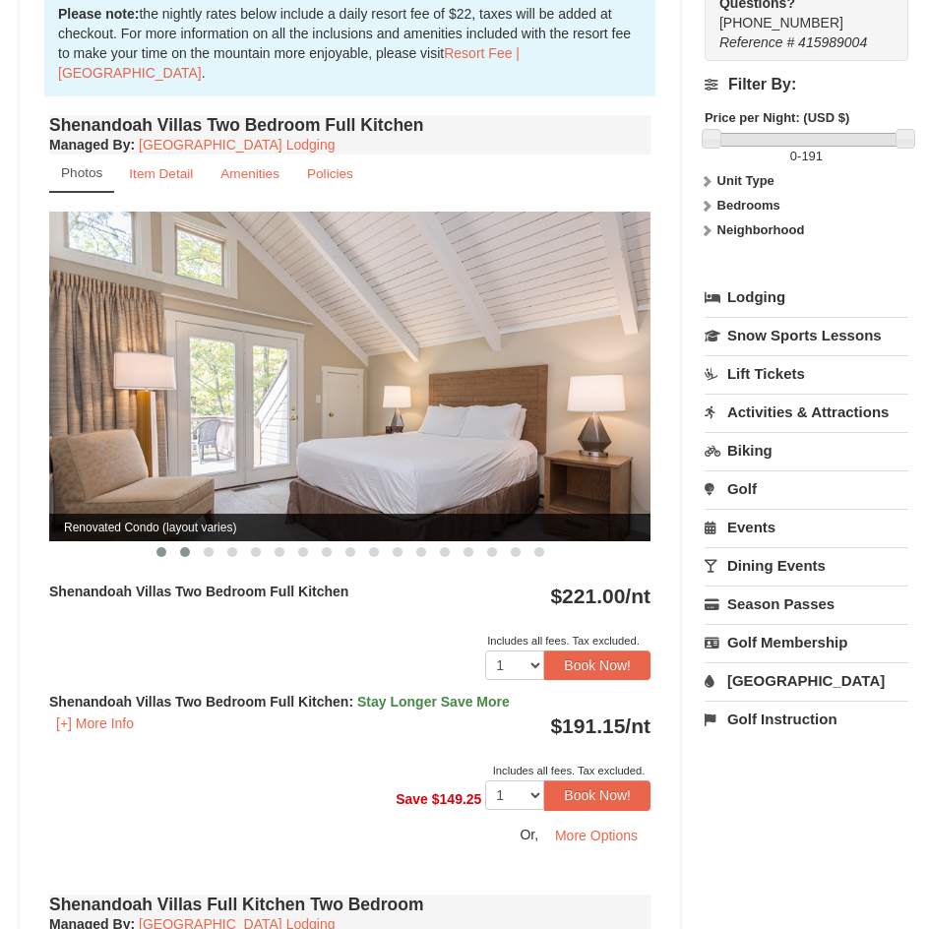
click at [186, 551] on span at bounding box center [185, 552] width 10 height 10
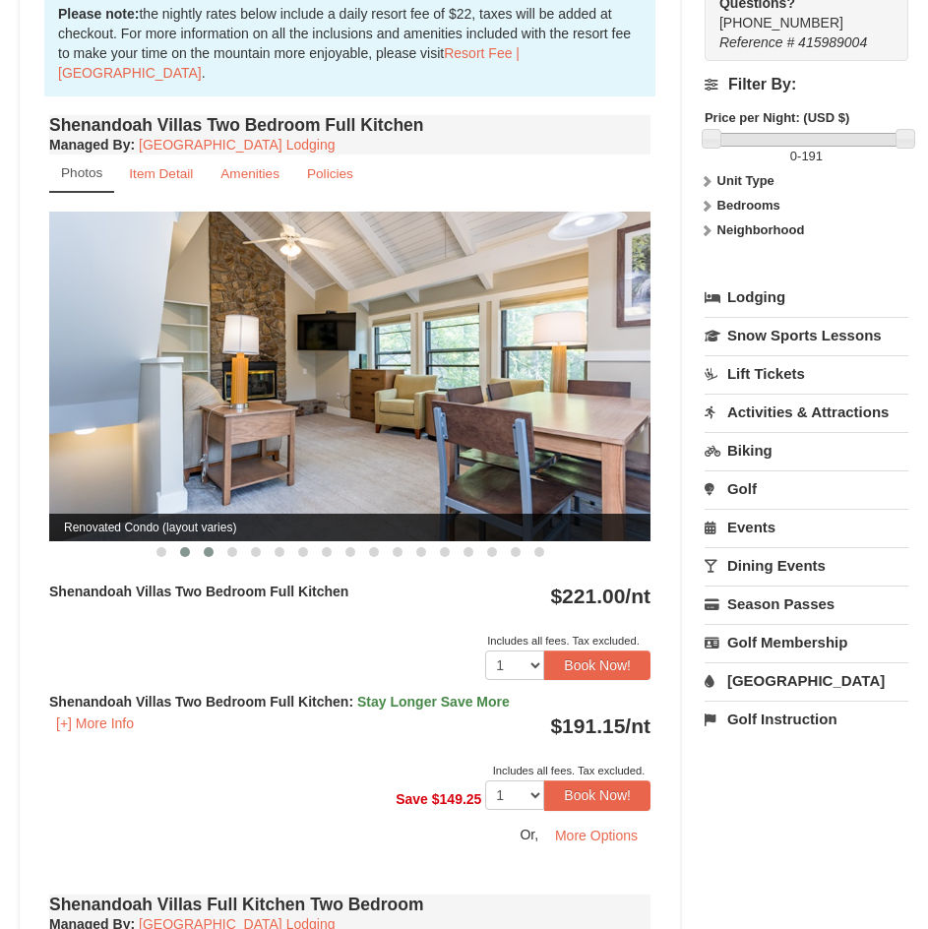
click at [206, 550] on span at bounding box center [209, 552] width 10 height 10
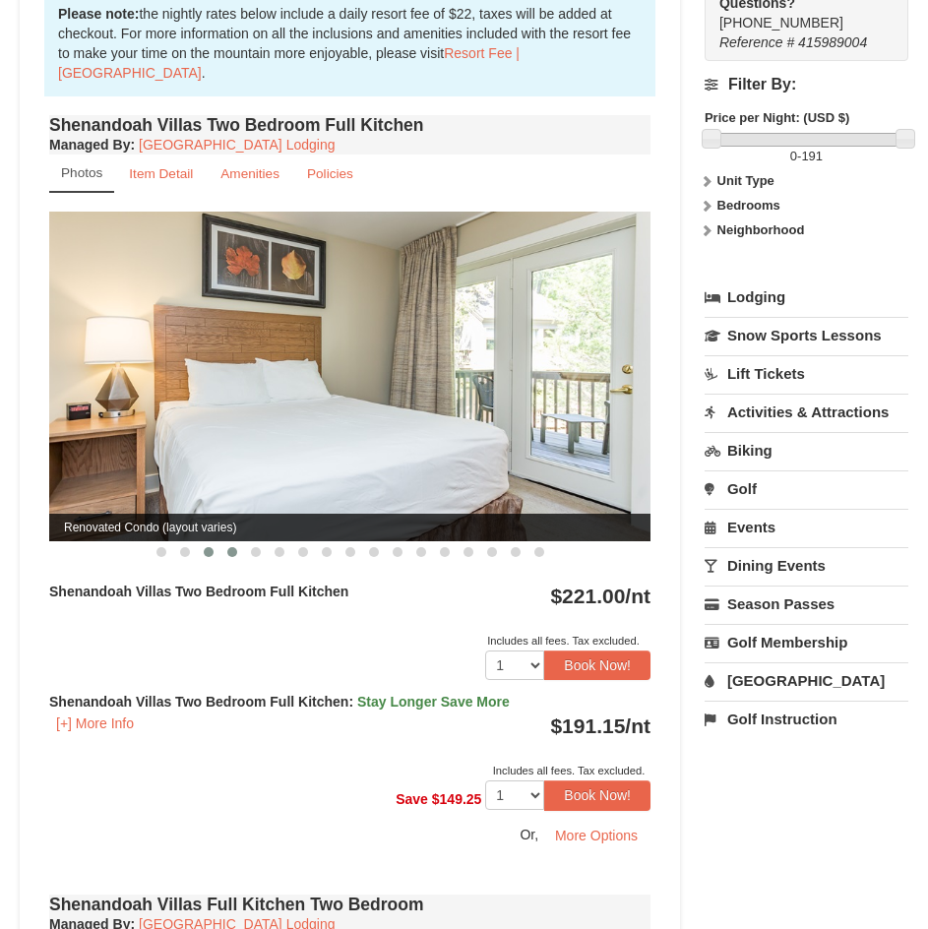
click at [223, 553] on button at bounding box center [232, 552] width 24 height 20
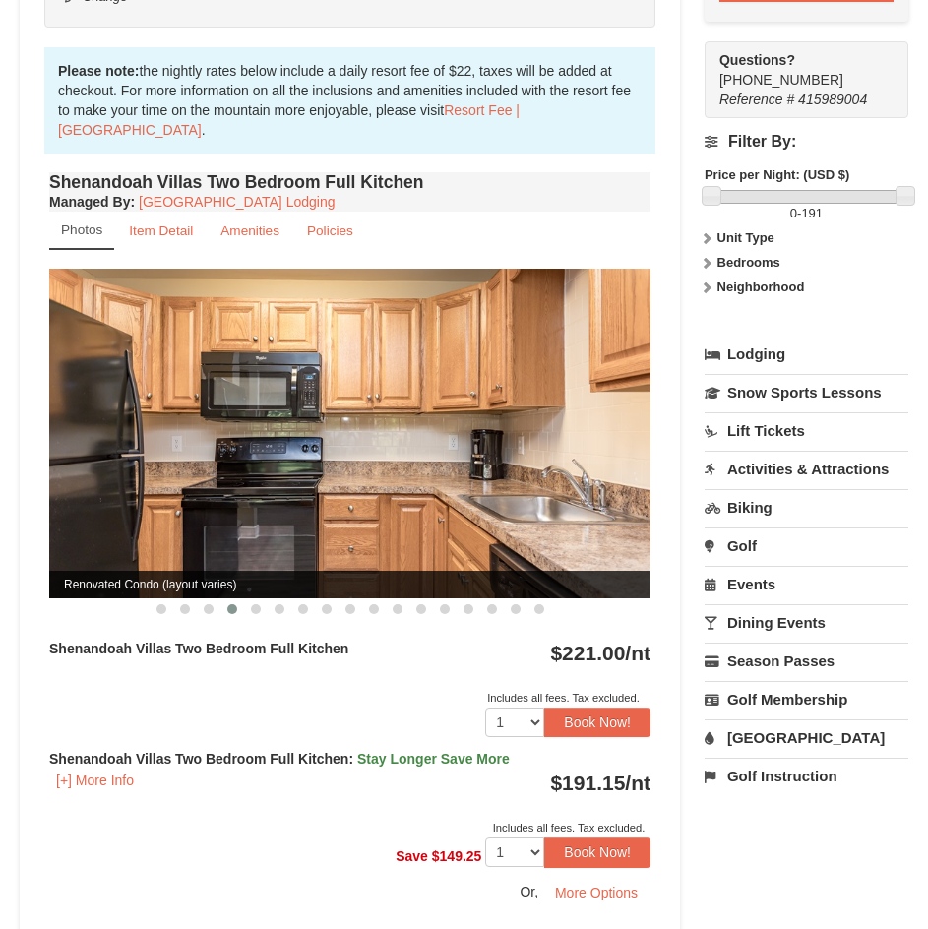
scroll to position [512, 0]
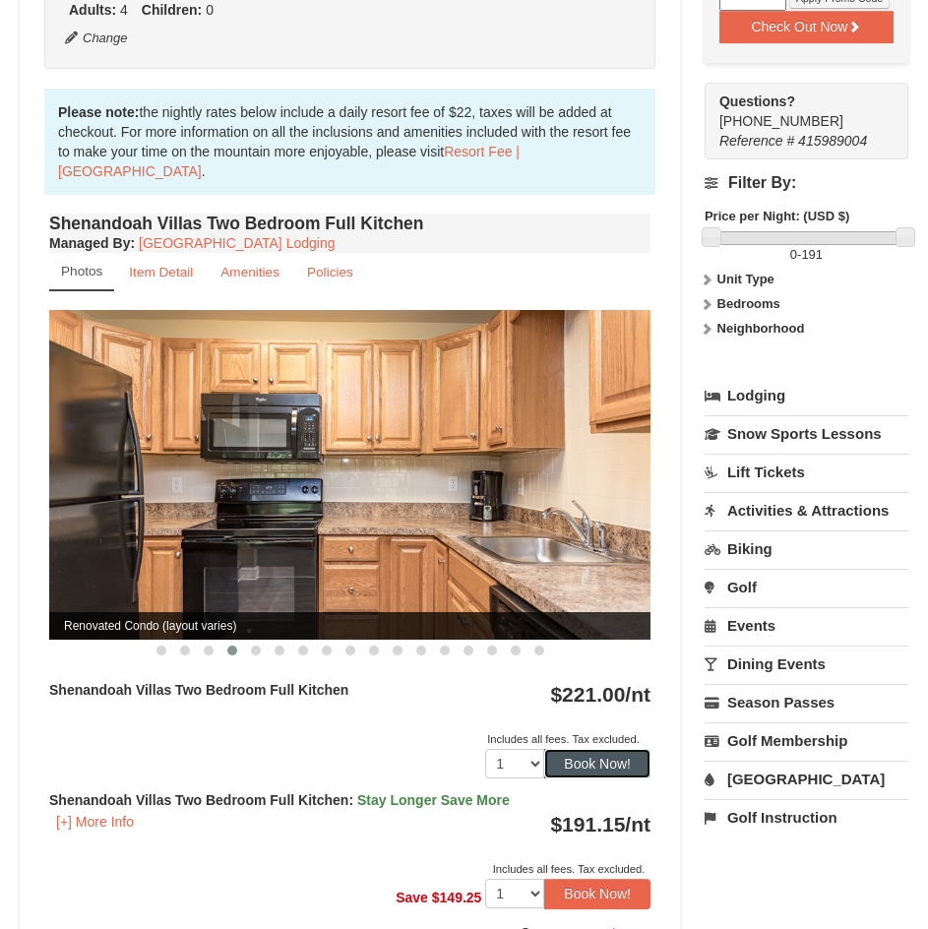
click at [575, 765] on button "Book Now!" at bounding box center [597, 764] width 106 height 30
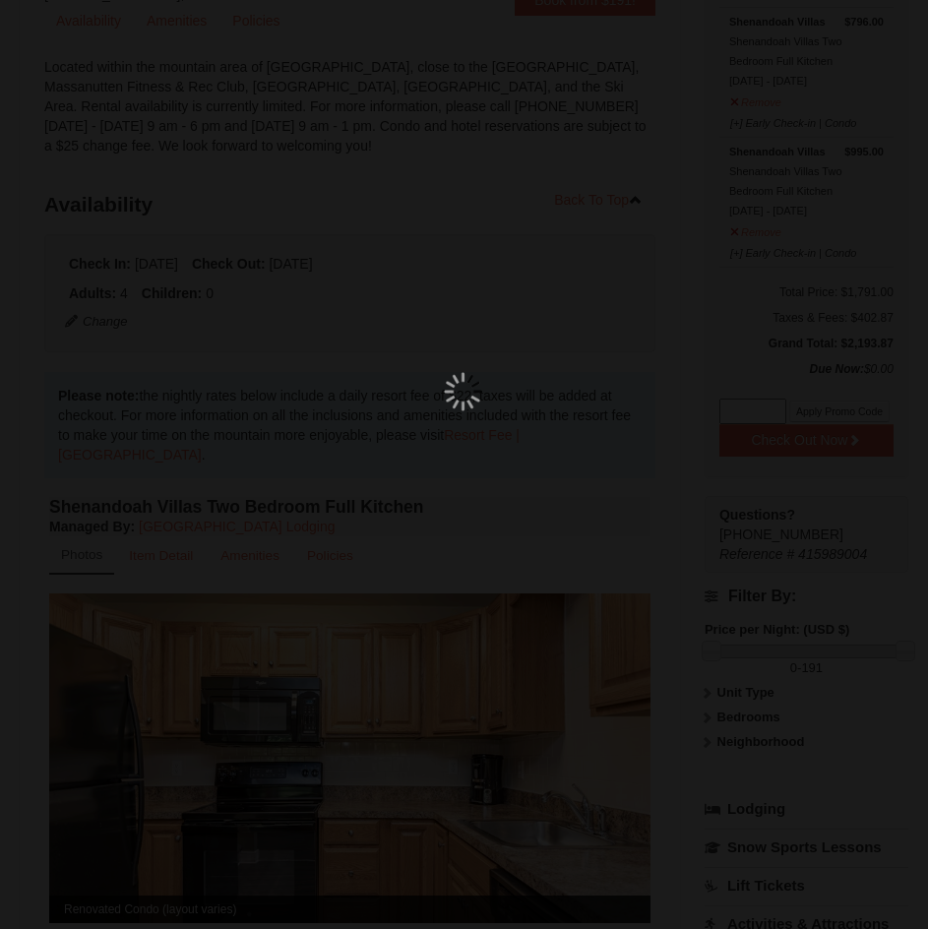
scroll to position [188, 0]
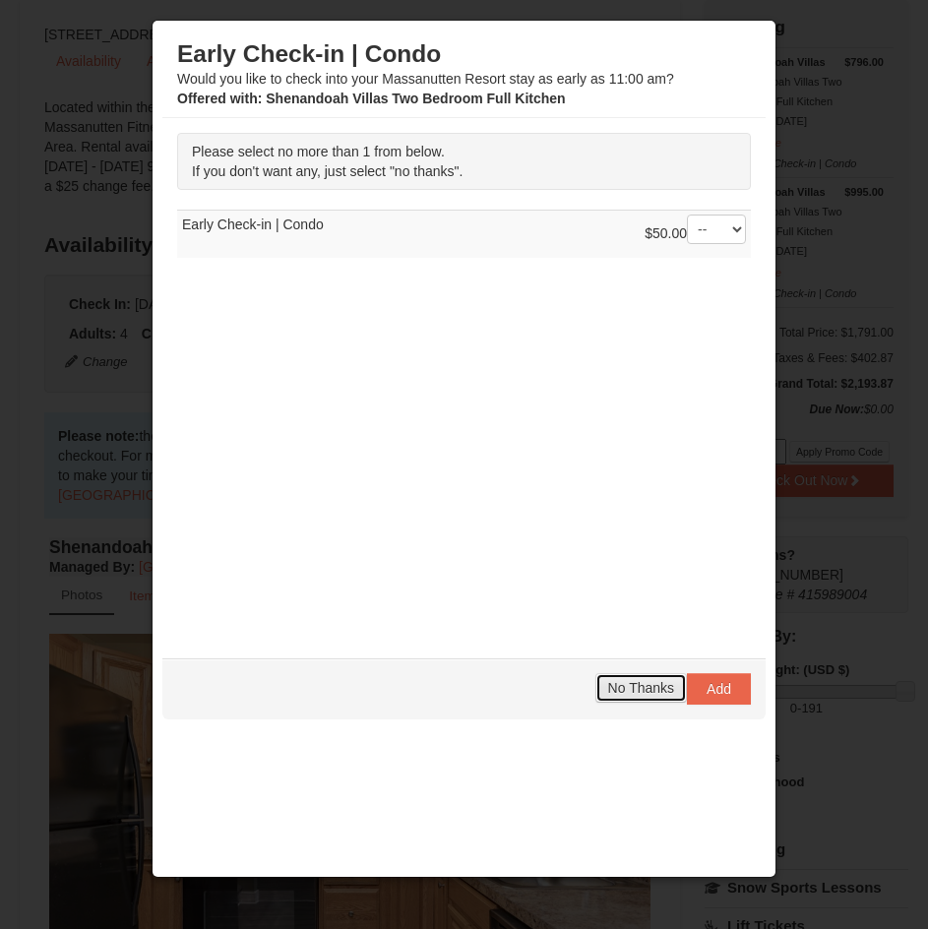
click at [645, 676] on button "No Thanks" at bounding box center [640, 688] width 91 height 30
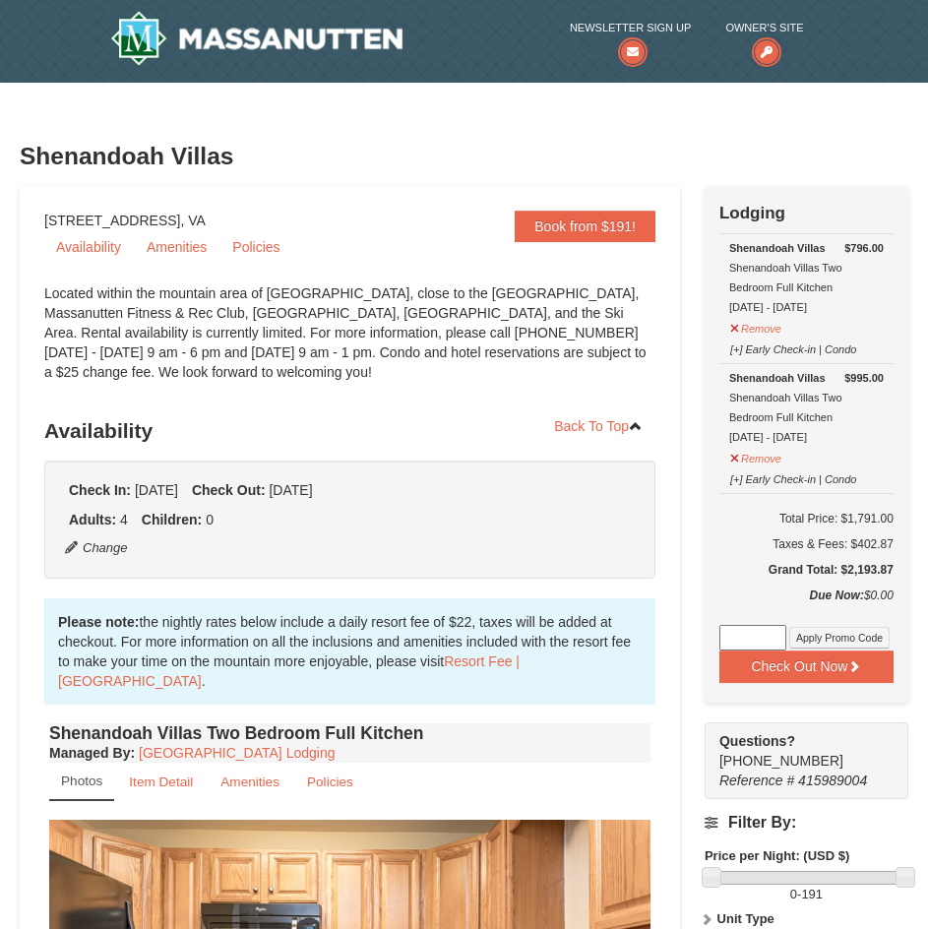
scroll to position [0, 0]
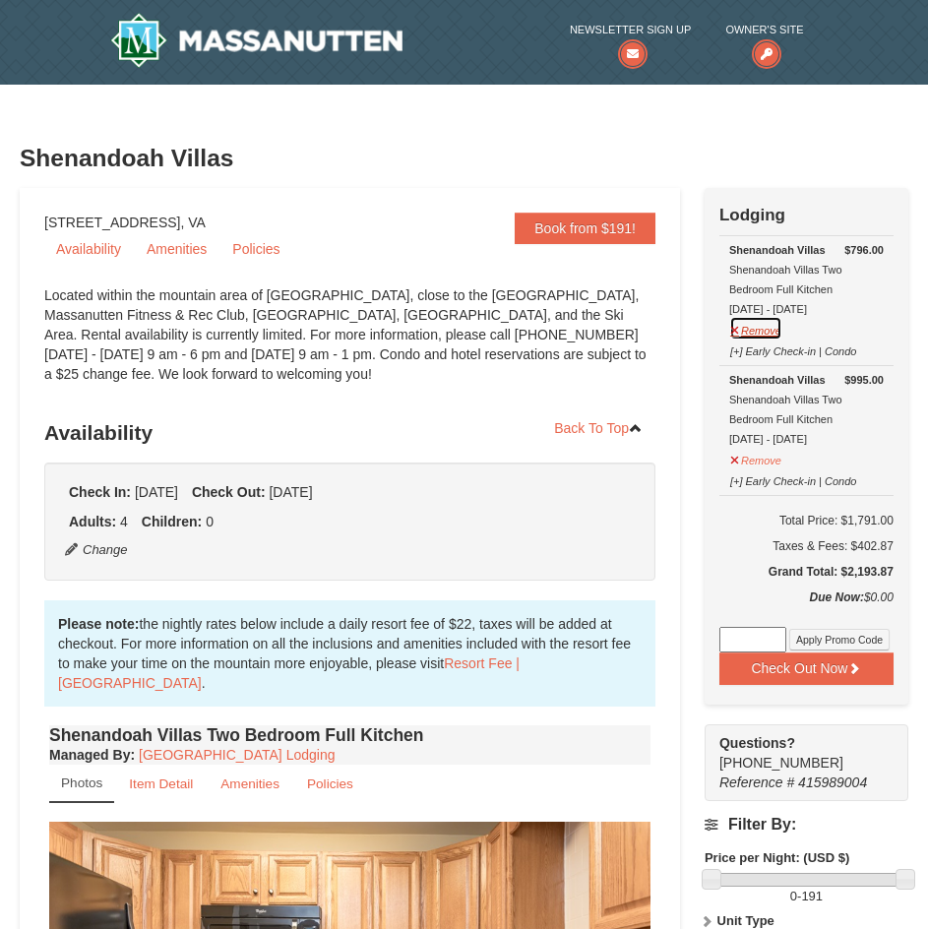
click at [766, 337] on button "Remove" at bounding box center [755, 328] width 53 height 25
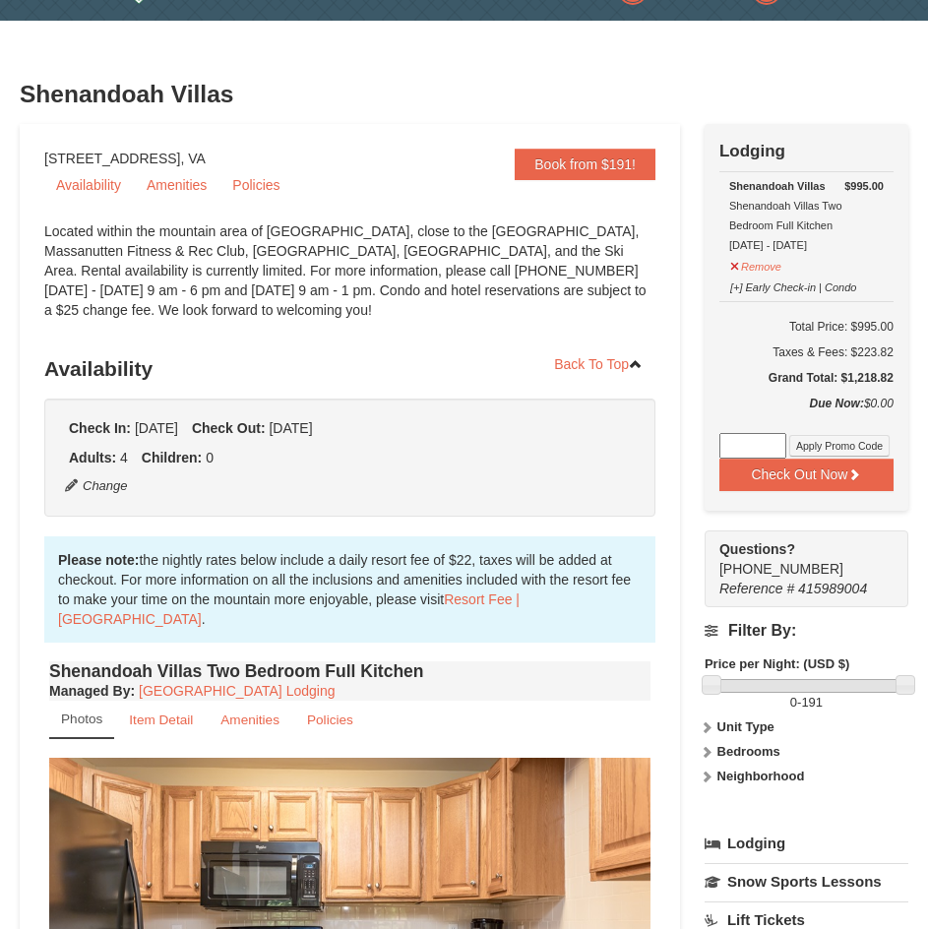
scroll to position [98, 0]
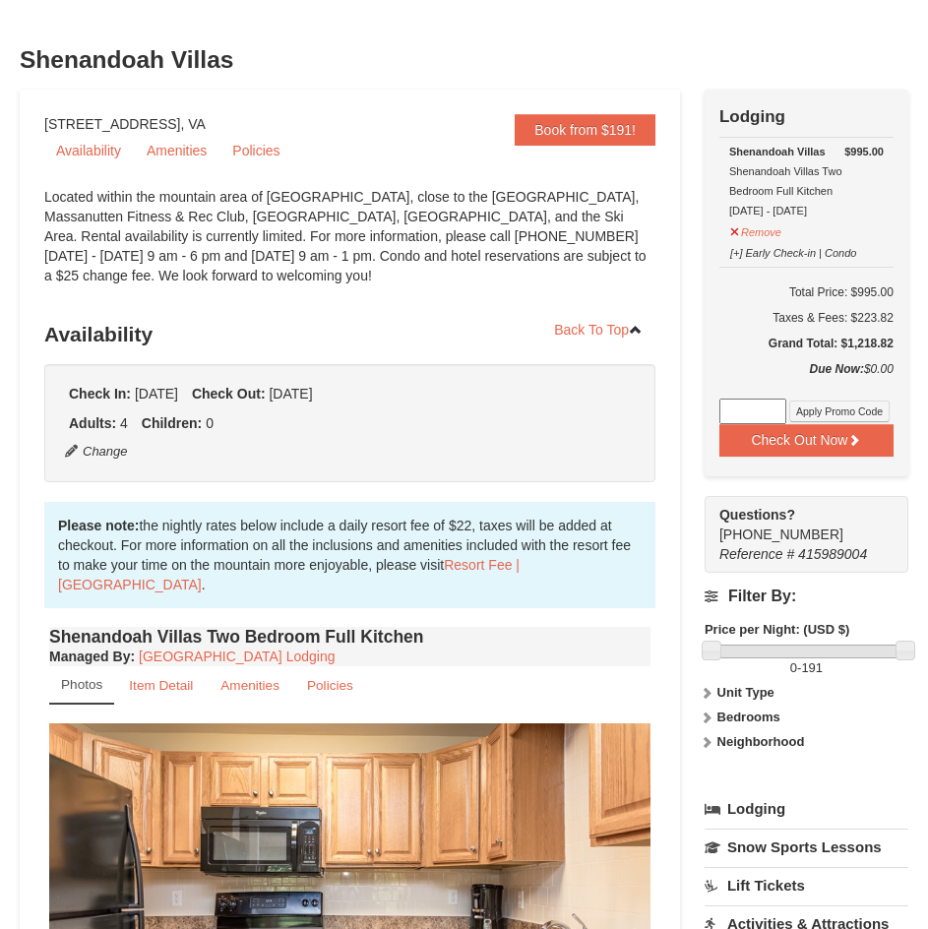
click at [456, 294] on div "Located within the mountain area of Massanutten, close to the Mountain Greens G…" at bounding box center [349, 246] width 611 height 118
click at [798, 452] on button "Check Out Now" at bounding box center [806, 439] width 174 height 31
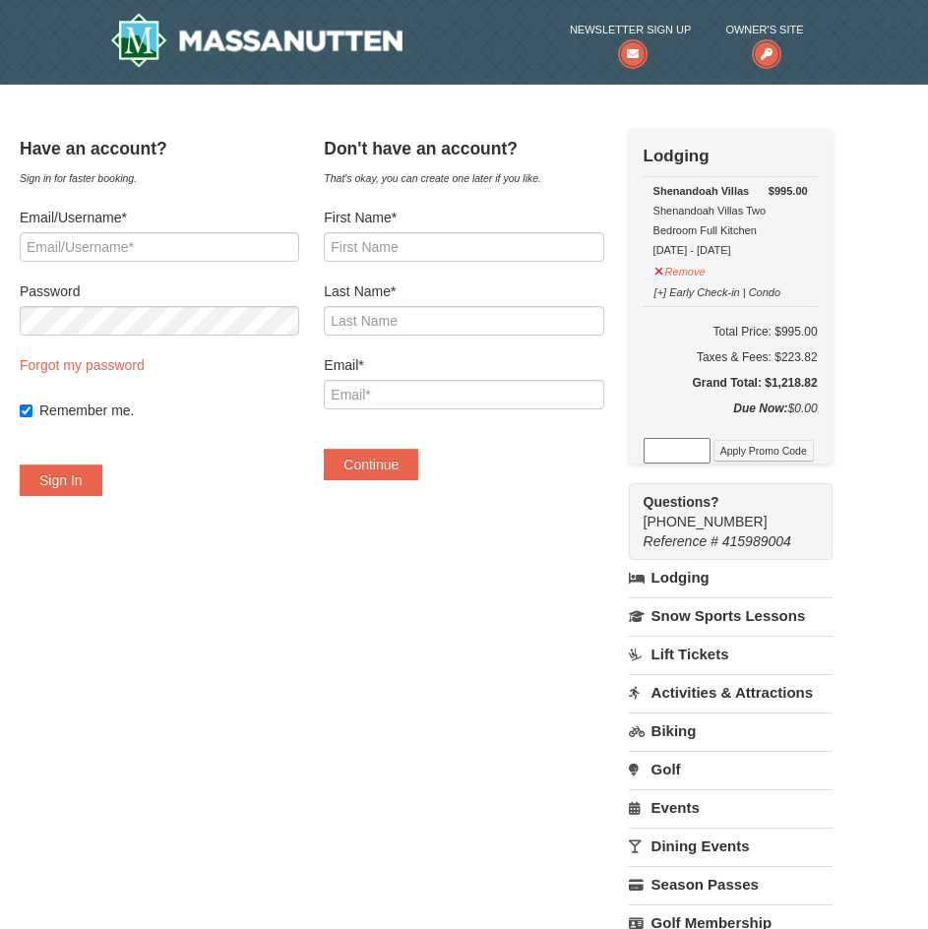
scroll to position [295, 0]
